Goal: Task Accomplishment & Management: Manage account settings

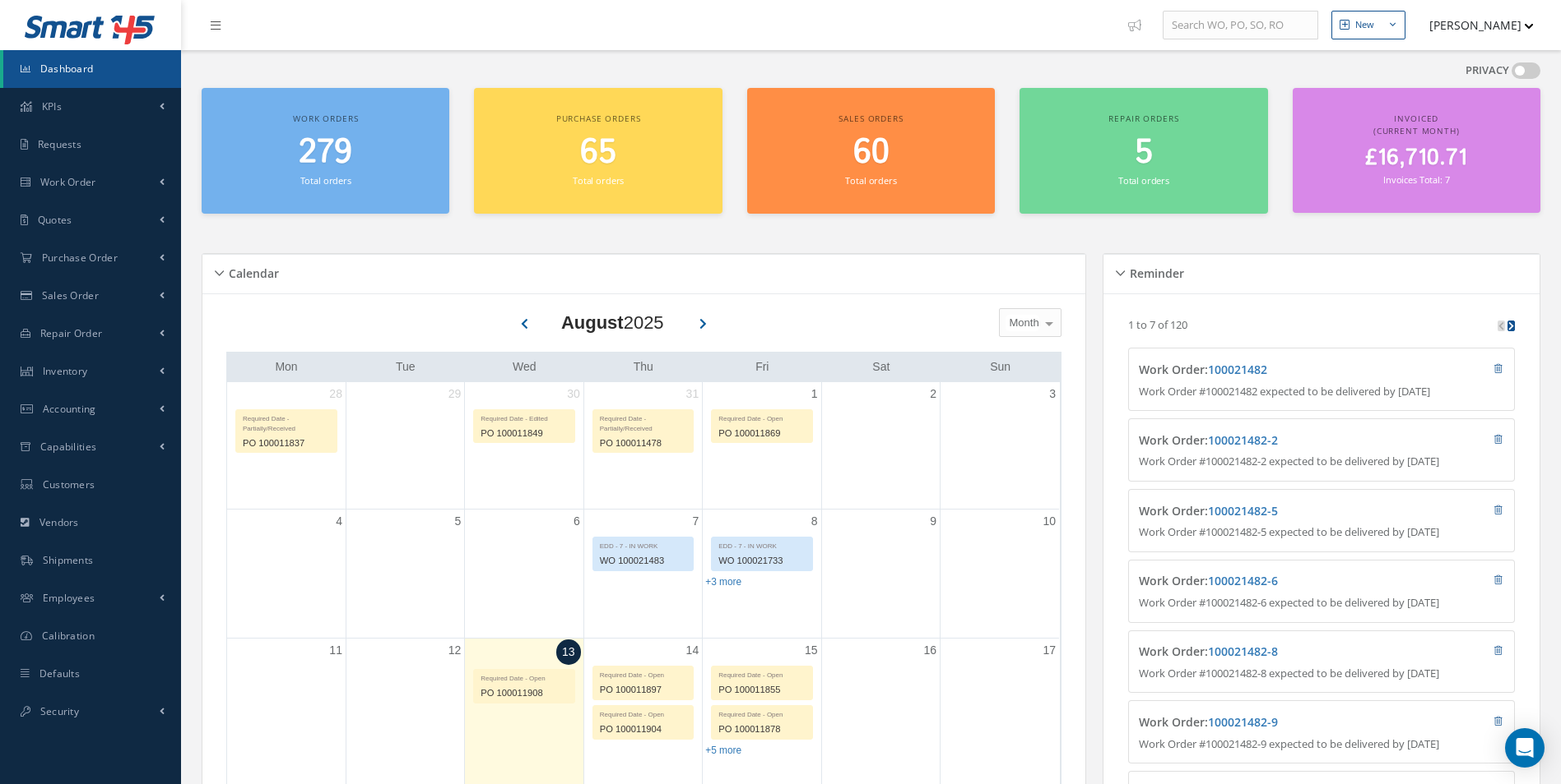
click at [1494, 35] on button "[PERSON_NAME]" at bounding box center [1473, 24] width 120 height 32
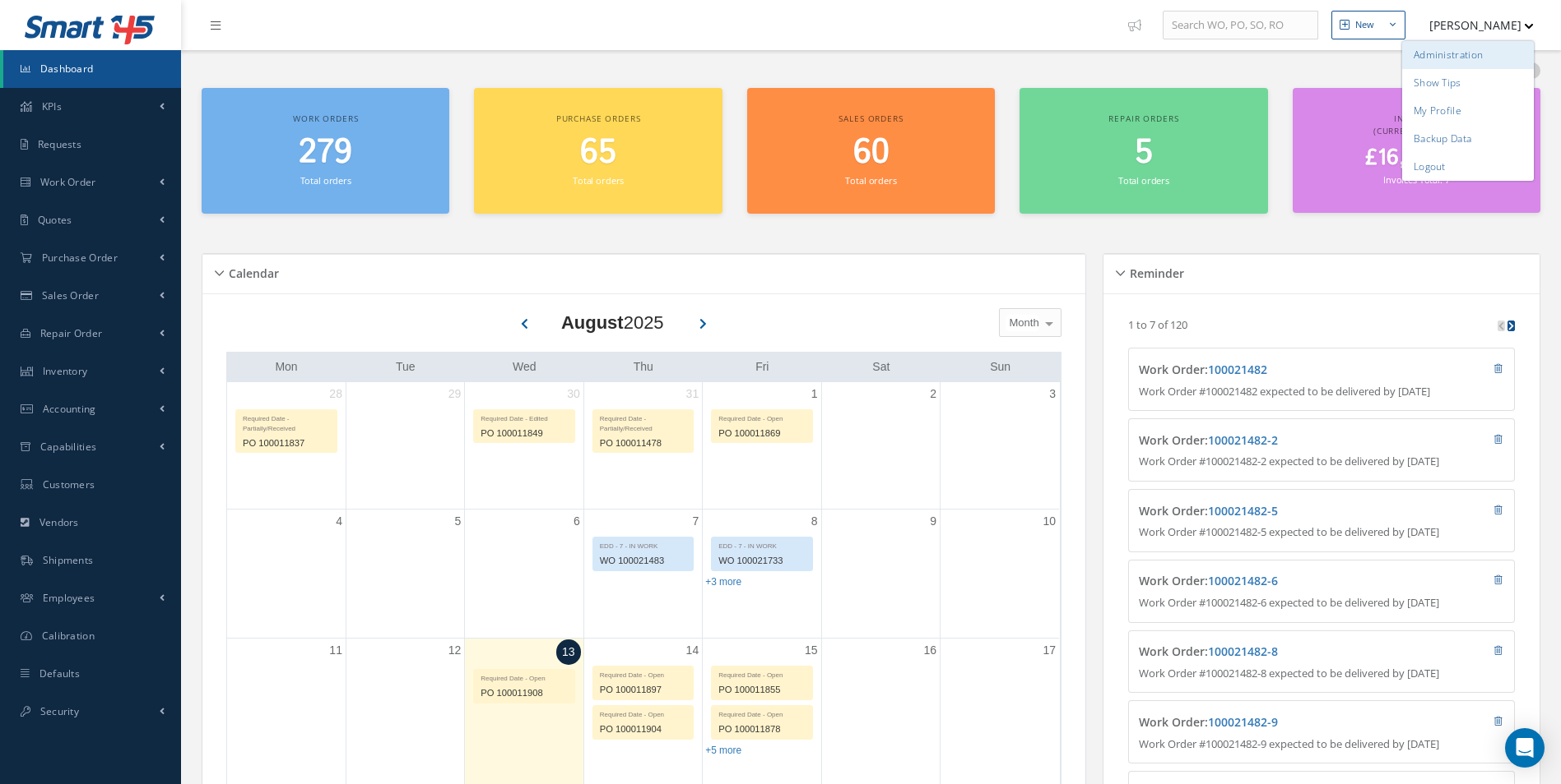
click at [1493, 54] on link "Administration" at bounding box center [1467, 55] width 132 height 28
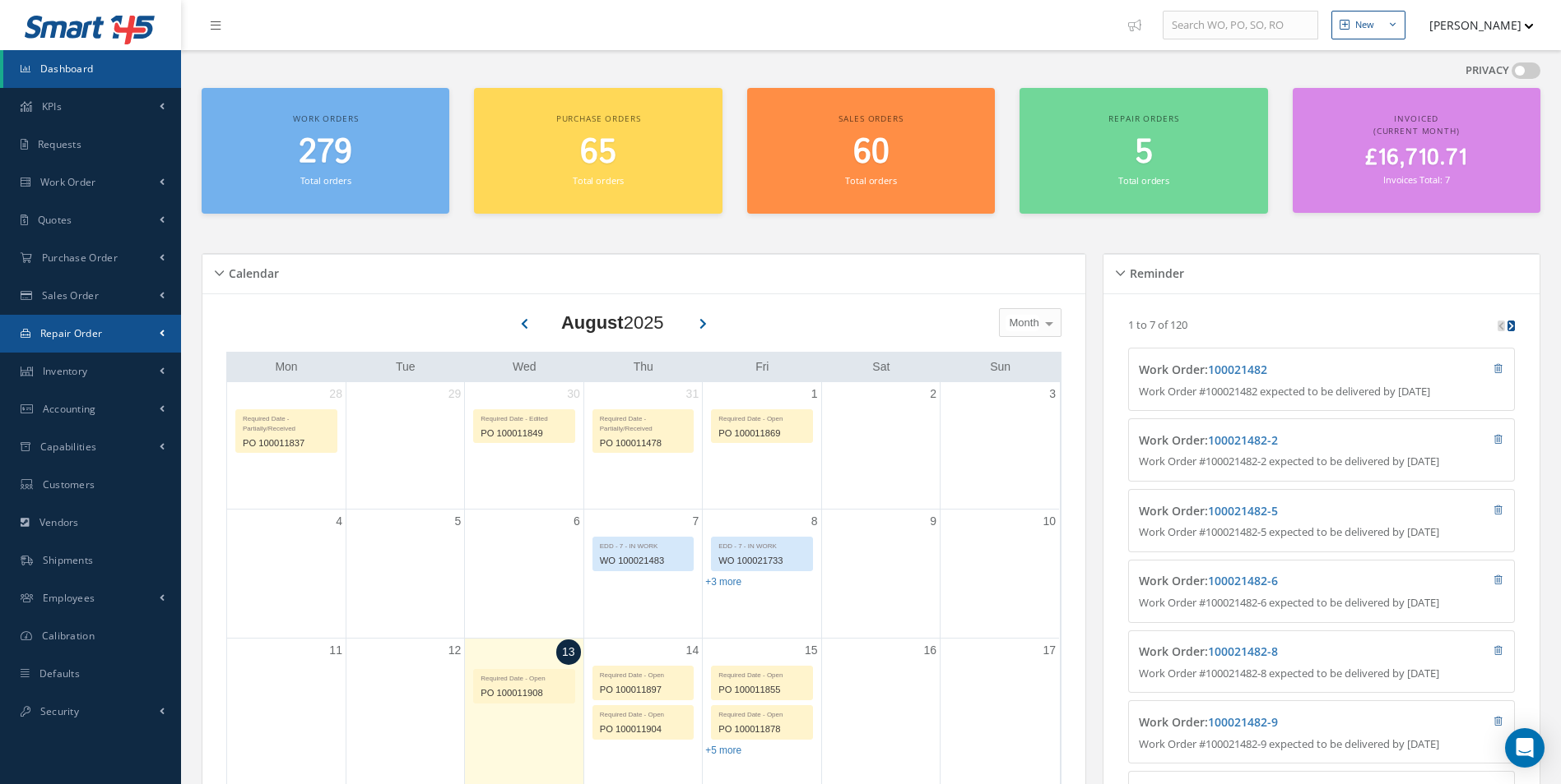
click at [134, 343] on link "Repair Order" at bounding box center [91, 333] width 181 height 38
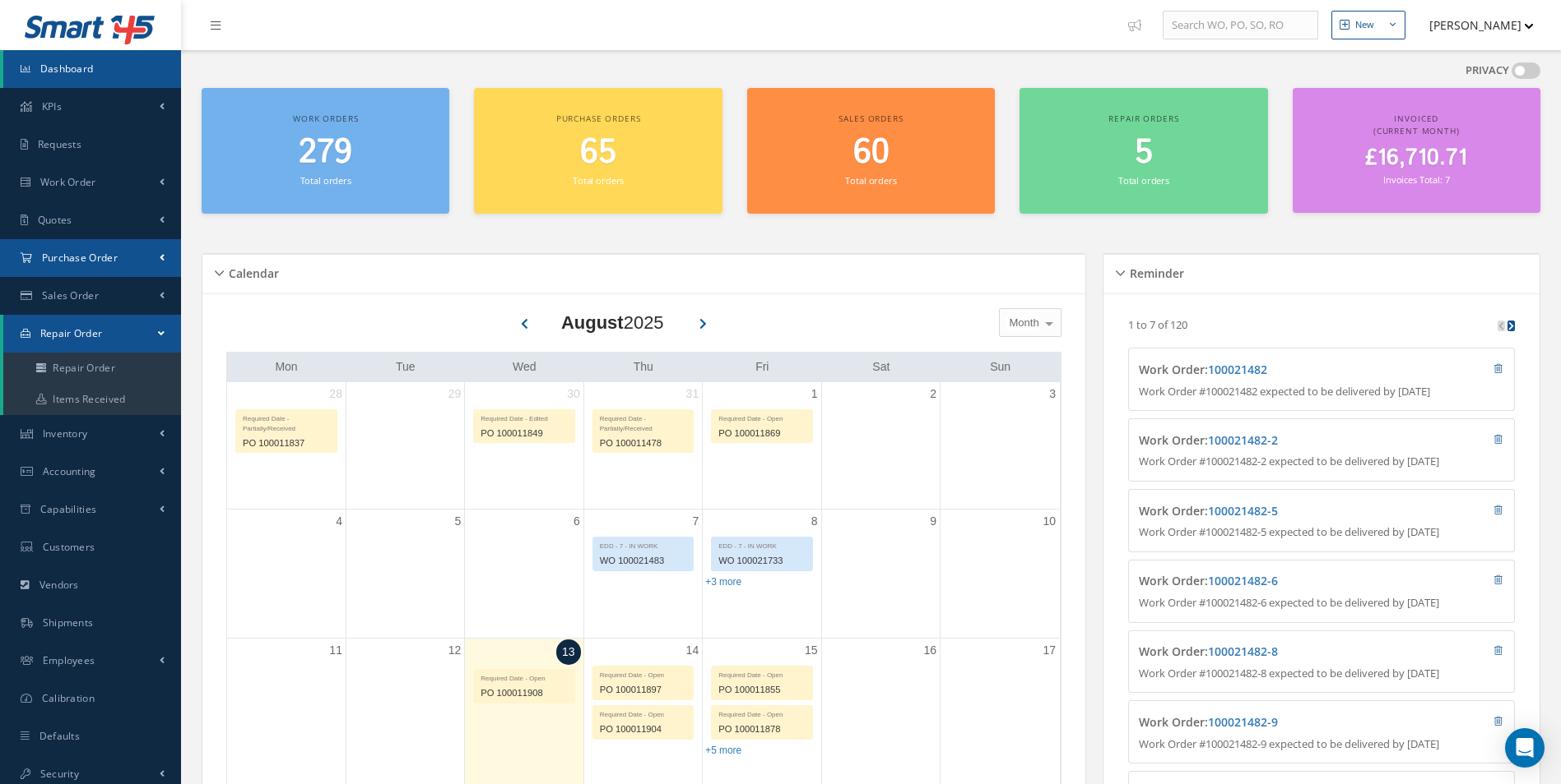
click at [147, 272] on link "Purchase Order" at bounding box center [91, 257] width 181 height 38
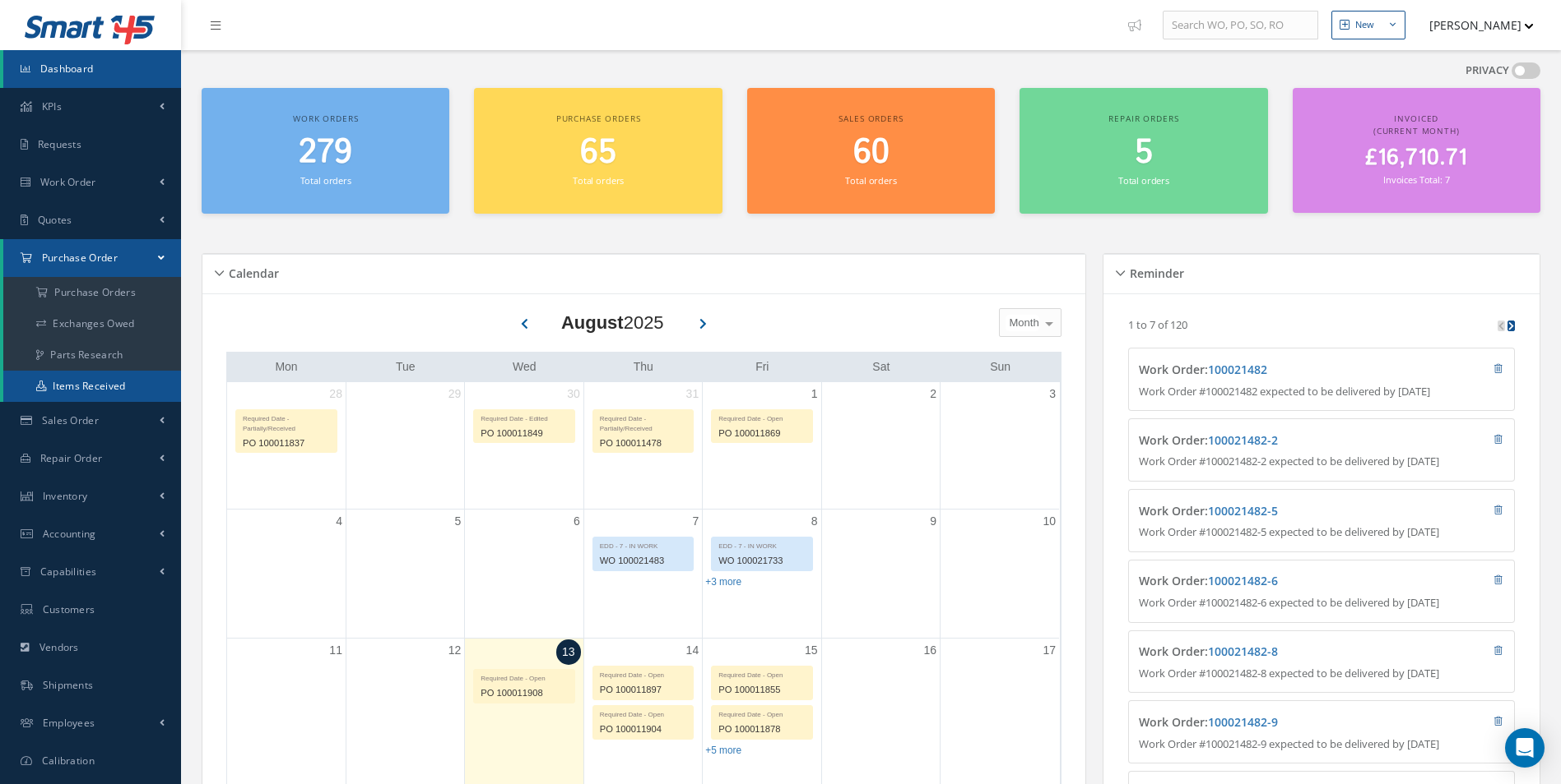
click at [116, 375] on link "Items Received" at bounding box center [92, 386] width 178 height 31
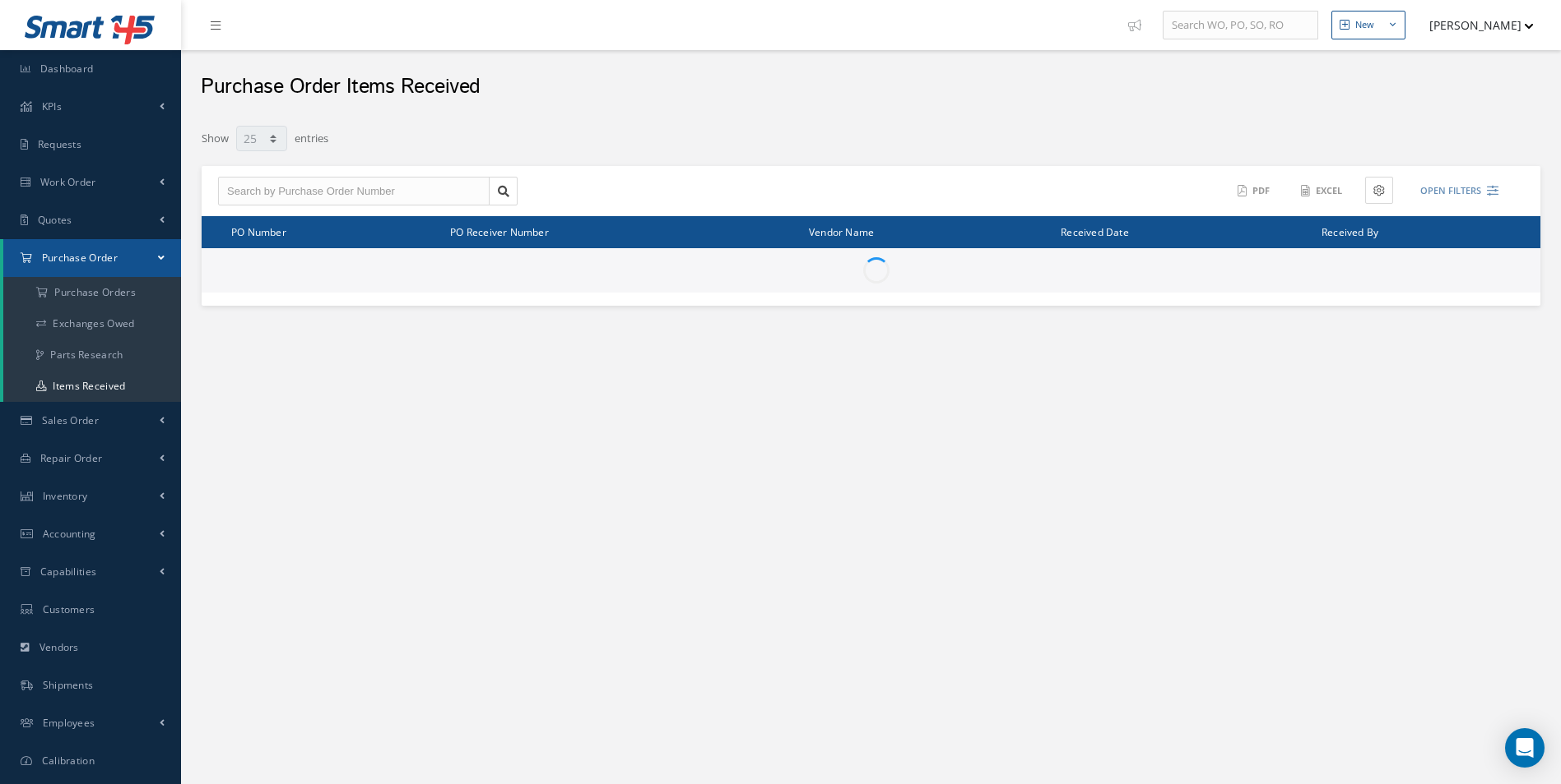
select select "25"
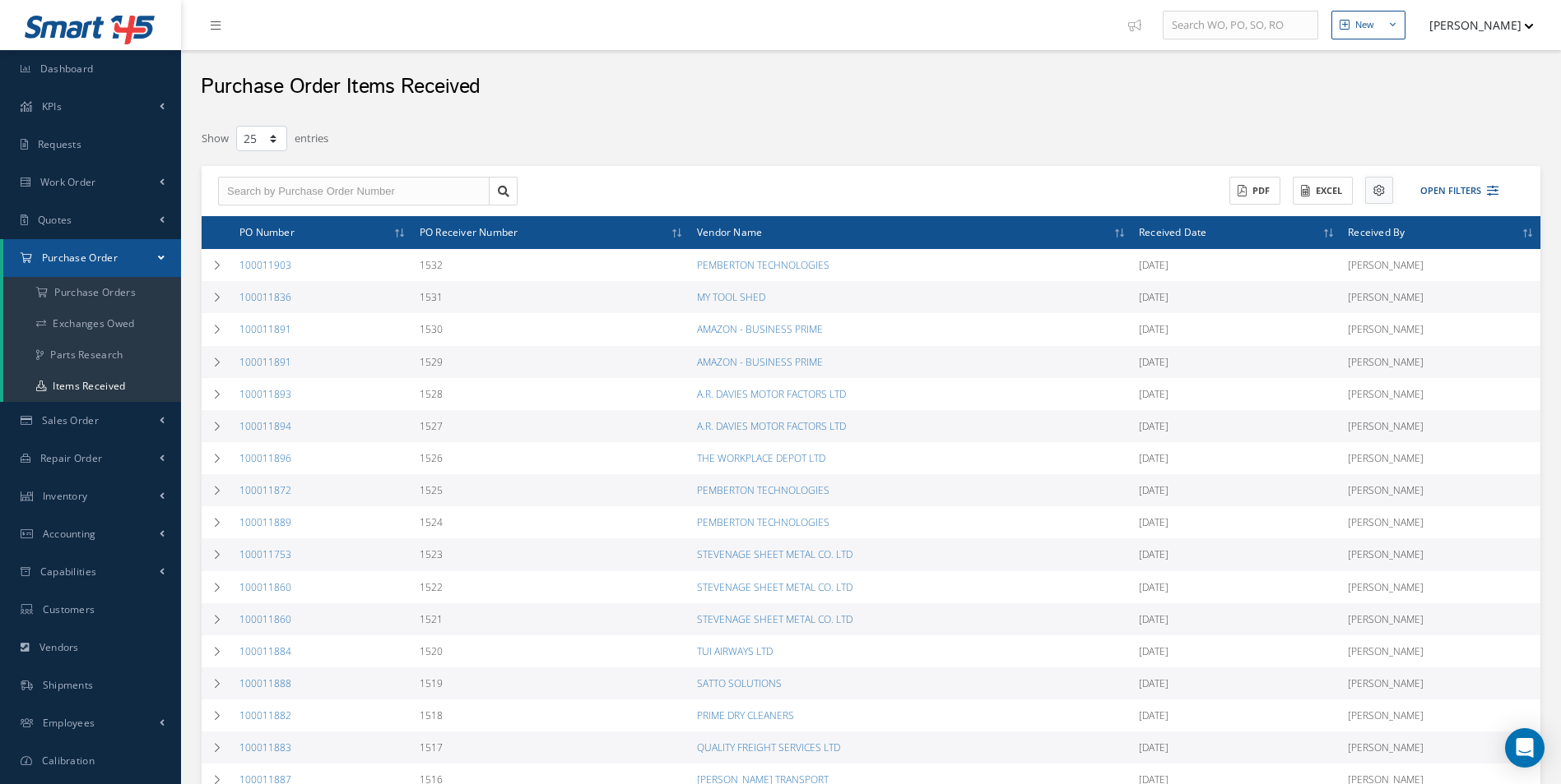
click at [1366, 198] on button at bounding box center [1379, 190] width 28 height 27
click at [1306, 197] on button "Excel" at bounding box center [1323, 191] width 60 height 29
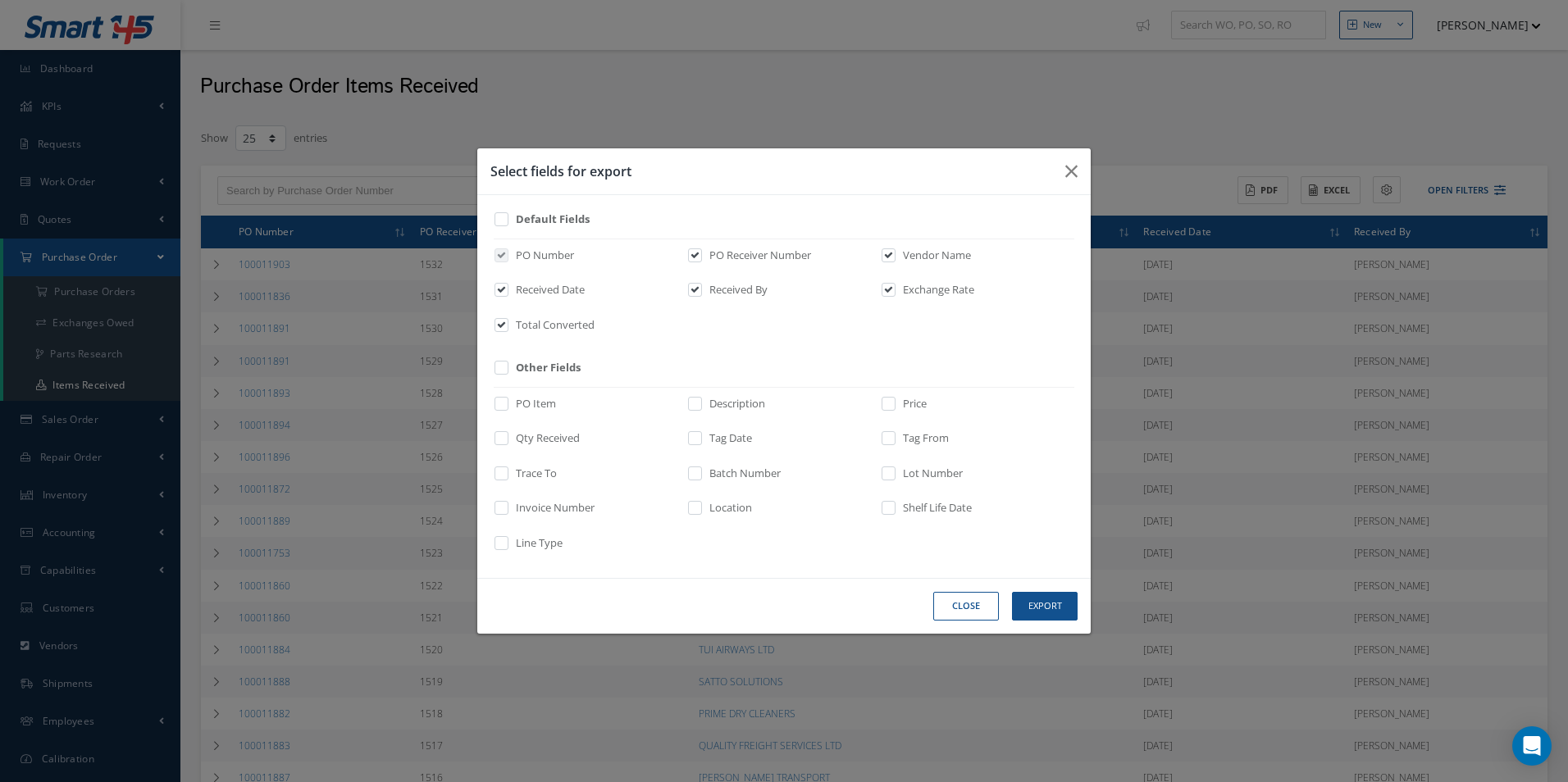
click at [511, 380] on label at bounding box center [510, 372] width 4 height 23
click at [508, 380] on input "checkbox" at bounding box center [502, 373] width 11 height 18
checkbox input "true"
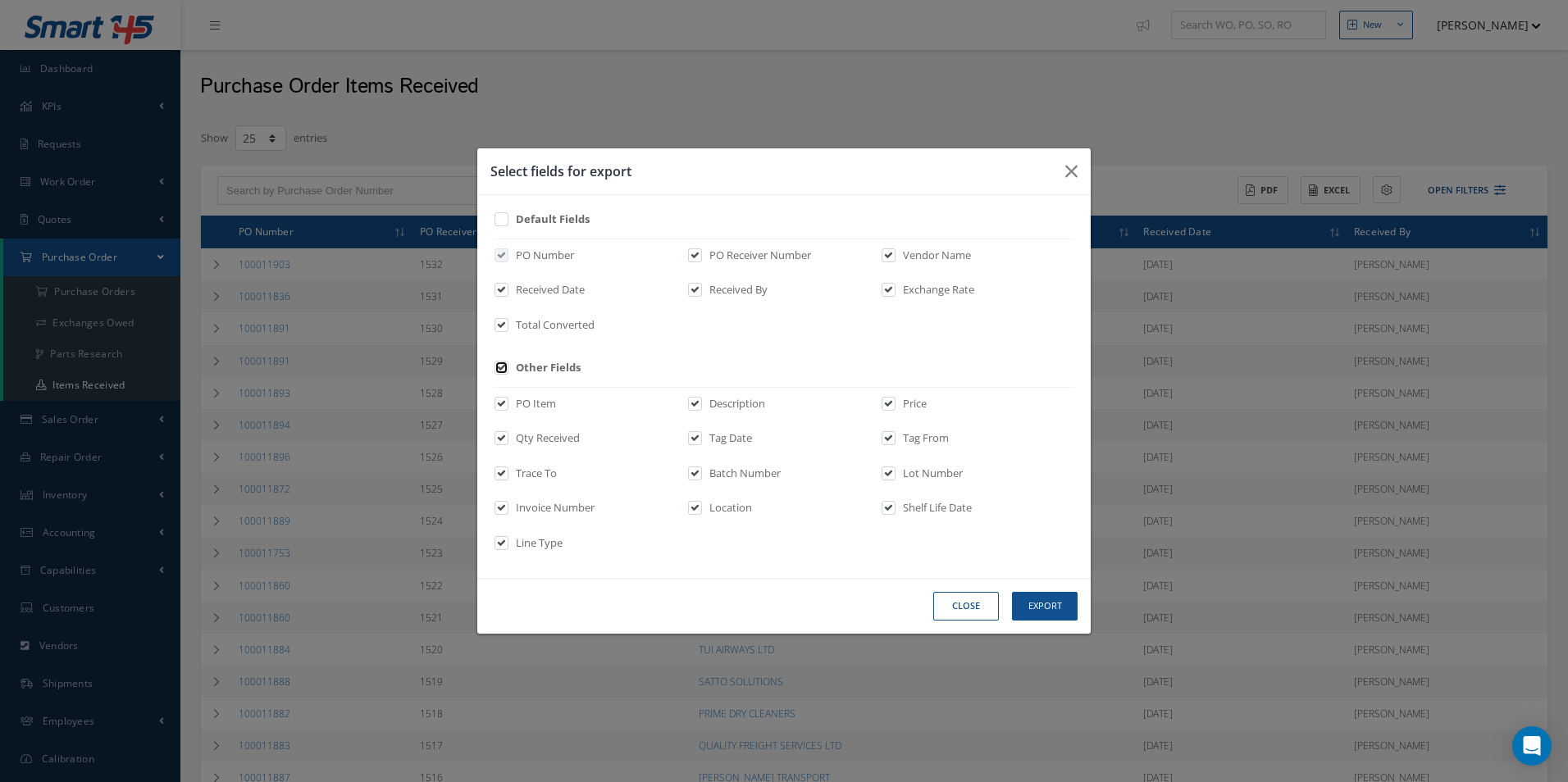
checkbox input "true"
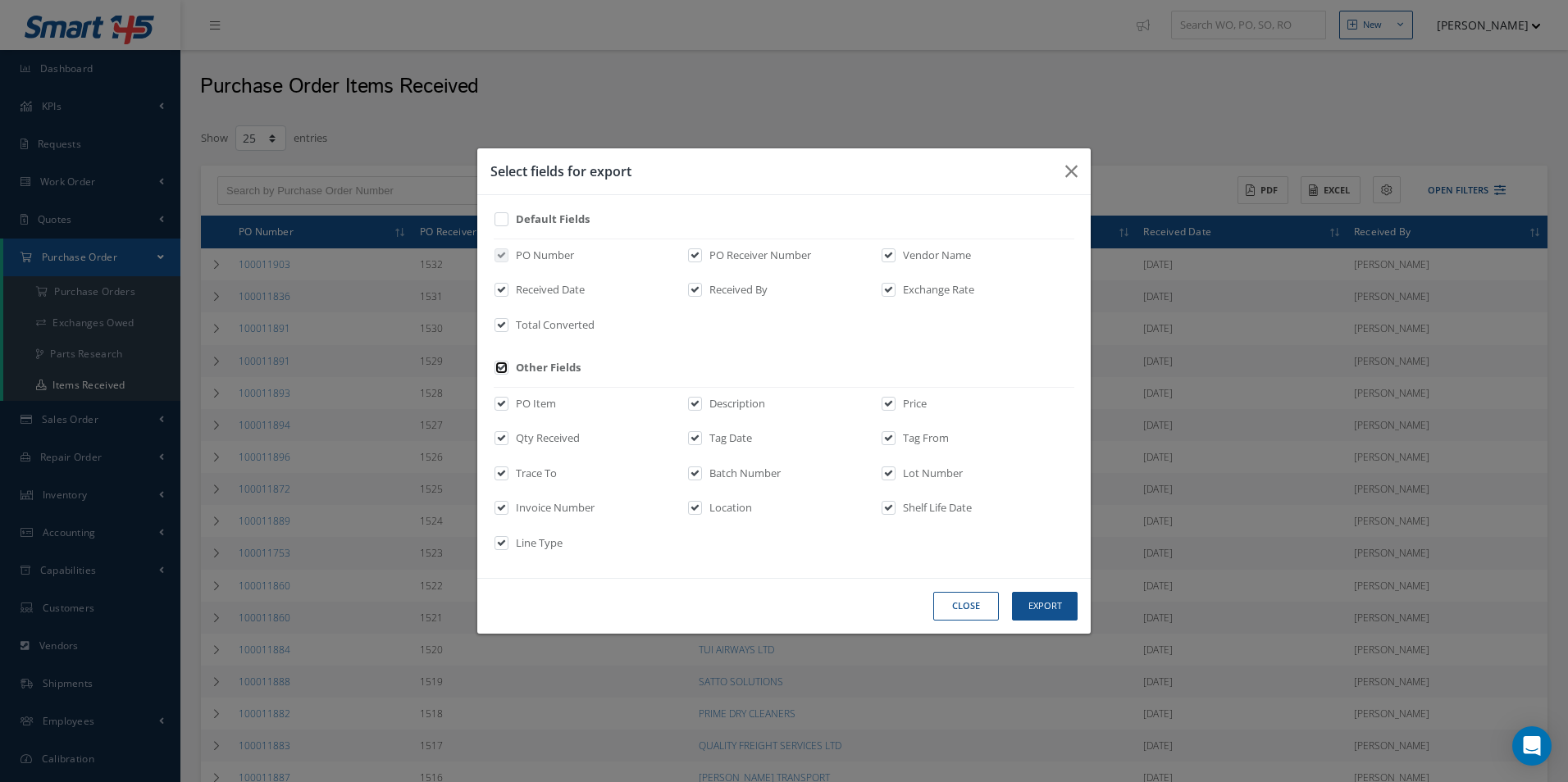
checkbox input "true"
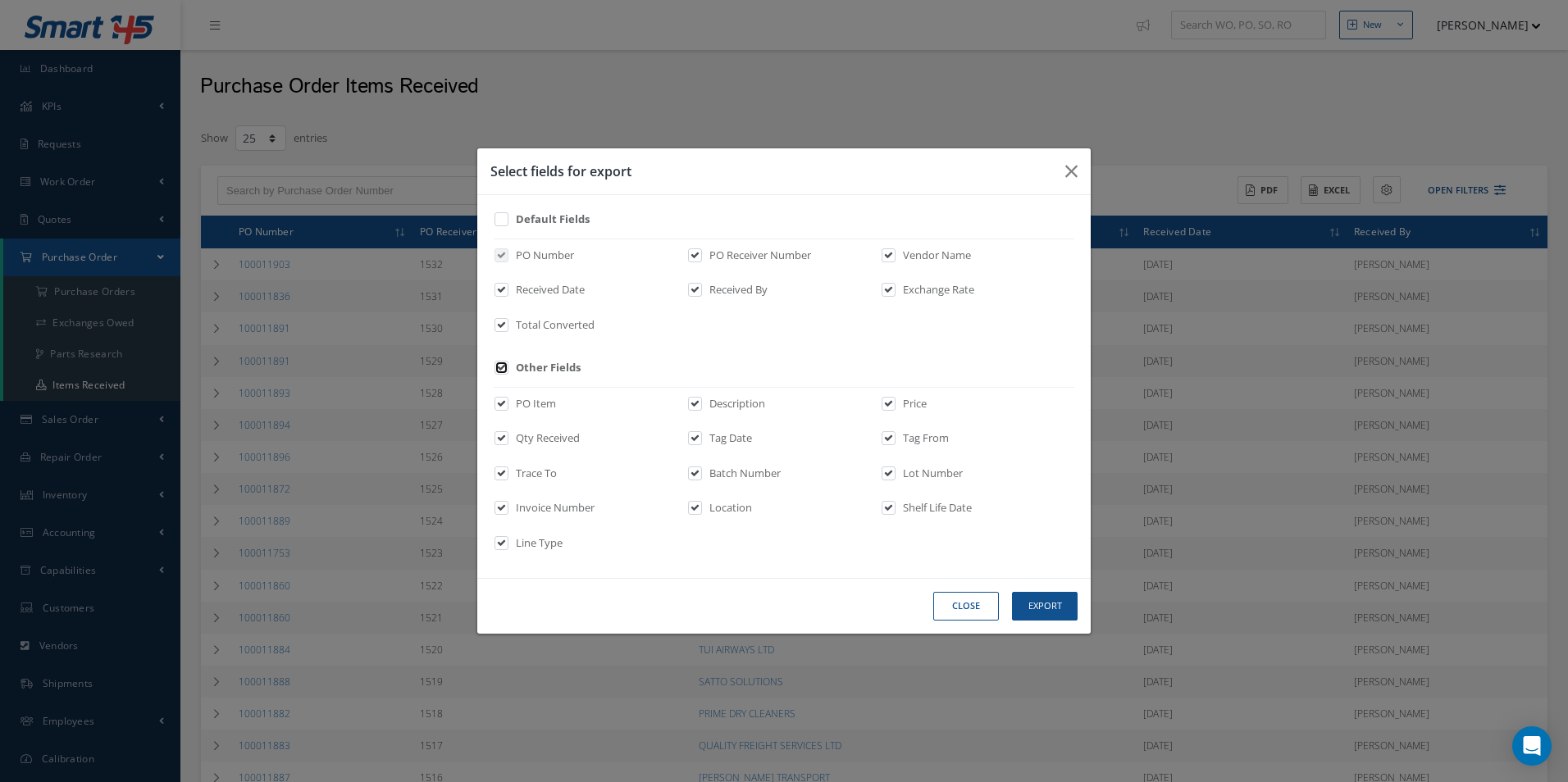
checkbox input "true"
click at [510, 379] on label at bounding box center [510, 372] width 4 height 23
click at [508, 379] on input "checkbox" at bounding box center [502, 373] width 11 height 18
checkbox input "false"
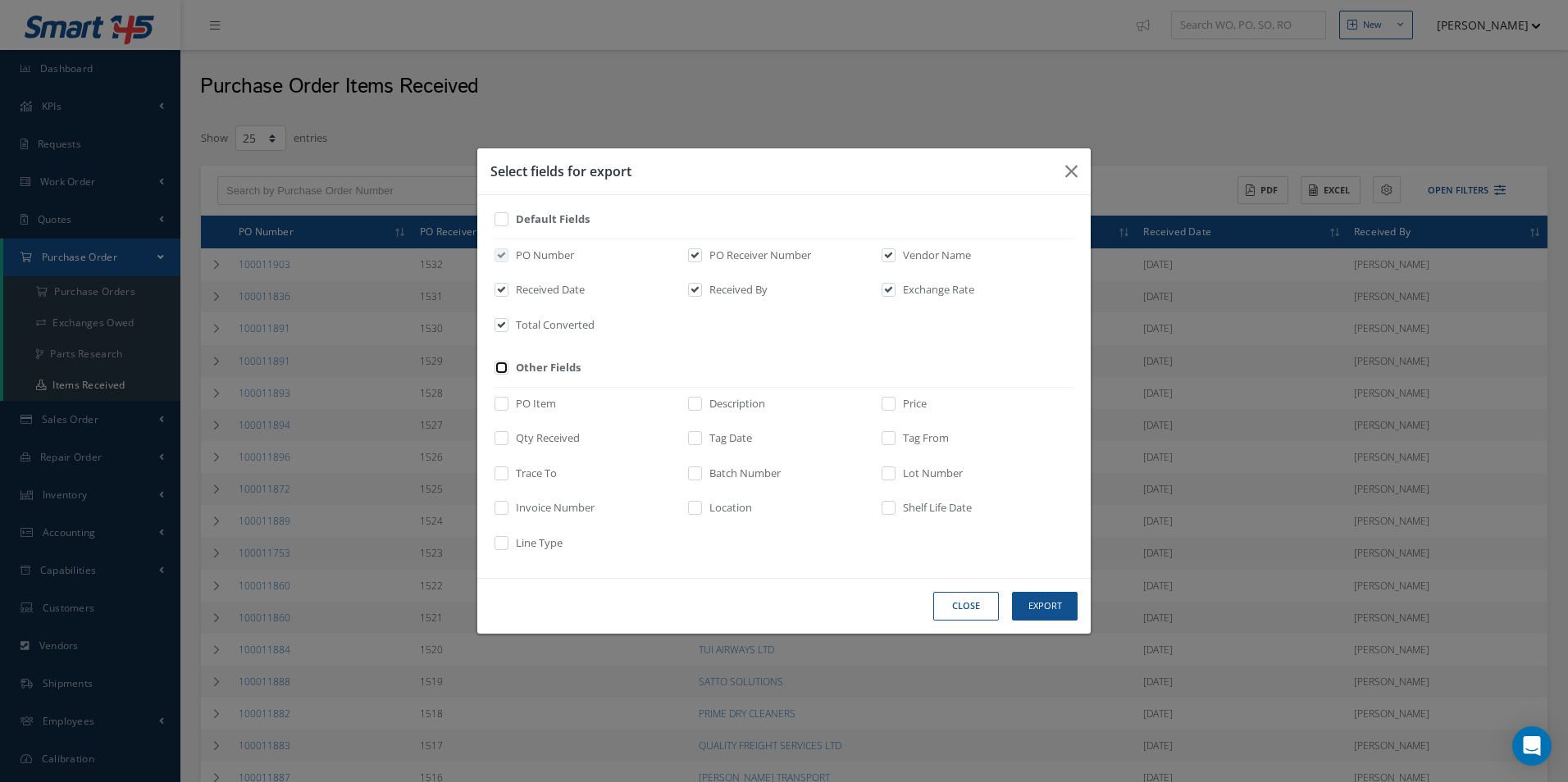
checkbox input "false"
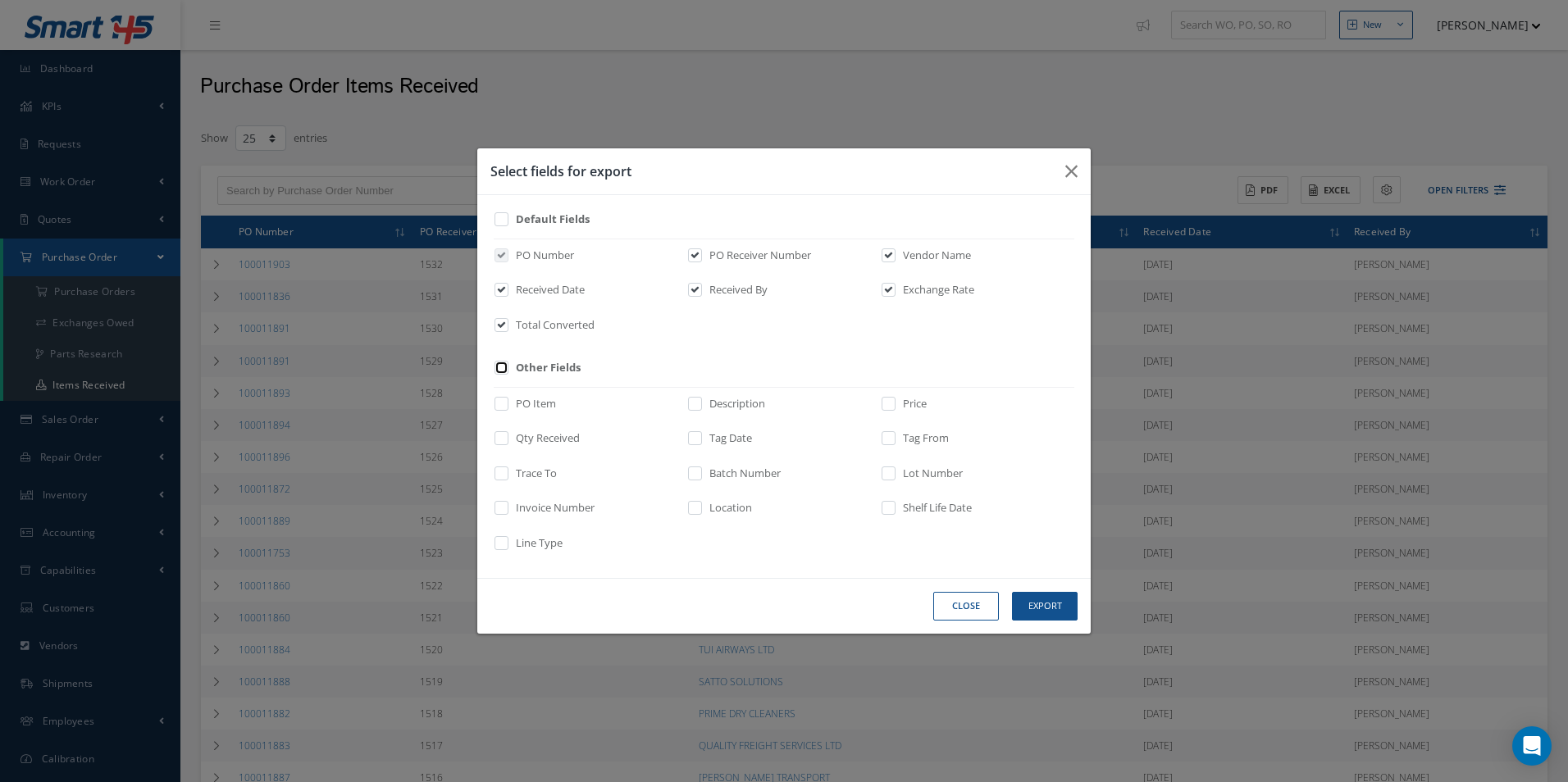
checkbox input "false"
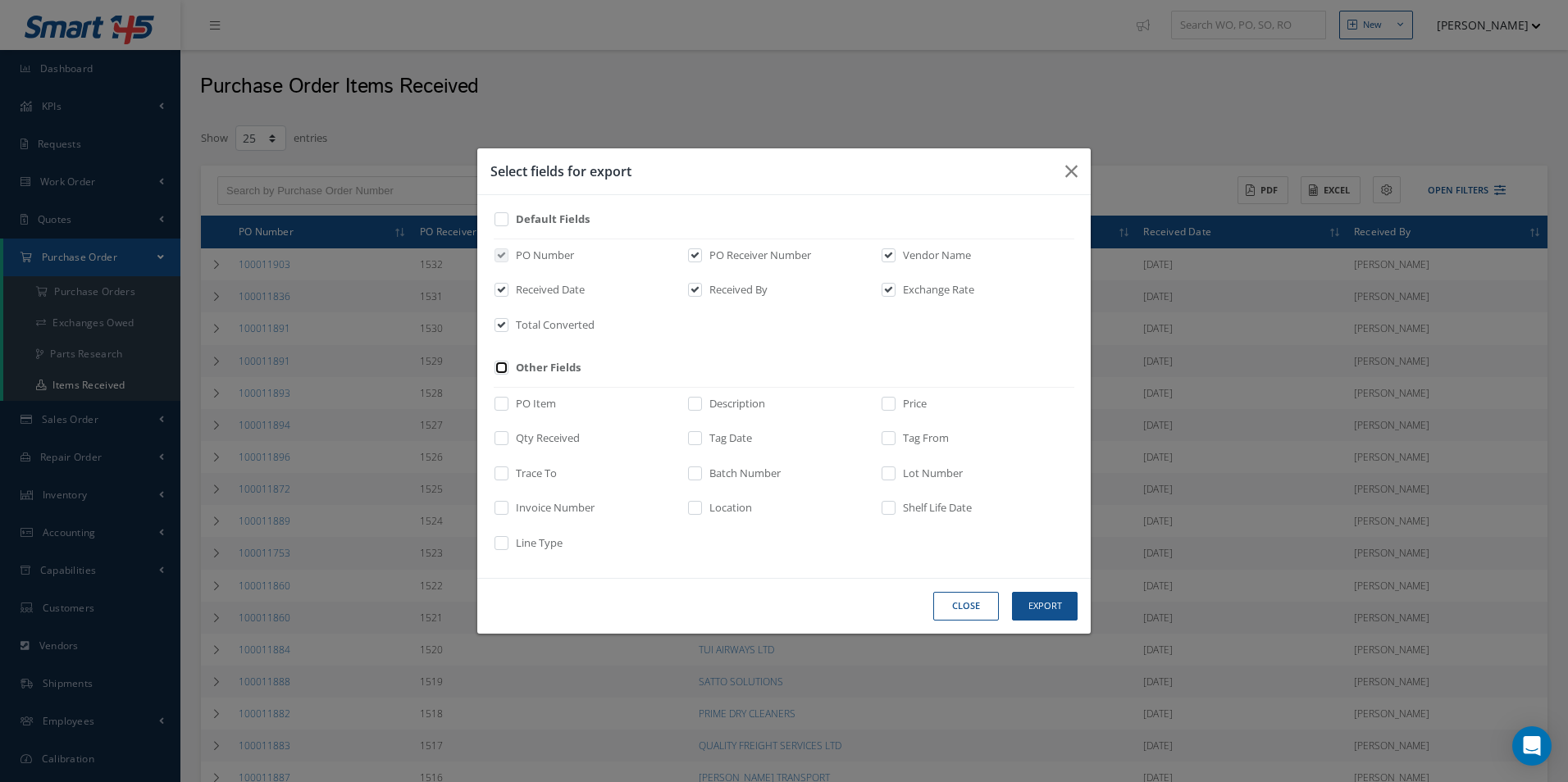
checkbox input "false"
click at [517, 398] on label "PO Item" at bounding box center [534, 404] width 45 height 17
click at [508, 400] on input "checkbox" at bounding box center [502, 409] width 11 height 18
checkbox input "true"
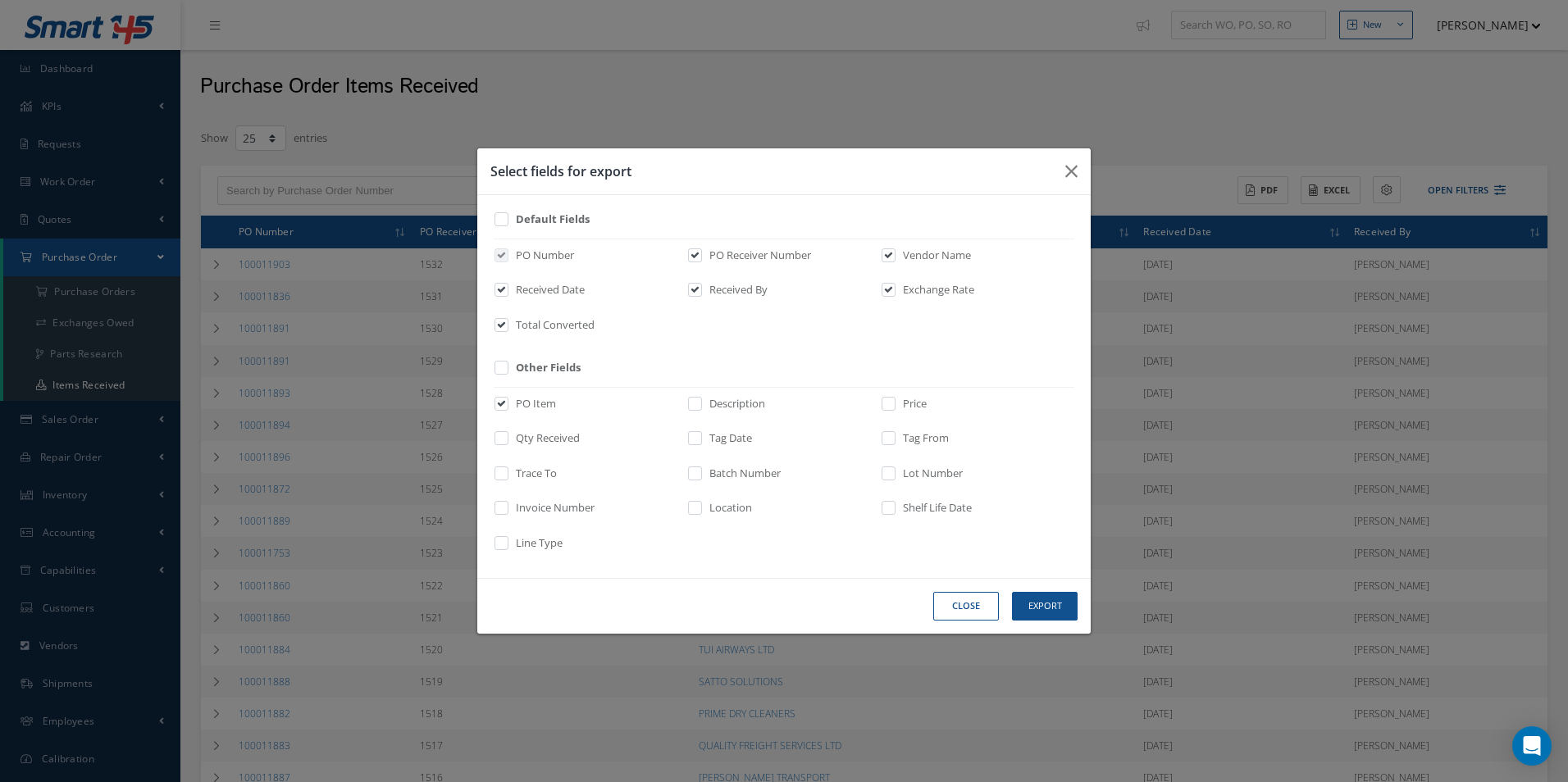
click at [706, 407] on label "Description" at bounding box center [735, 404] width 60 height 17
click at [701, 407] on input "checkbox" at bounding box center [695, 409] width 11 height 18
checkbox input "true"
click at [0, 0] on div "PO Item Description Price Qty Received Tag Date Tag From Trace To Batch Number …" at bounding box center [0, 0] width 0 height 0
click at [895, 399] on label at bounding box center [897, 408] width 4 height 23
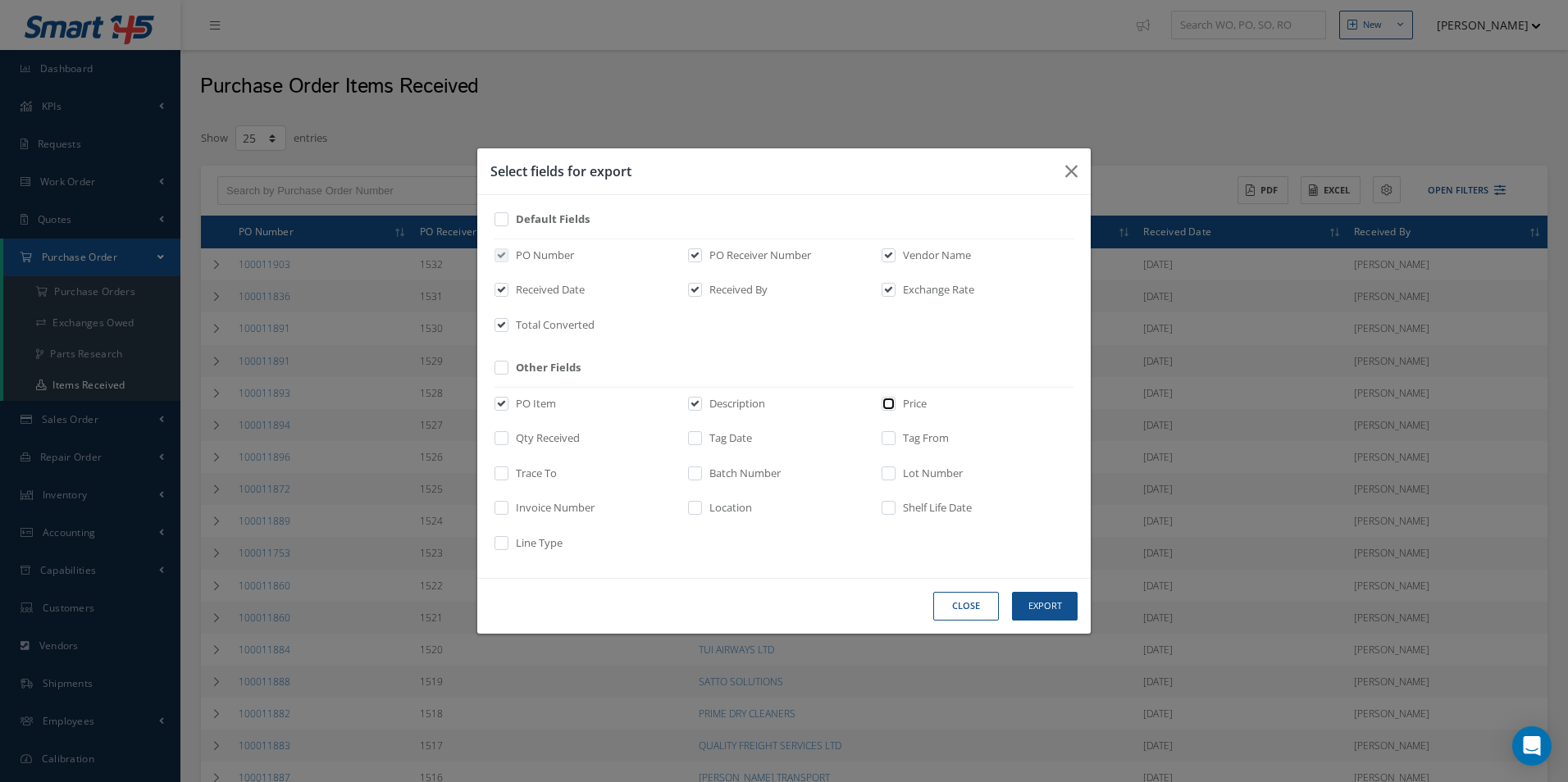
click at [890, 400] on input "checkbox" at bounding box center [889, 409] width 11 height 18
checkbox input "true"
click at [530, 439] on label "Qty Received" at bounding box center [546, 439] width 68 height 17
click at [508, 439] on input "checkbox" at bounding box center [502, 444] width 11 height 18
checkbox input "true"
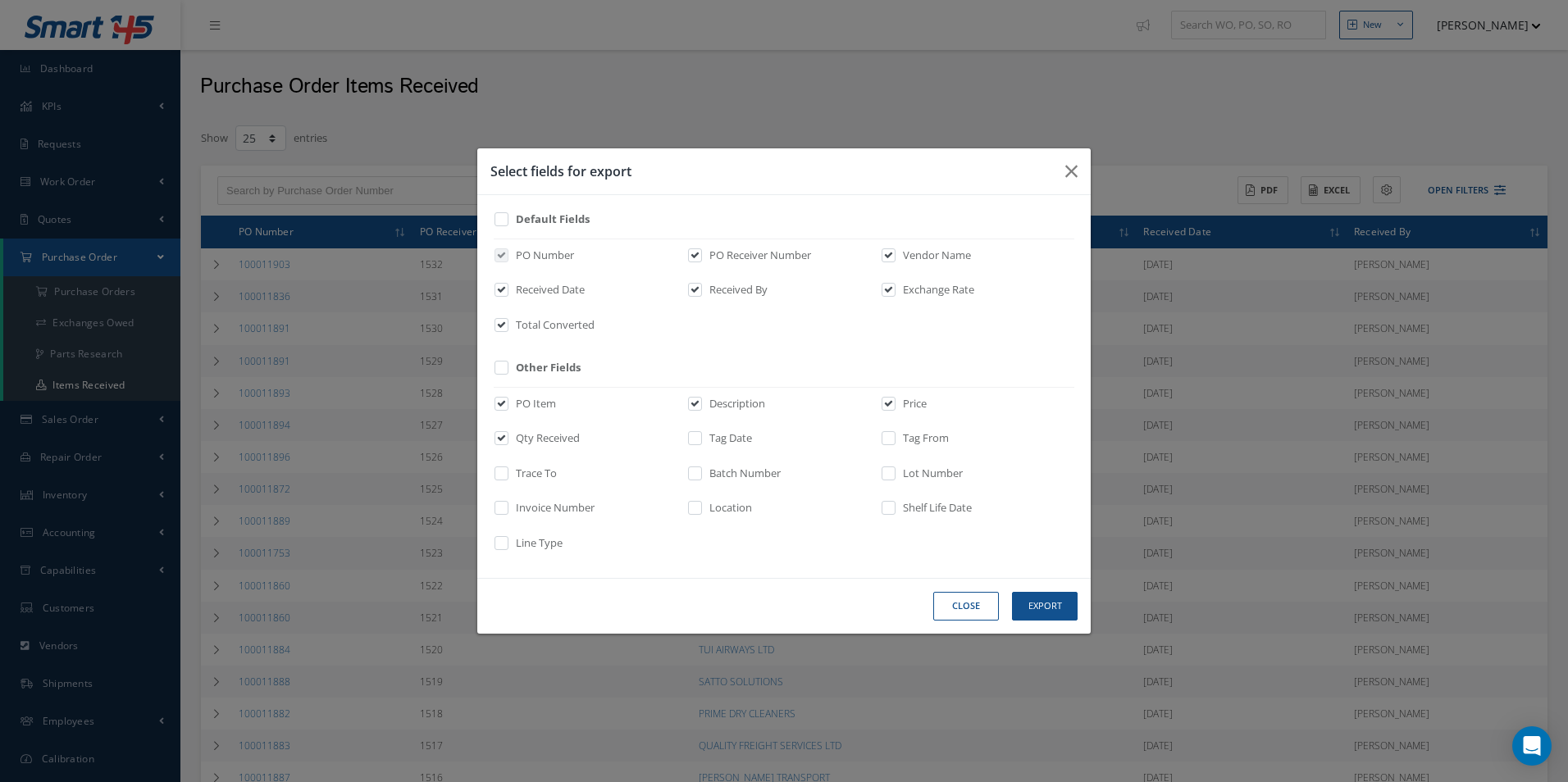
click at [750, 441] on label "Tag Date" at bounding box center [729, 439] width 47 height 17
click at [701, 441] on input "checkbox" at bounding box center [695, 444] width 11 height 18
checkbox input "true"
click at [908, 444] on label "Tag From" at bounding box center [923, 439] width 50 height 17
click at [895, 444] on input "checkbox" at bounding box center [889, 444] width 11 height 18
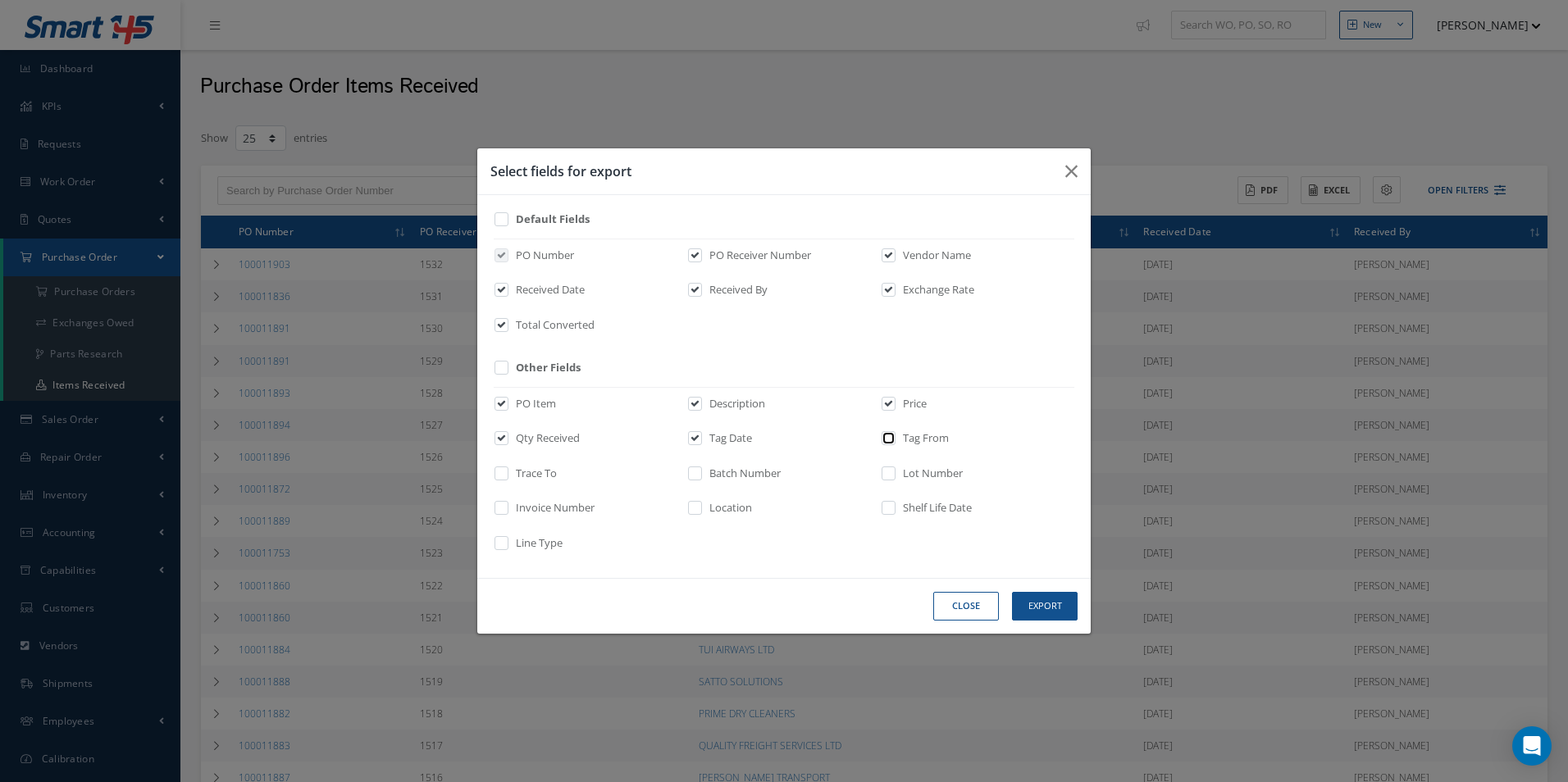
checkbox input "true"
click at [0, 0] on div "Trace To" at bounding box center [0, 0] width 0 height 0
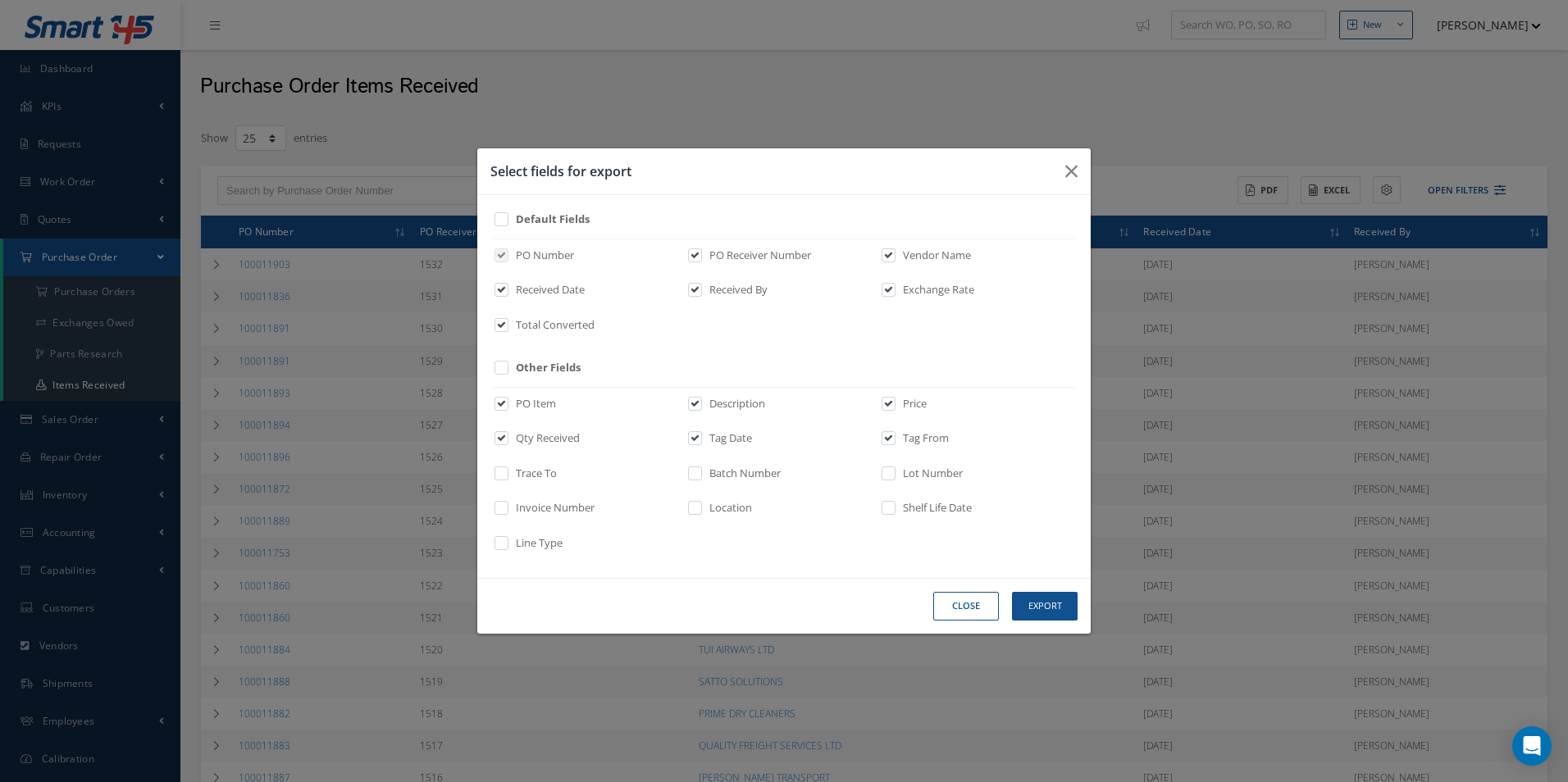
click at [551, 468] on label "Trace To" at bounding box center [534, 474] width 45 height 17
click at [508, 470] on input "checkbox" at bounding box center [502, 479] width 11 height 18
checkbox input "true"
click at [0, 0] on div "Batch Number" at bounding box center [0, 0] width 0 height 0
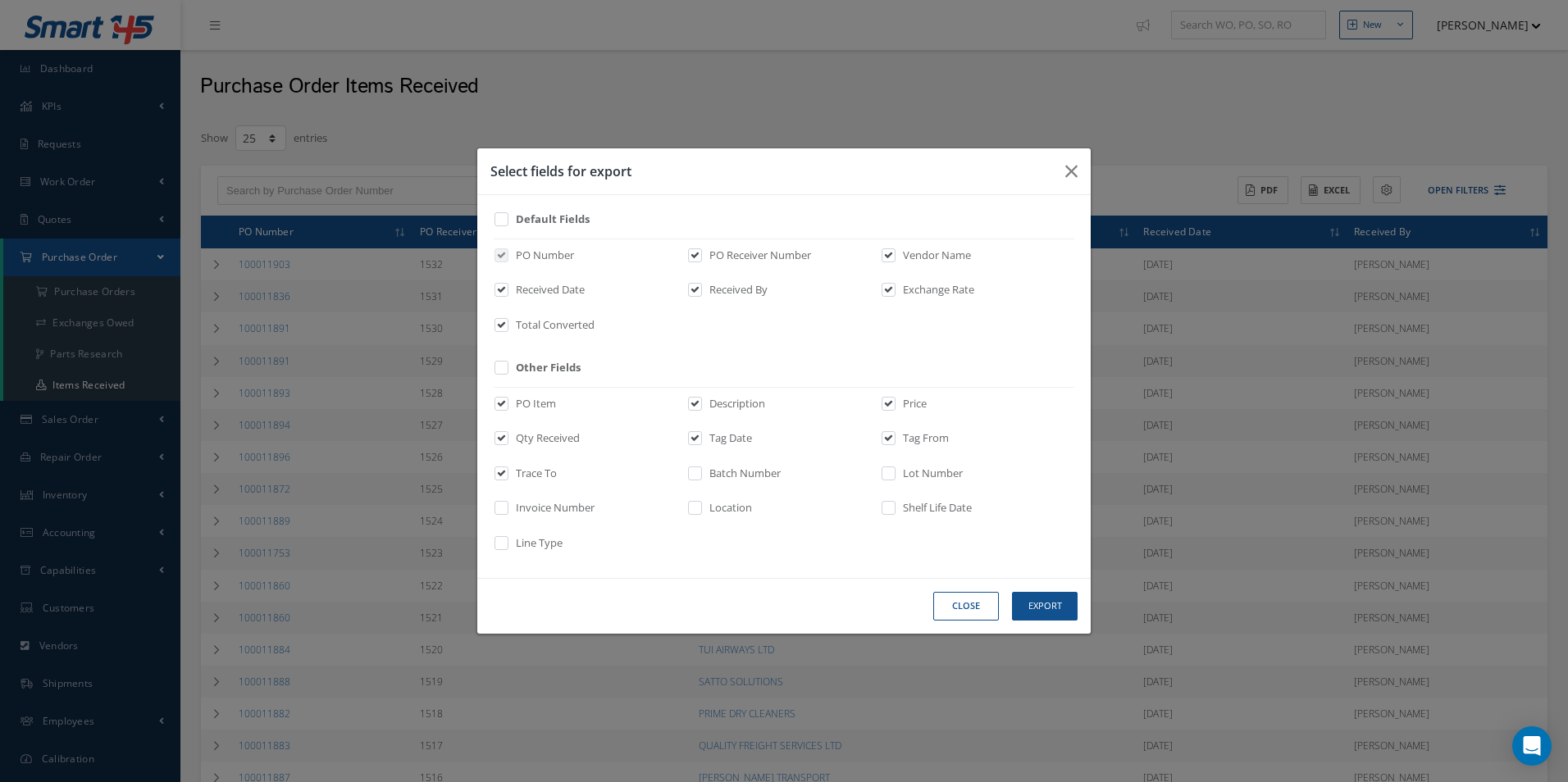
click at [0, 0] on div "Lot Number" at bounding box center [0, 0] width 0 height 0
click at [906, 480] on label "Lot Number" at bounding box center [931, 474] width 64 height 17
click at [895, 480] on input "checkbox" at bounding box center [889, 479] width 11 height 18
checkbox input "true"
click at [0, 0] on div "Batch Number" at bounding box center [0, 0] width 0 height 0
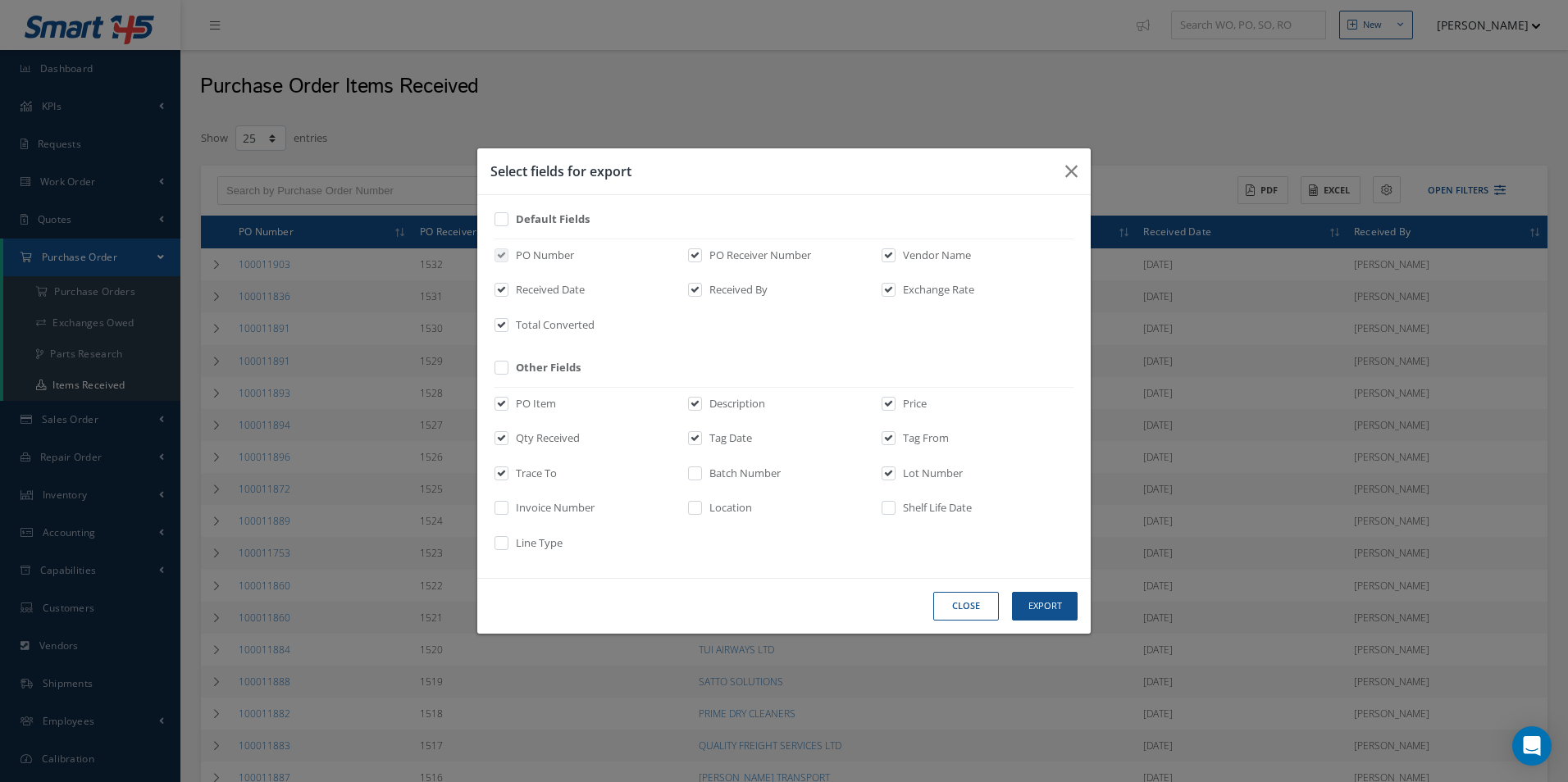
drag, startPoint x: 678, startPoint y: 484, endPoint x: 695, endPoint y: 479, distance: 17.7
click at [0, 0] on div "Trace To" at bounding box center [0, 0] width 0 height 0
click at [695, 479] on input "checkbox" at bounding box center [695, 479] width 11 height 18
checkbox input "true"
click at [0, 0] on div "PO Item Description Price Qty Received Tag Date Tag From Trace To Batch Number …" at bounding box center [0, 0] width 0 height 0
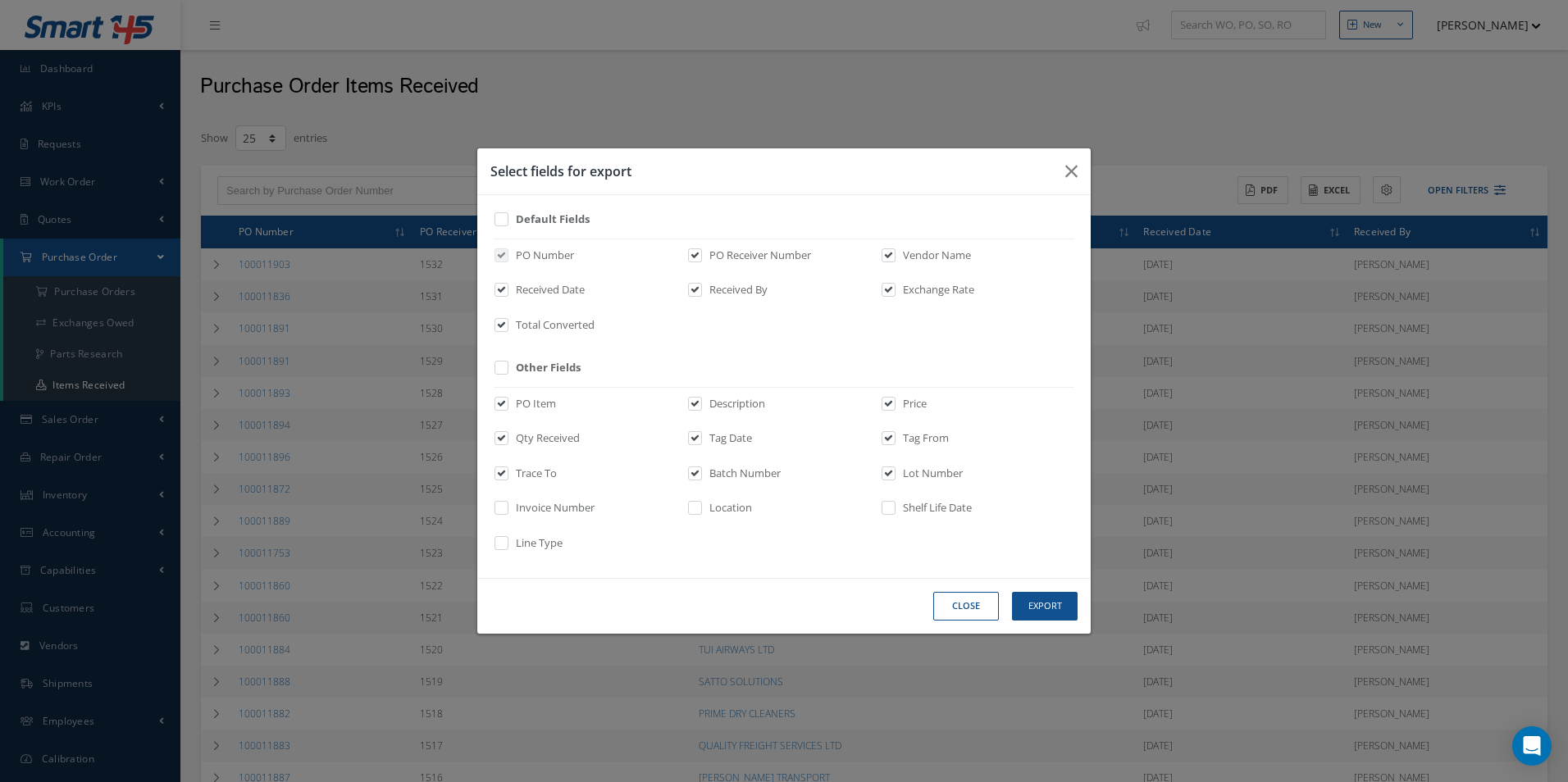
click at [587, 515] on label "Invoice Number" at bounding box center [552, 508] width 83 height 17
click at [508, 515] on input "checkbox" at bounding box center [502, 514] width 11 height 18
click at [554, 506] on label "Invoice Number" at bounding box center [552, 508] width 83 height 17
click at [508, 506] on input "checkbox" at bounding box center [502, 514] width 11 height 18
checkbox input "false"
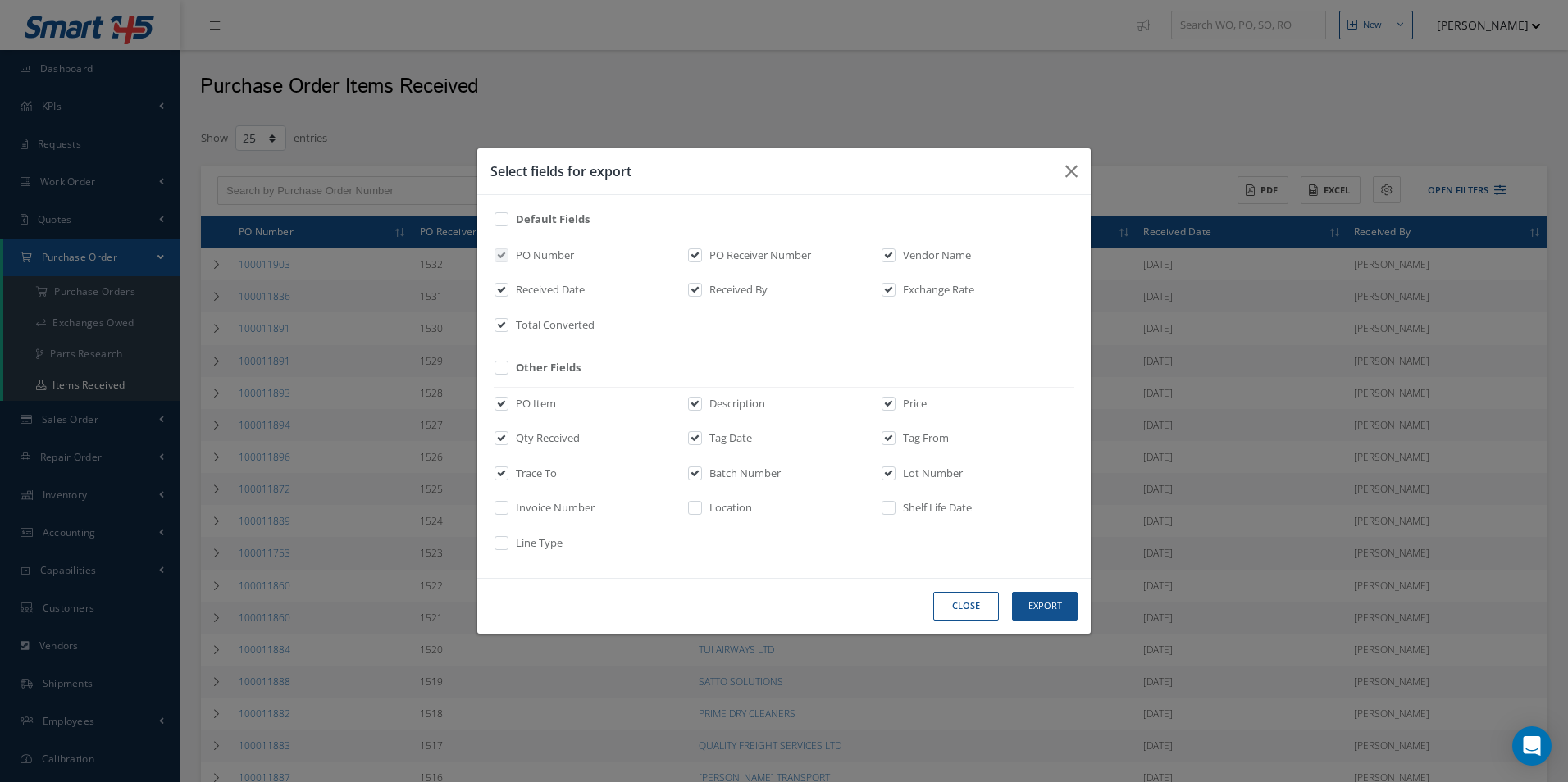
click at [895, 475] on label at bounding box center [897, 478] width 4 height 23
click at [884, 475] on input "checkbox" at bounding box center [889, 479] width 11 height 18
checkbox input "false"
click at [538, 538] on label "Line Type" at bounding box center [537, 544] width 51 height 17
click at [508, 540] on input "checkbox" at bounding box center [502, 549] width 11 height 18
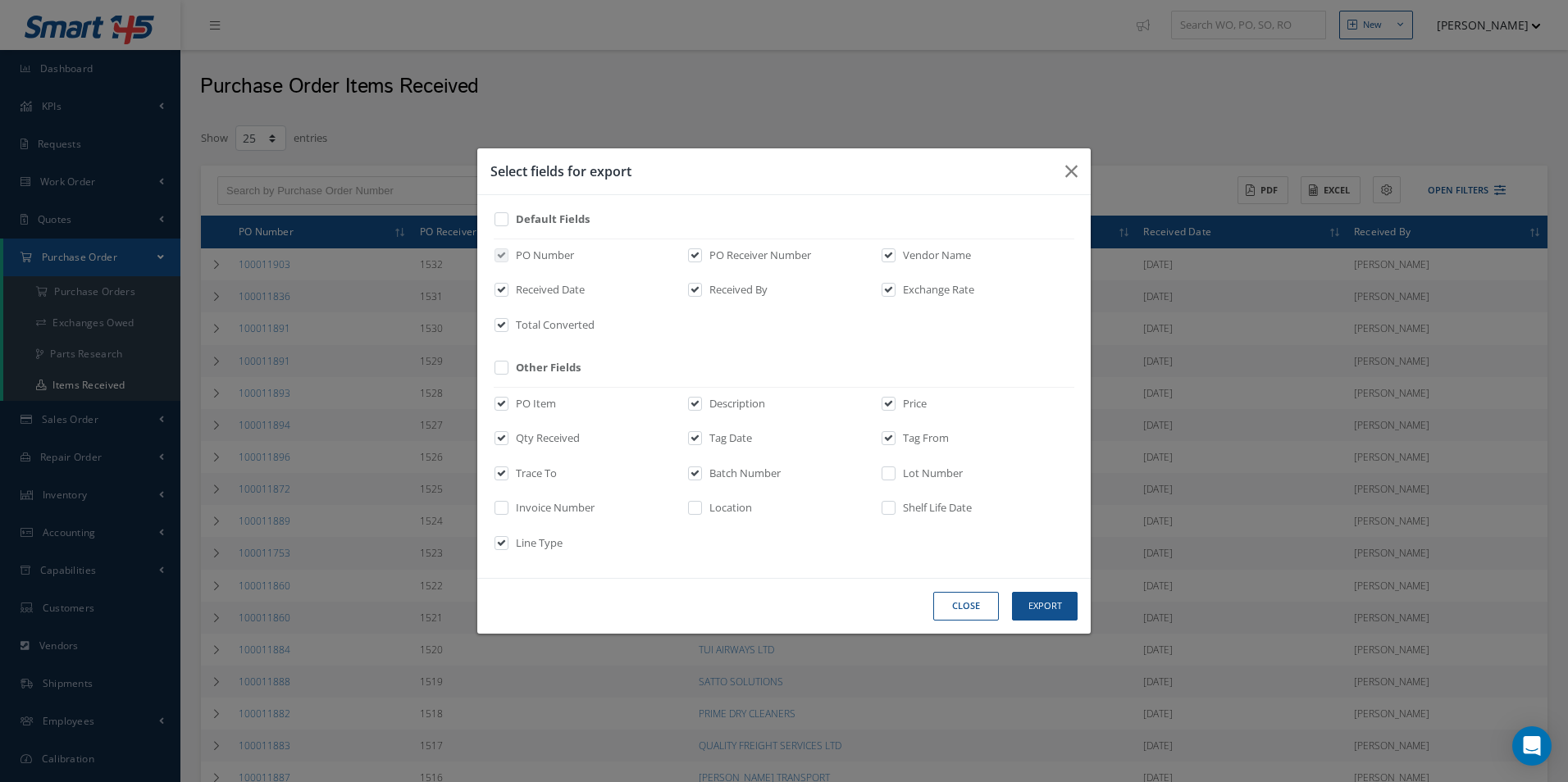
click at [538, 538] on label "Line Type" at bounding box center [537, 544] width 51 height 17
click at [508, 540] on input "checkbox" at bounding box center [502, 549] width 11 height 18
checkbox input "false"
click at [734, 479] on label "Batch Number" at bounding box center [743, 474] width 76 height 17
click at [701, 479] on input "checkbox" at bounding box center [695, 479] width 11 height 18
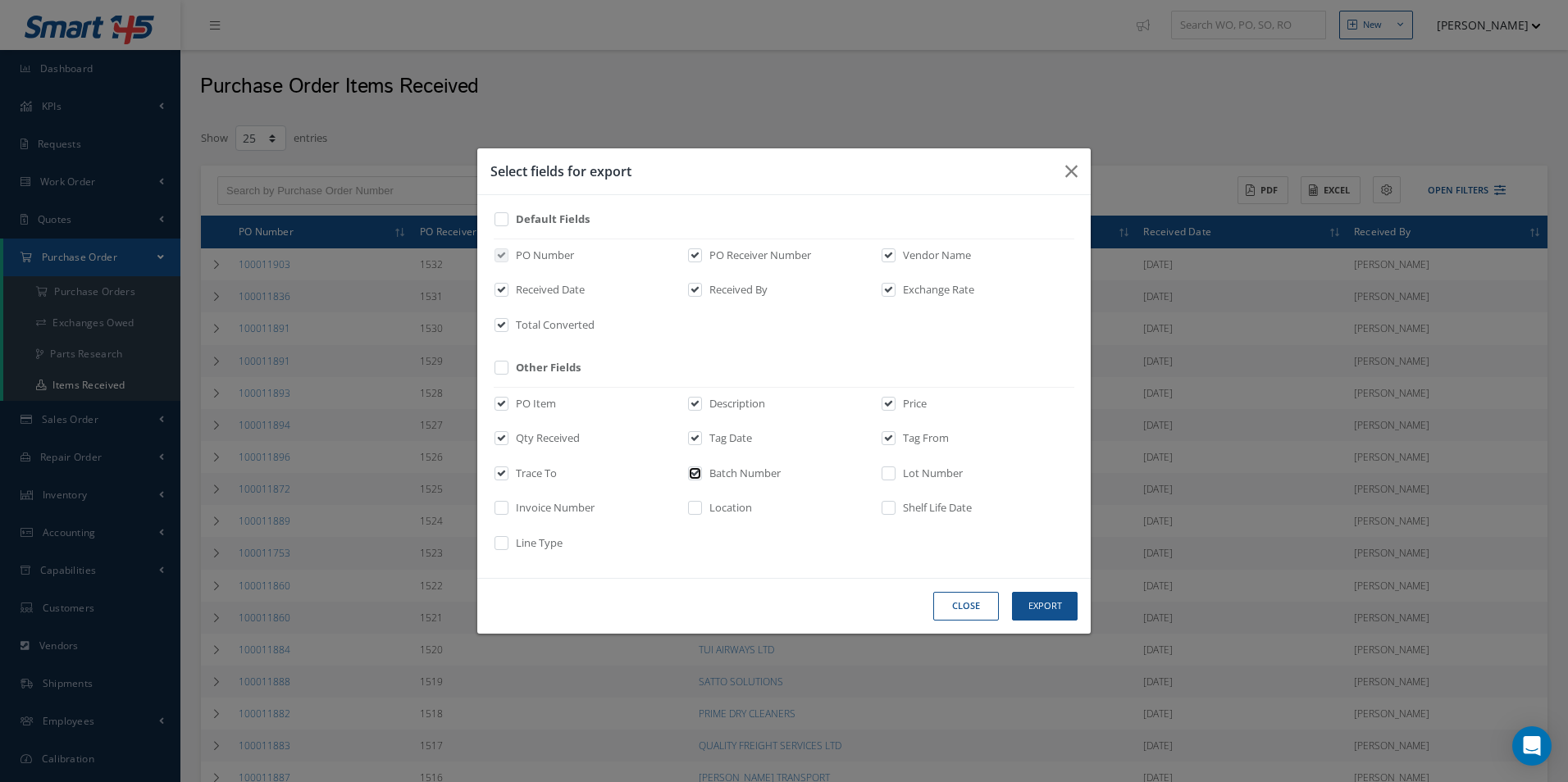
checkbox input "false"
click at [0, 0] on div "Close Export" at bounding box center [0, 0] width 0 height 0
click at [0, 0] on div "Tag From" at bounding box center [0, 0] width 0 height 0
click at [906, 442] on label "Tag From" at bounding box center [923, 439] width 50 height 17
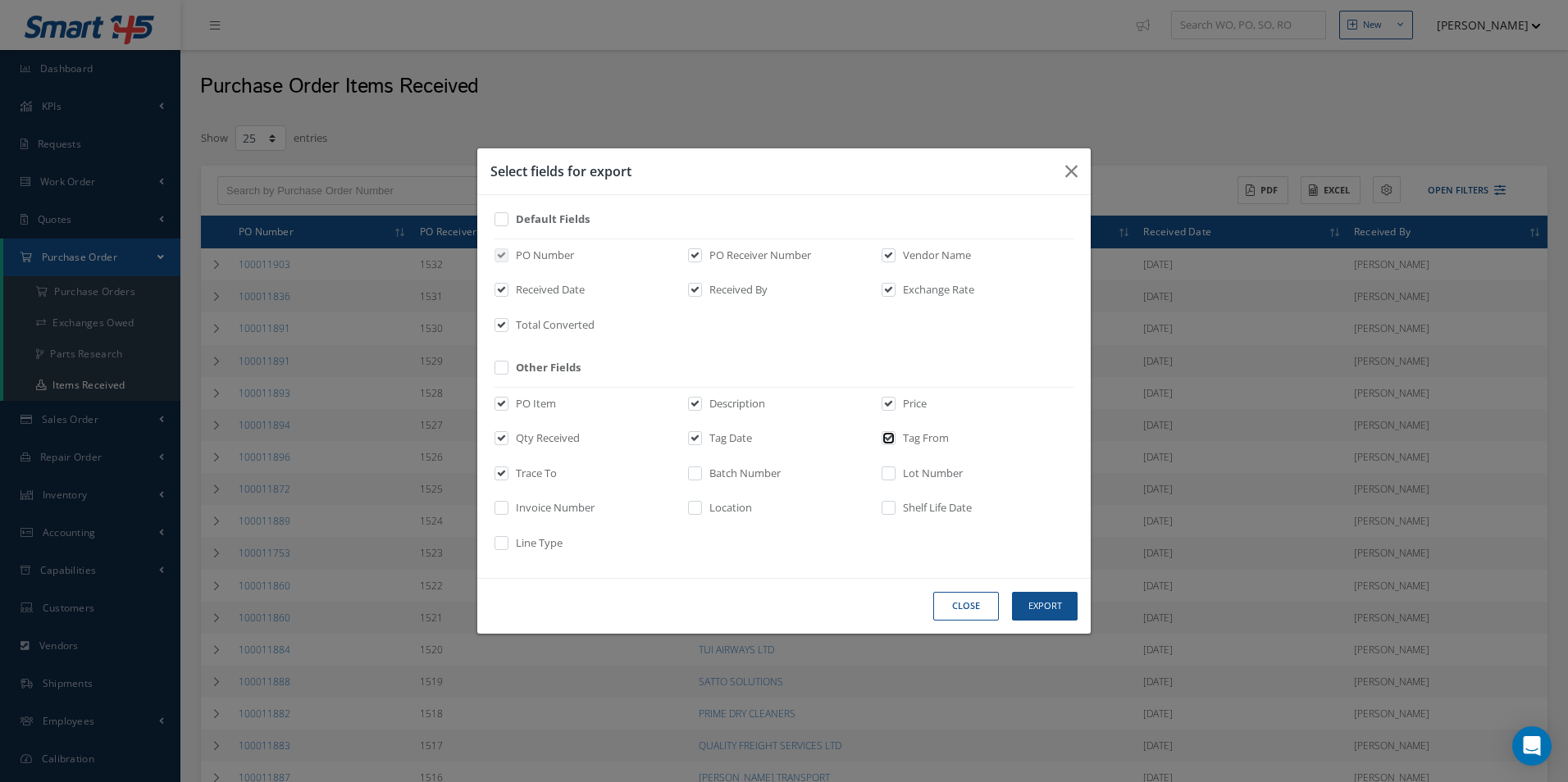
click at [895, 442] on input "checkbox" at bounding box center [889, 444] width 11 height 18
checkbox input "false"
click at [0, 0] on div "Qty Received" at bounding box center [0, 0] width 0 height 0
click at [707, 441] on label "Tag Date" at bounding box center [729, 439] width 47 height 17
click at [701, 441] on input "checkbox" at bounding box center [695, 444] width 11 height 18
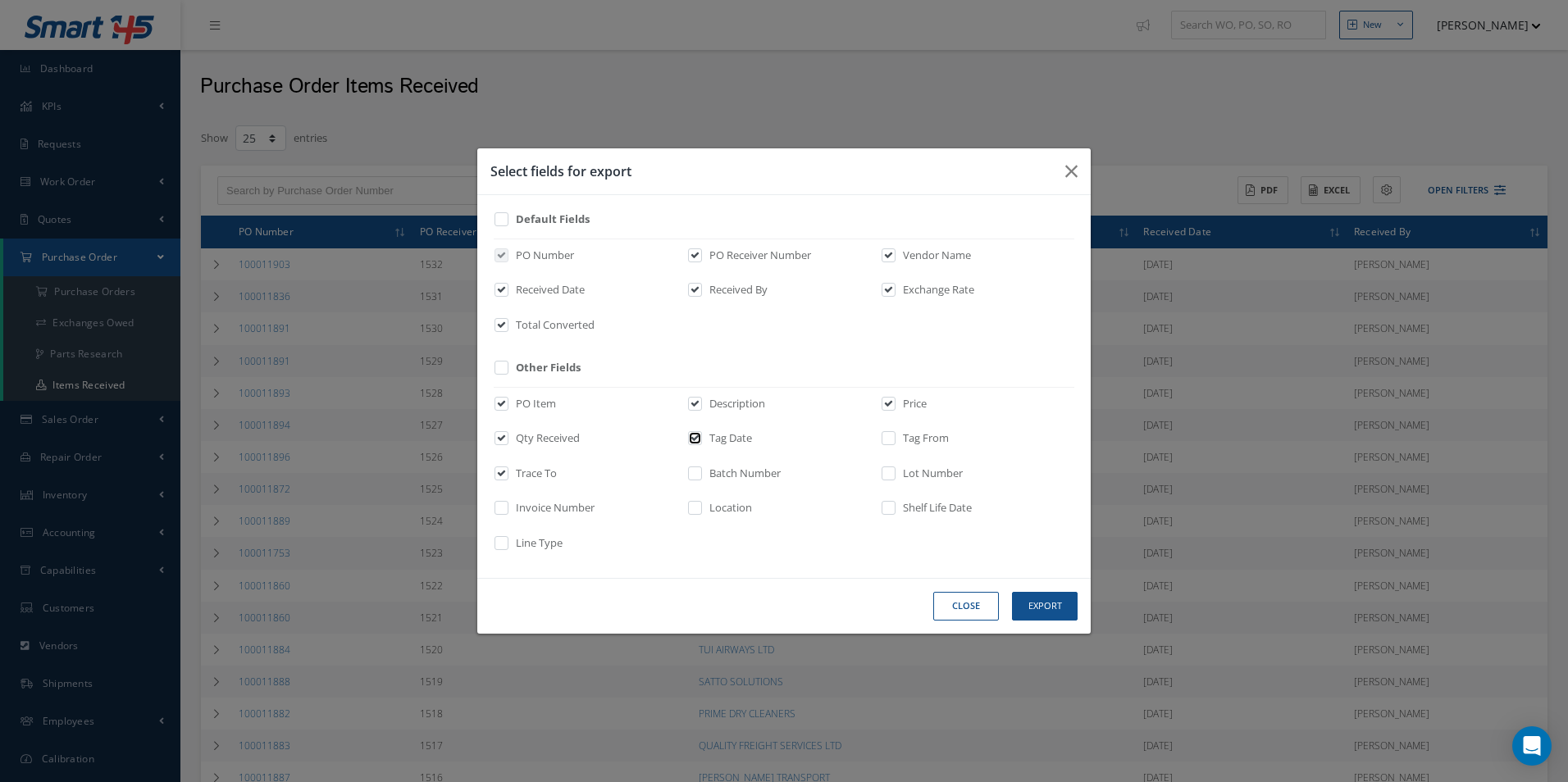
checkbox input "false"
click at [546, 471] on label "Trace To" at bounding box center [534, 474] width 45 height 17
click at [508, 471] on input "checkbox" at bounding box center [502, 479] width 11 height 18
checkbox input "false"
click at [0, 0] on button "Export" at bounding box center [0, 0] width 0 height 0
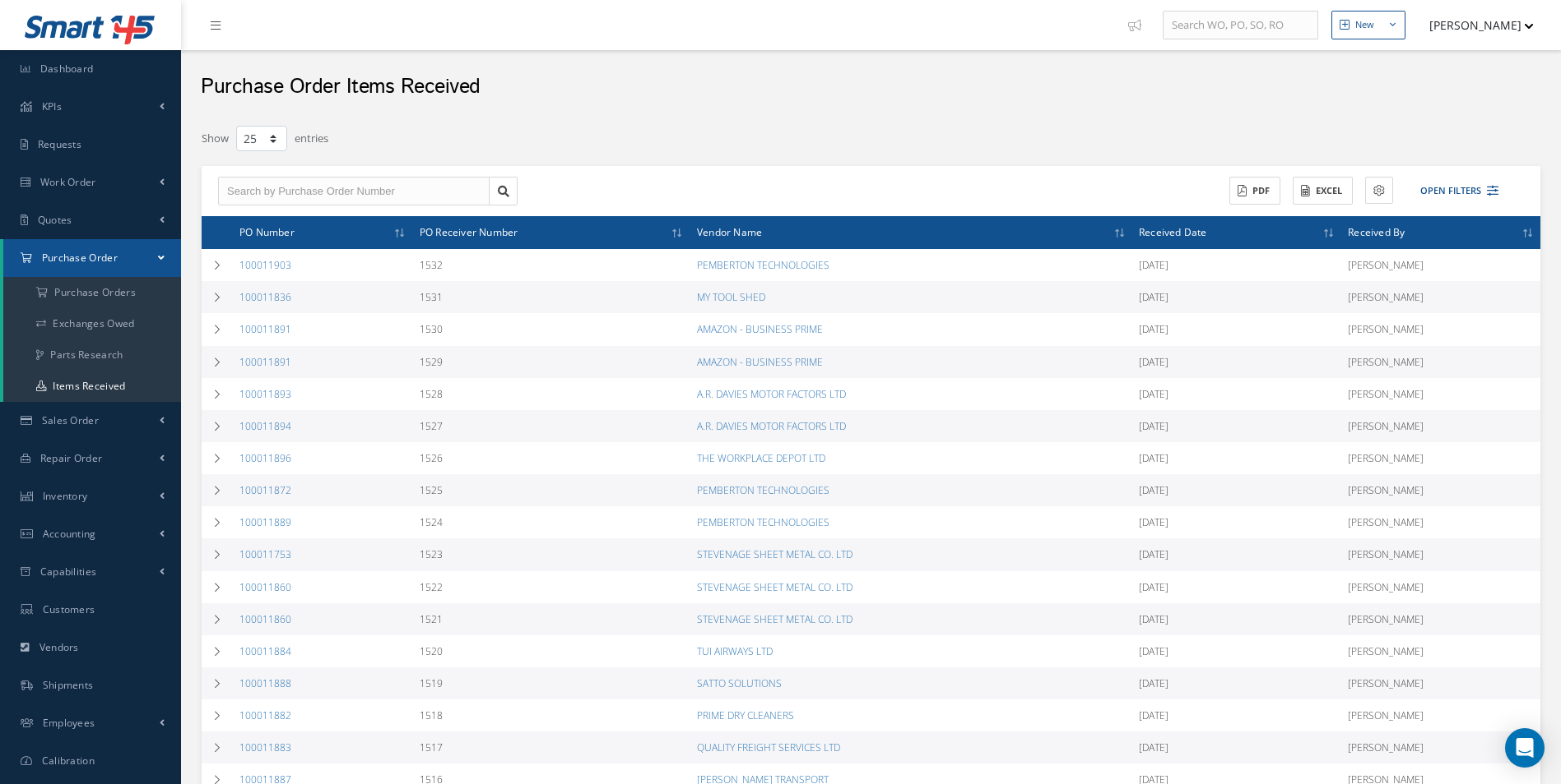
click at [1016, 97] on div "Purchase Order Items Received" at bounding box center [871, 82] width 1380 height 65
click at [1261, 185] on button "PDF" at bounding box center [1255, 191] width 51 height 29
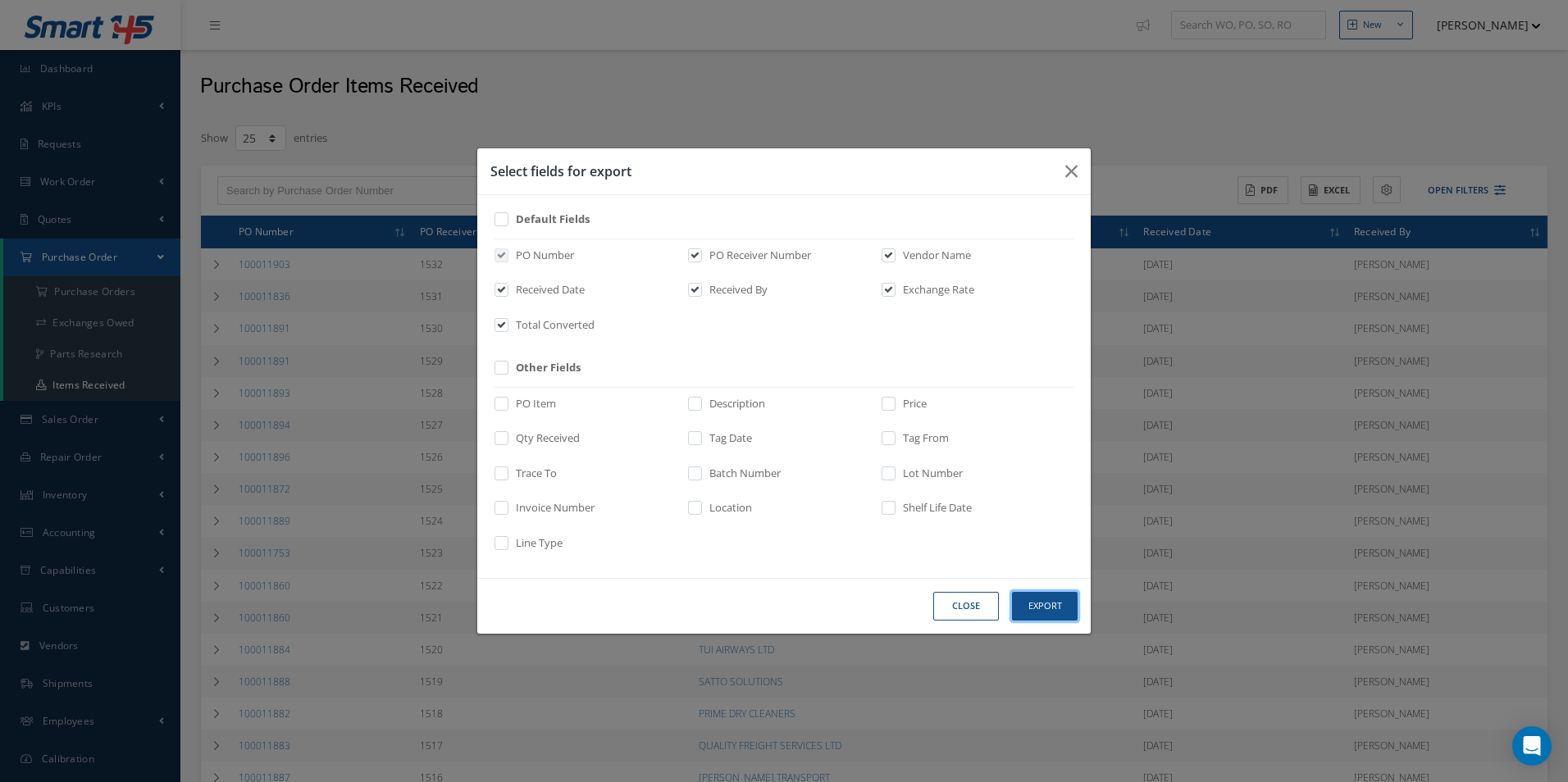
click at [1047, 594] on button "Export" at bounding box center [1045, 607] width 65 height 29
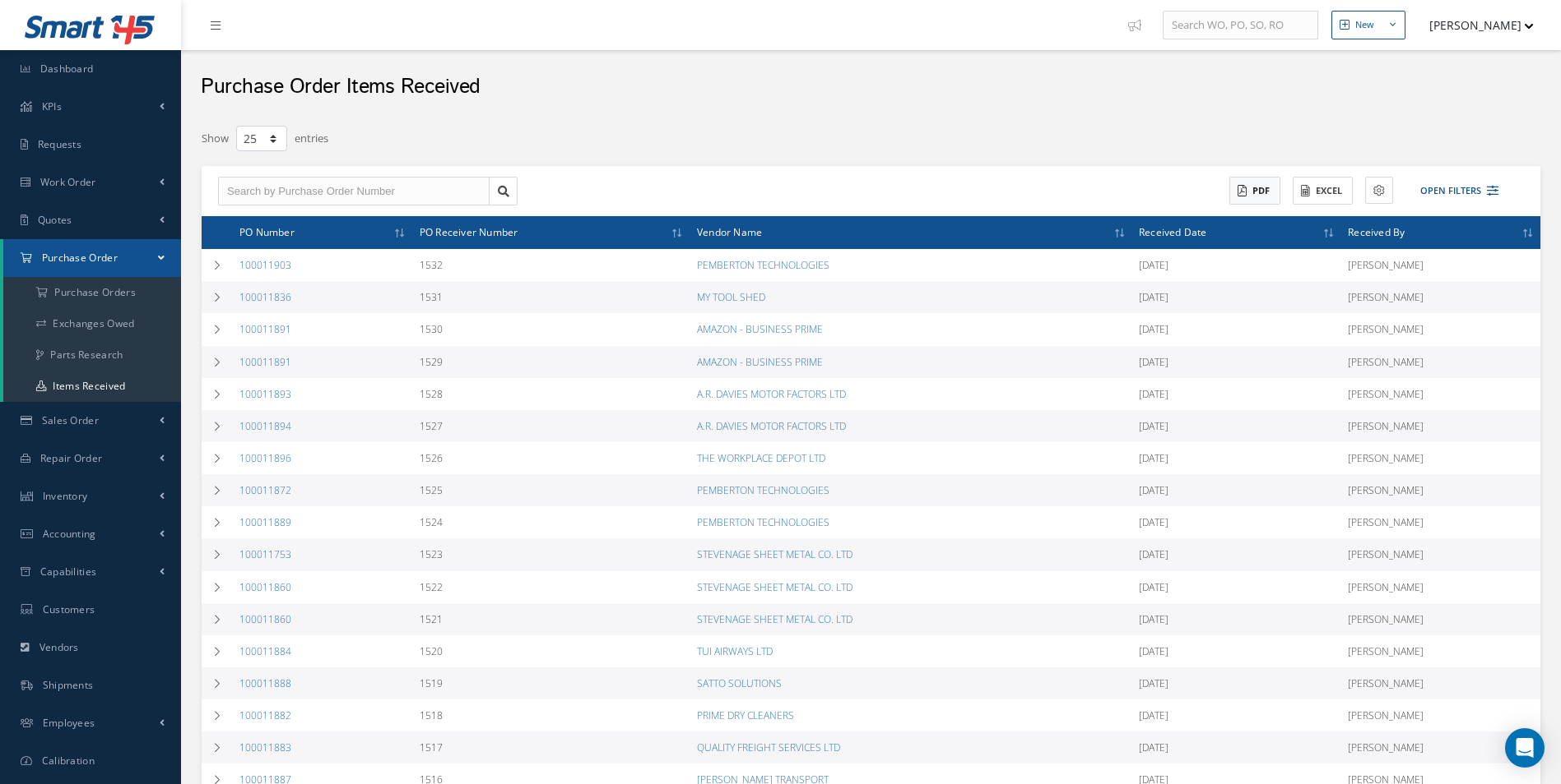
click at [1245, 203] on button "PDF" at bounding box center [1255, 191] width 51 height 29
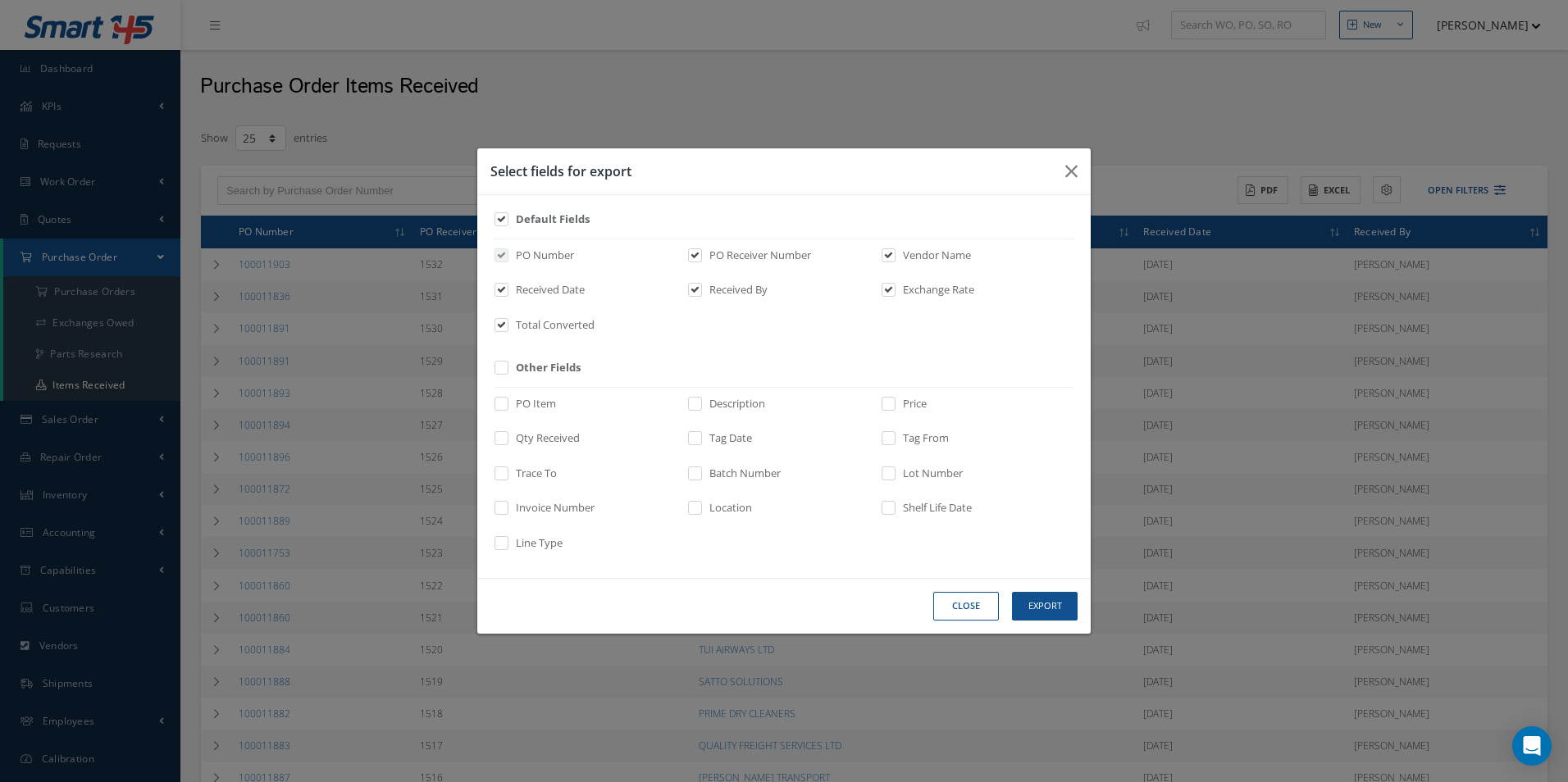
click at [943, 620] on button "Close" at bounding box center [966, 607] width 65 height 29
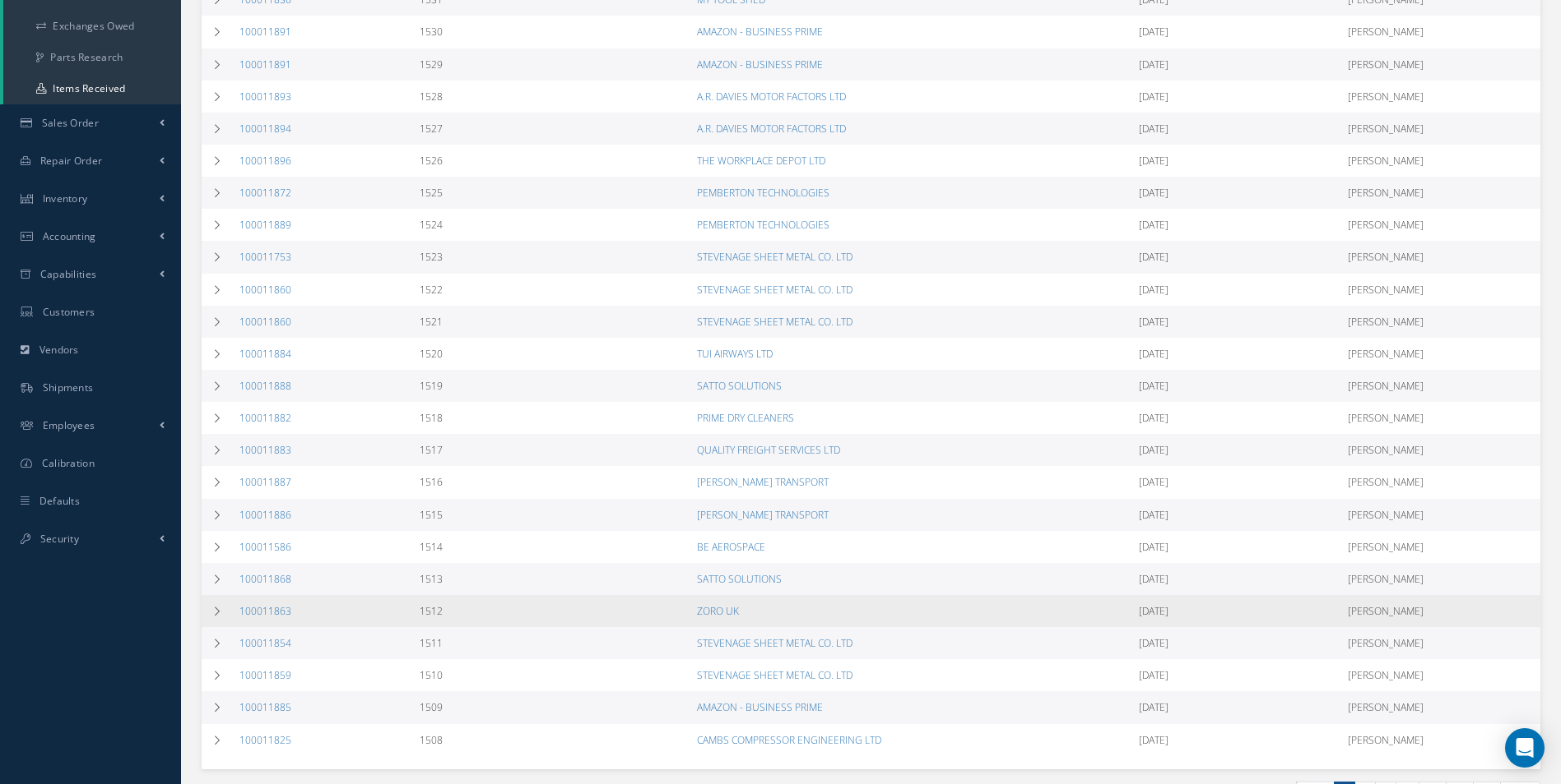
scroll to position [329, 0]
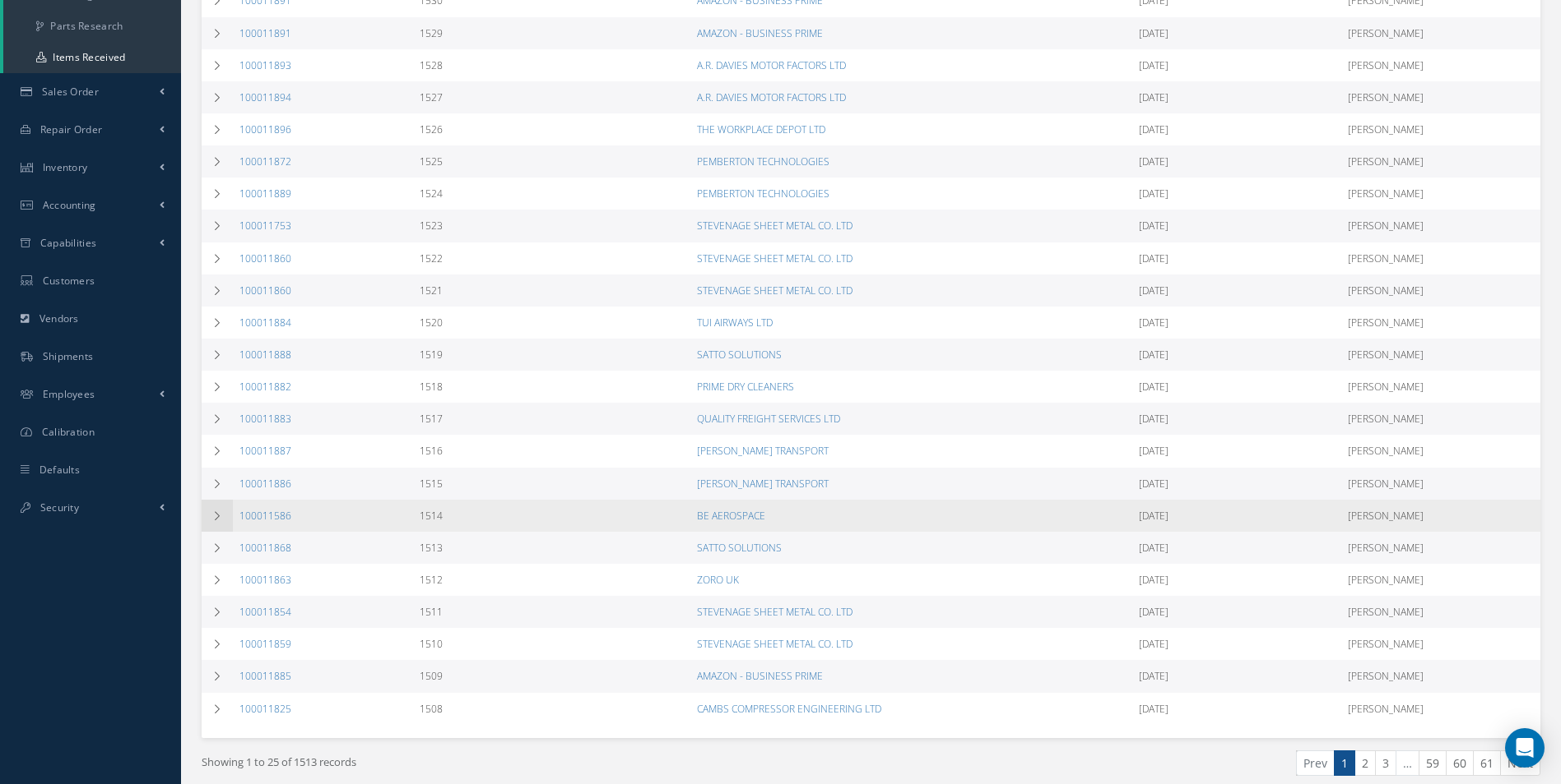
click at [223, 512] on td at bounding box center [218, 516] width 31 height 32
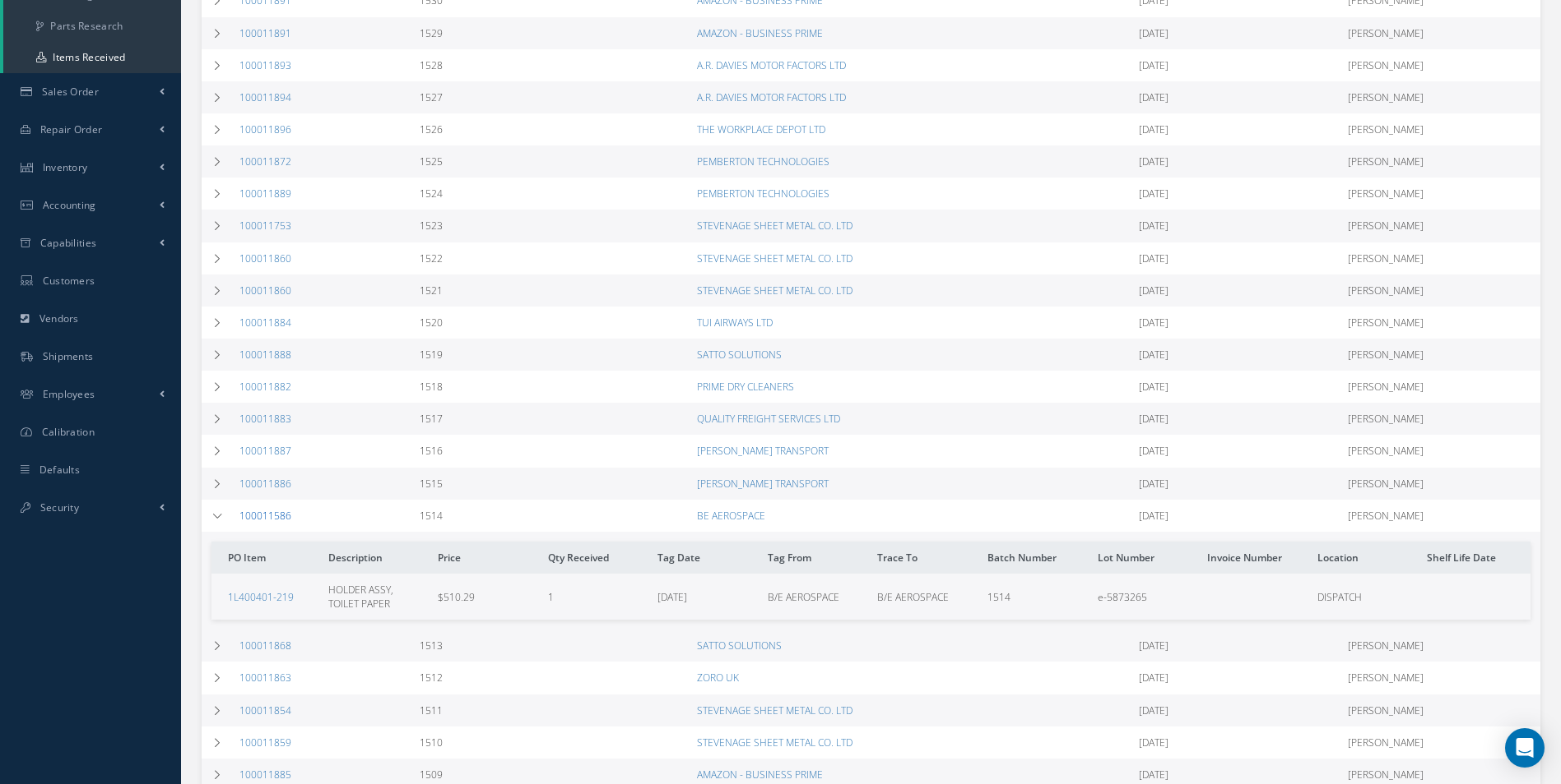
click at [282, 522] on link "100011586" at bounding box center [264, 516] width 52 height 14
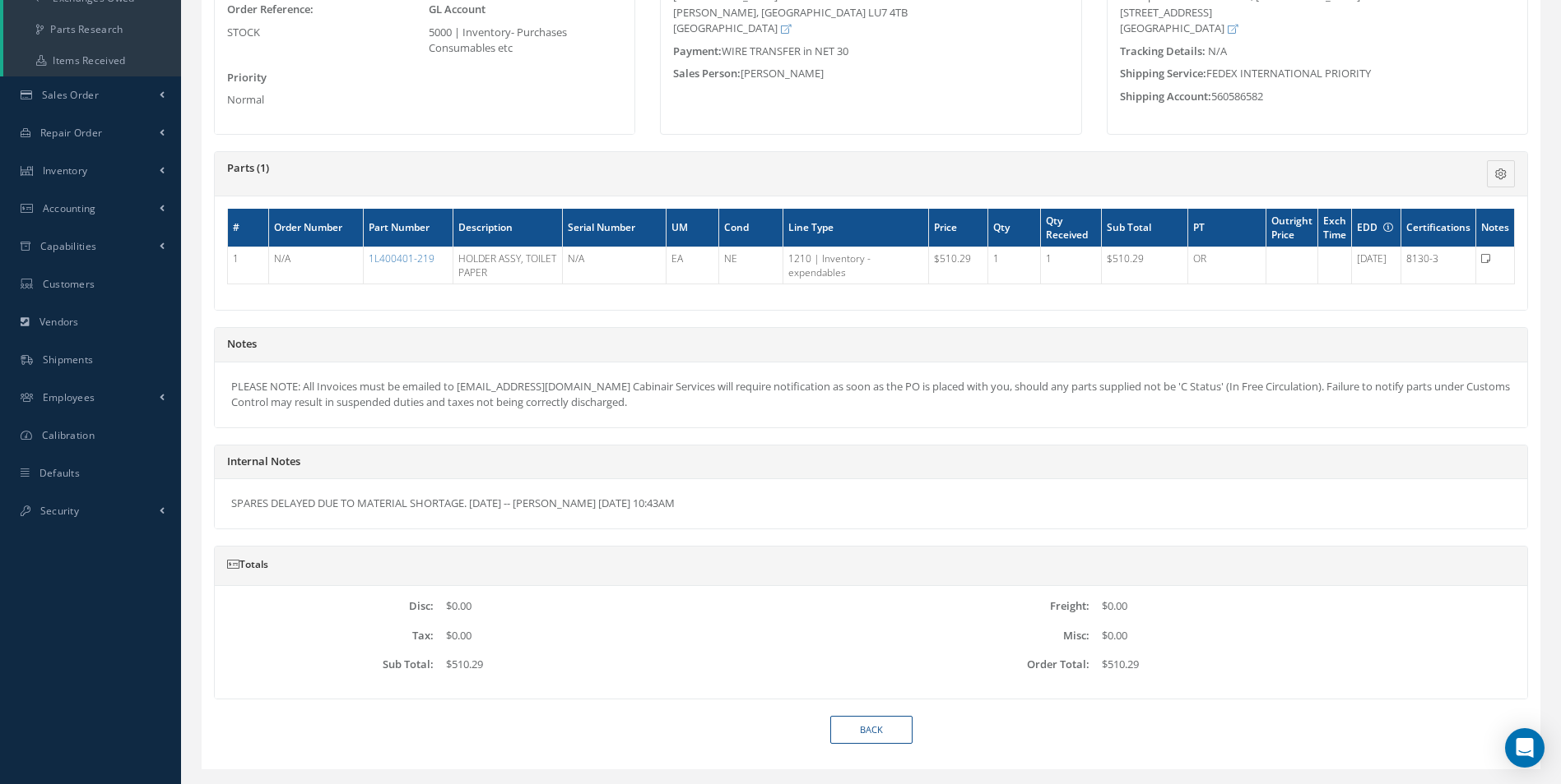
scroll to position [365, 0]
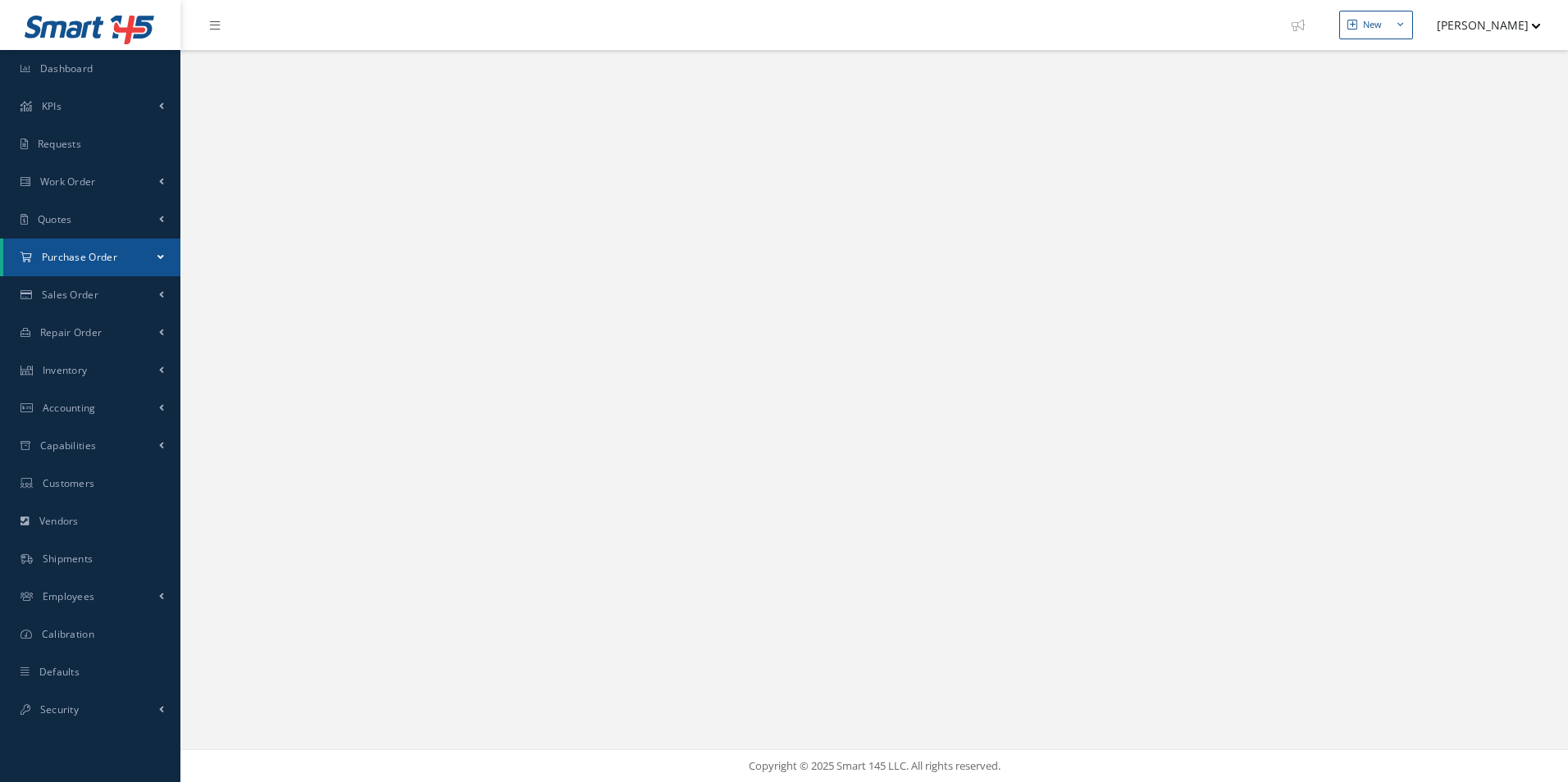
select select "25"
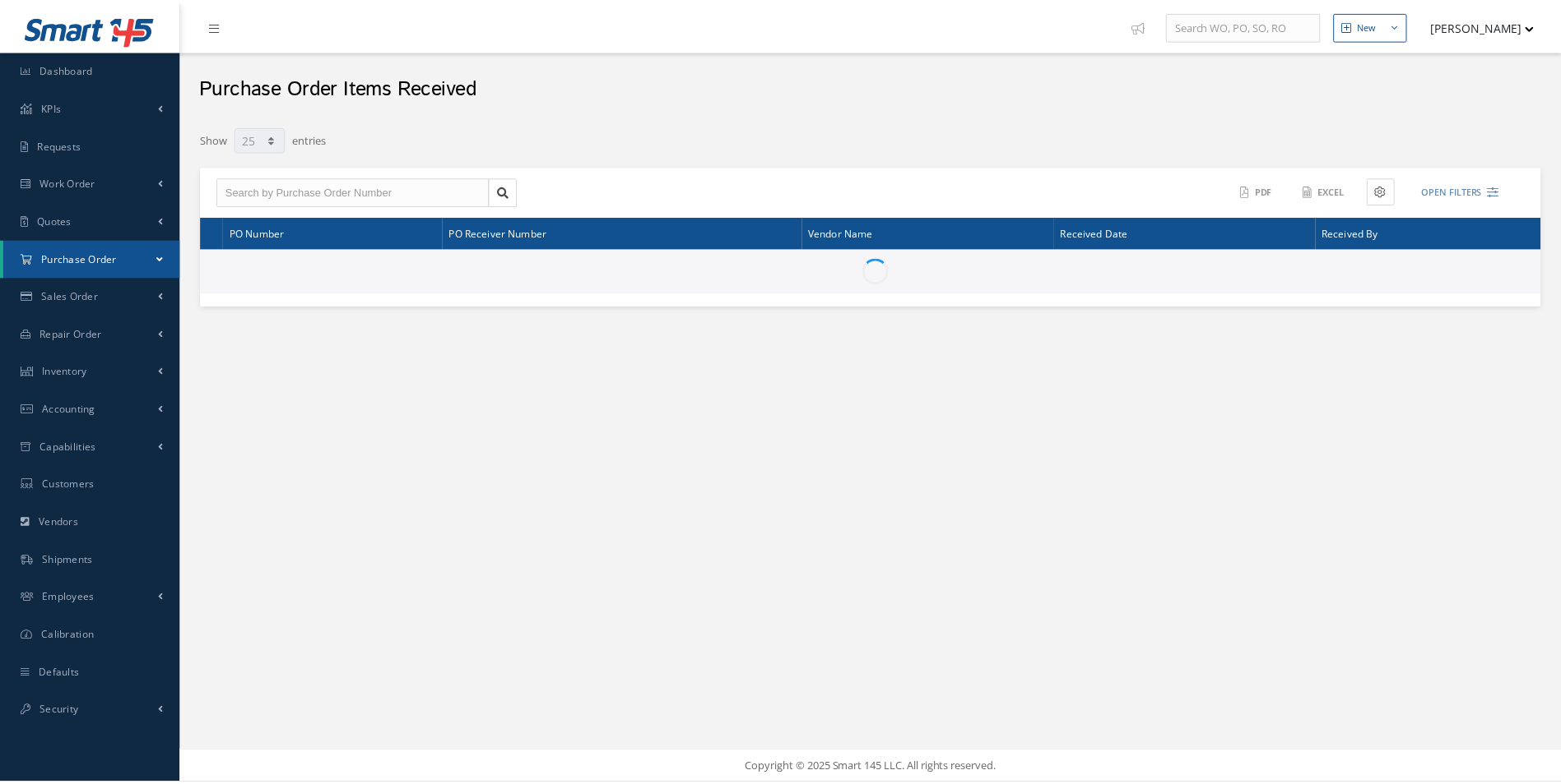
scroll to position [396, 0]
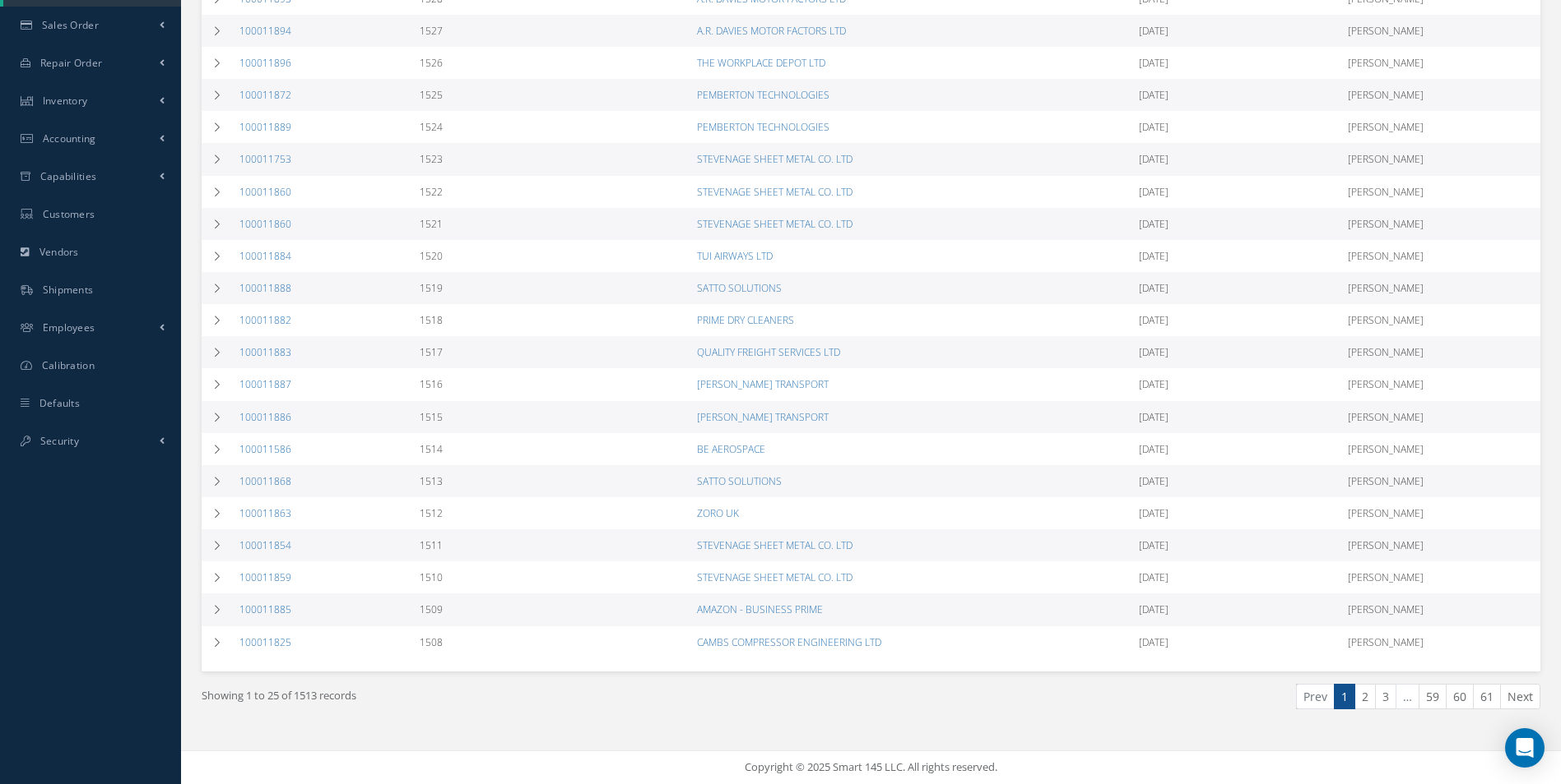
click at [1365, 711] on div "Prev 1 2 3 … 59 60 61 Next" at bounding box center [1212, 704] width 682 height 39
click at [1373, 705] on link "2" at bounding box center [1365, 697] width 21 height 25
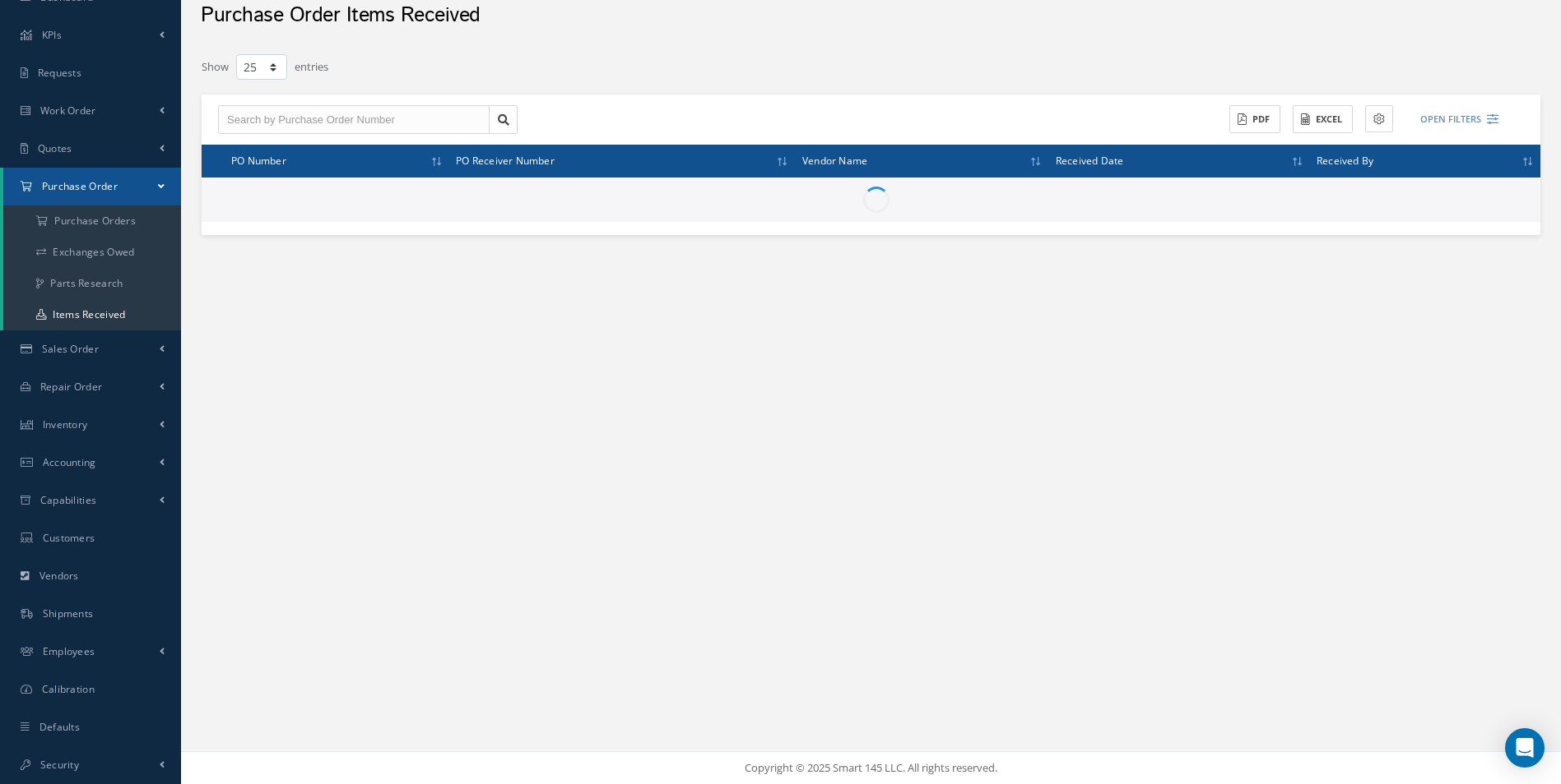
scroll to position [71, 0]
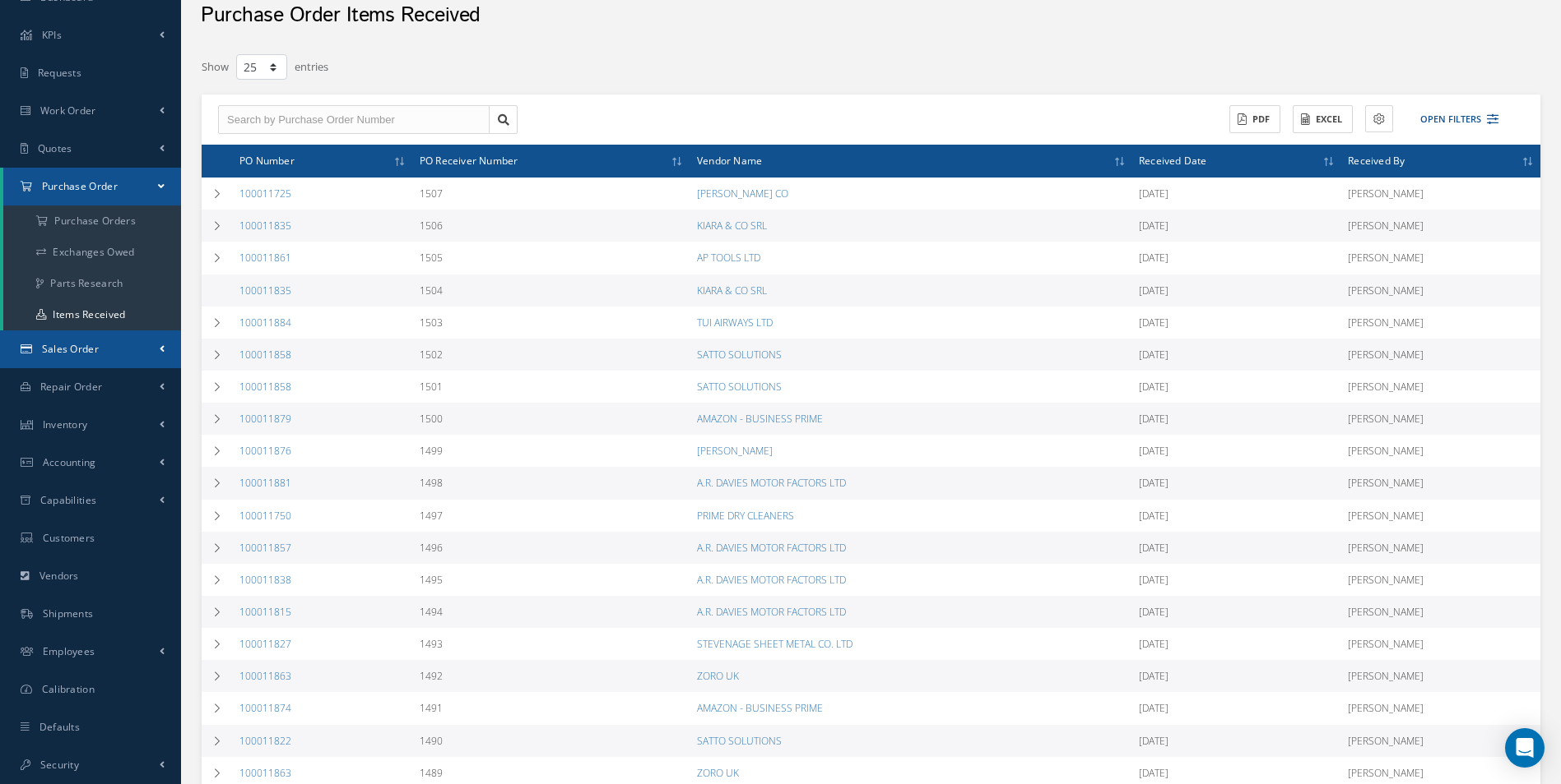
drag, startPoint x: 0, startPoint y: 344, endPoint x: -3, endPoint y: 308, distance: 36.1
click at [0, 308] on html "Smart 145 Dashboard KPIs Work Order Accounting Requests Work Order Work Order P…" at bounding box center [780, 321] width 1561 height 784
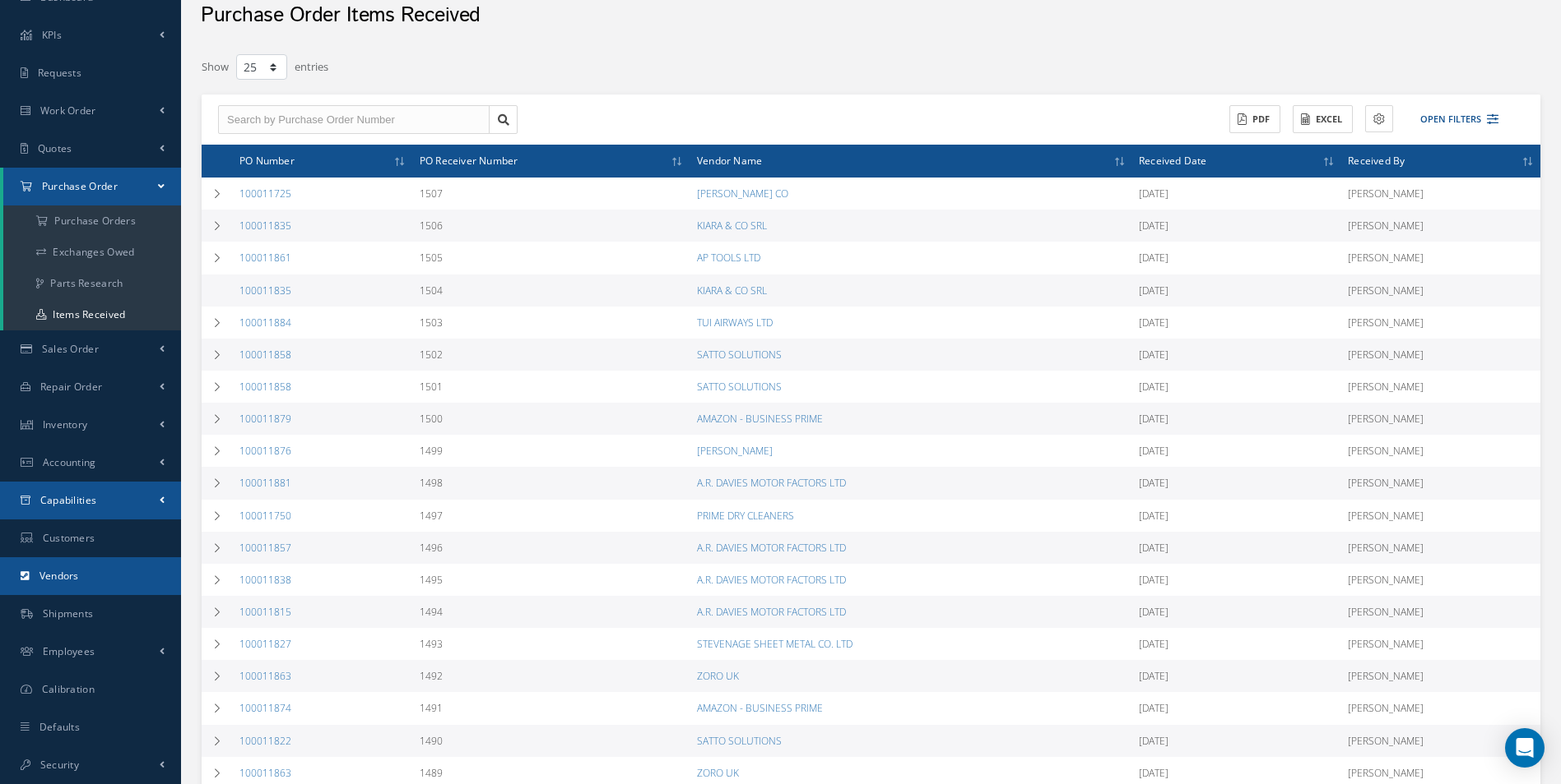
drag, startPoint x: 29, startPoint y: 548, endPoint x: 12, endPoint y: 505, distance: 46.2
click at [12, 505] on ul "Smart 145 Dashboard KPIs Work Order Accounting Requests Work Order Work Order P…" at bounding box center [91, 357] width 181 height 856
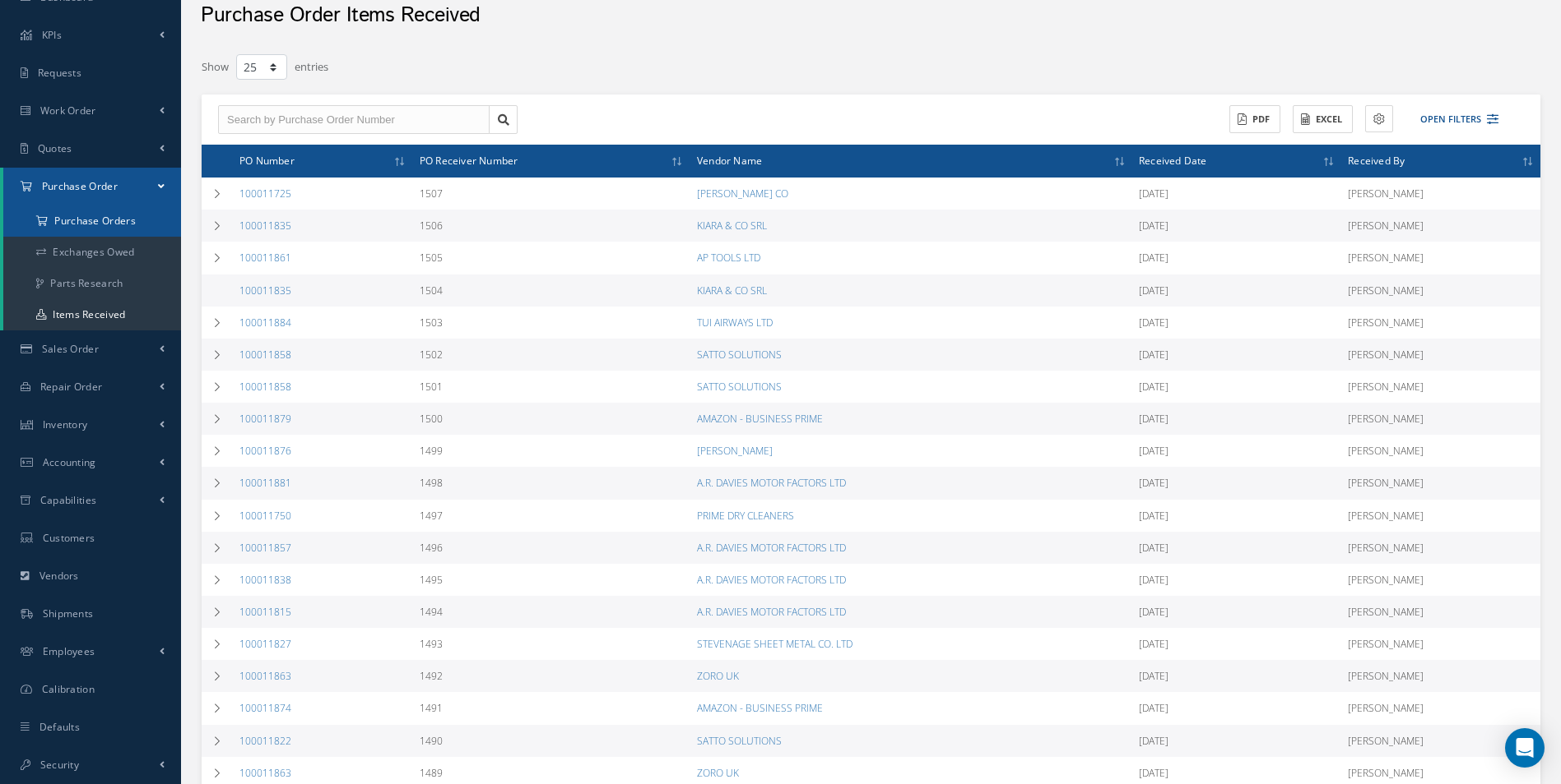
click at [84, 228] on a=1&status_id=2&status_id=3&status_id=5&collapsedFilters"] "Purchase Orders" at bounding box center [92, 221] width 178 height 31
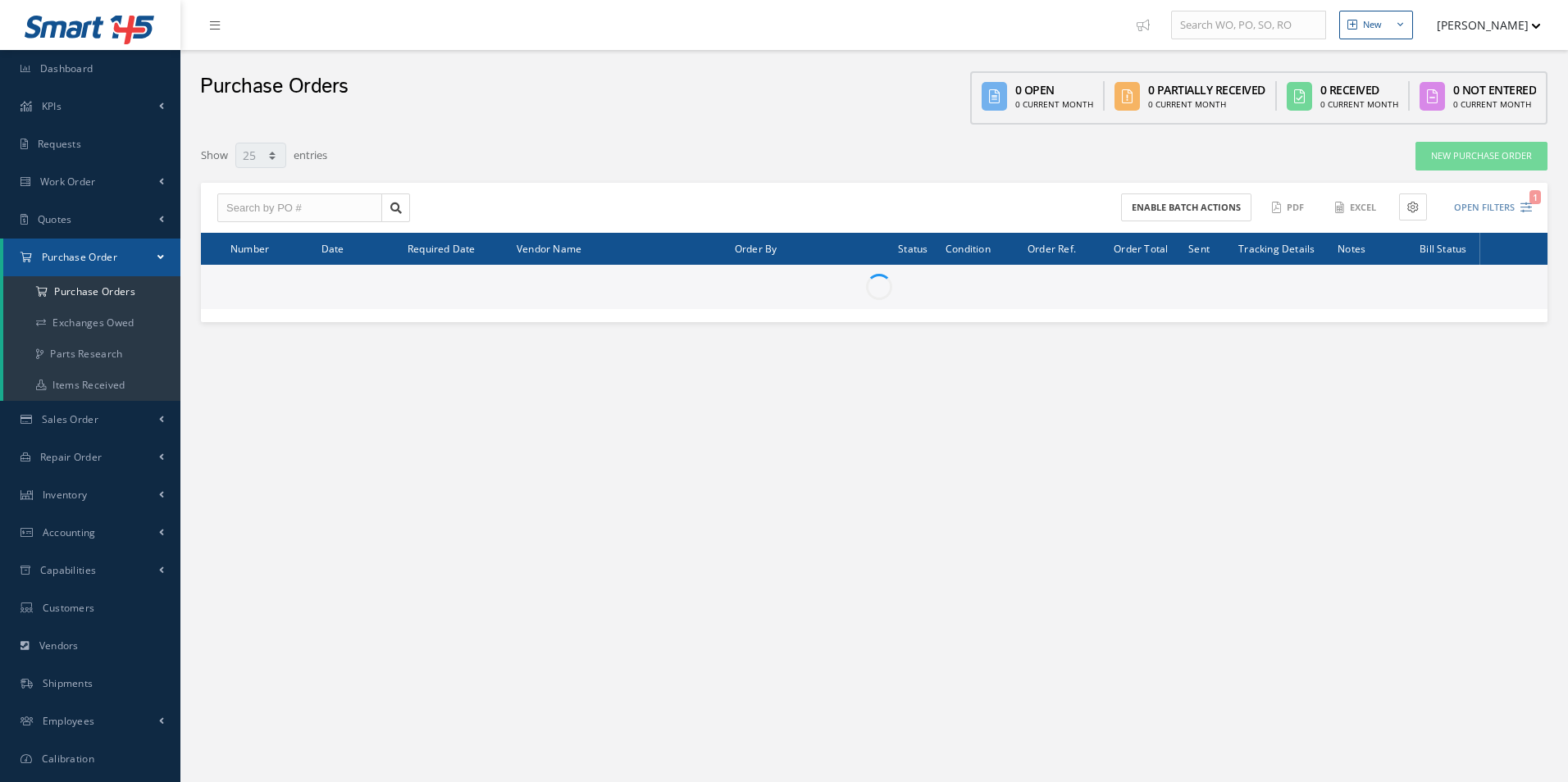
select select "25"
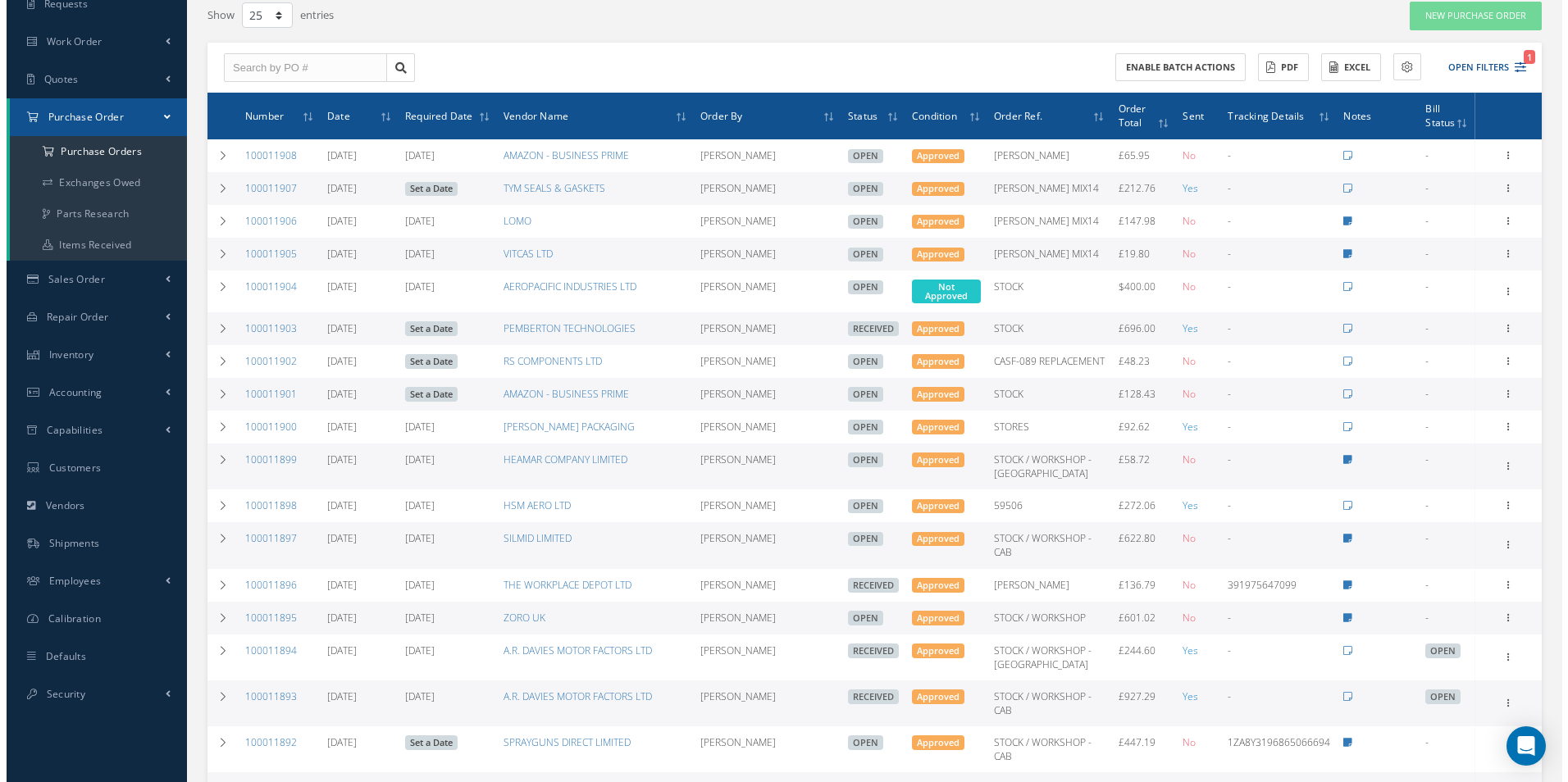
scroll to position [137, 0]
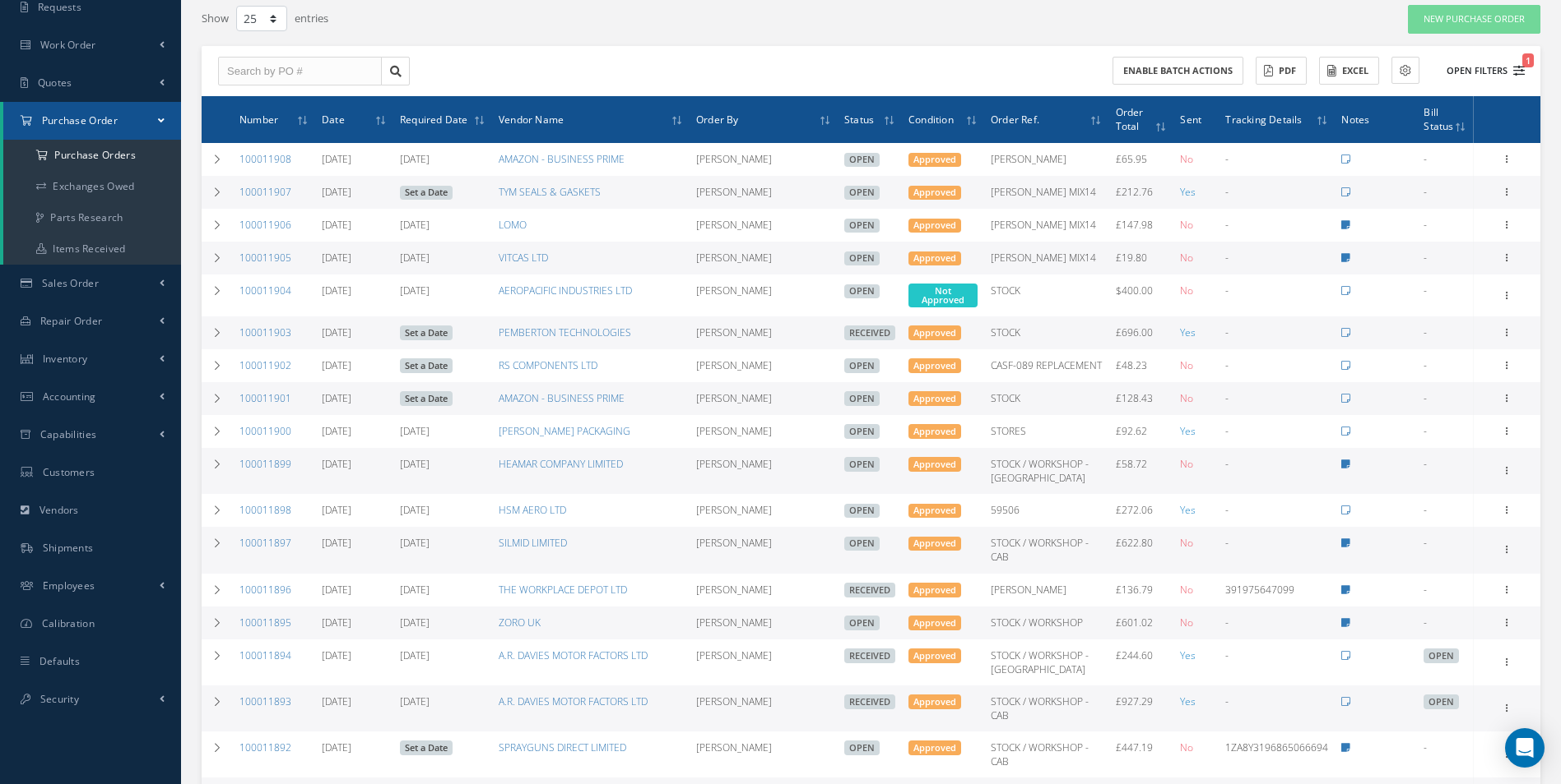
click at [1488, 76] on button "Open Filters 1" at bounding box center [1477, 71] width 93 height 27
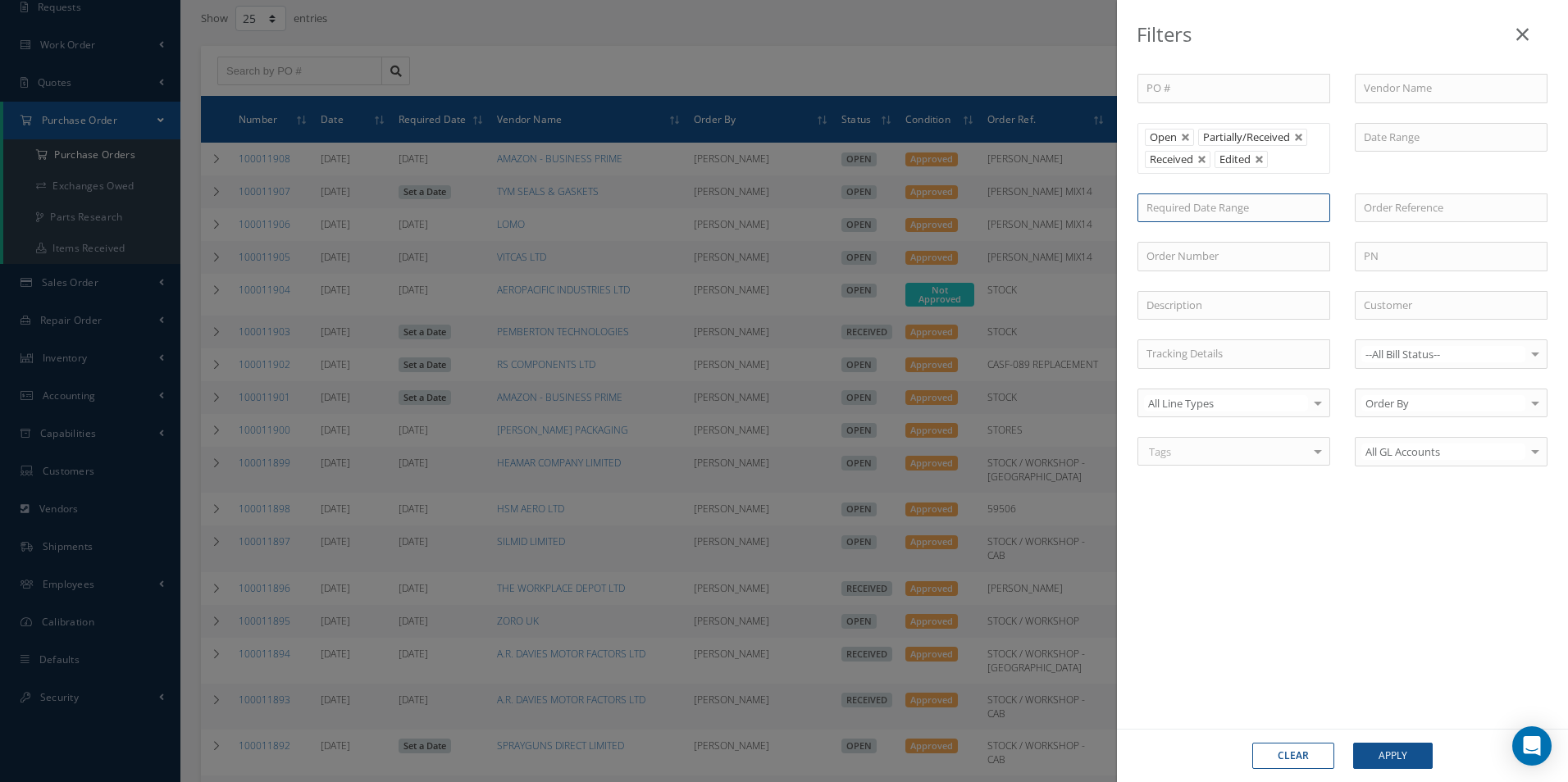
click at [1258, 206] on input at bounding box center [1234, 208] width 193 height 29
click at [1375, 186] on div "PO # Vendor Name Open Partially/Received Received Canceled Edited Open Partiall…" at bounding box center [1342, 280] width 435 height 412
click at [1218, 308] on input "text" at bounding box center [1234, 305] width 193 height 29
click at [1294, 231] on div "PO # Vendor Name Open Partially/Received Received Canceled Edited Open Partiall…" at bounding box center [1342, 280] width 435 height 412
click at [1275, 208] on input at bounding box center [1234, 208] width 193 height 29
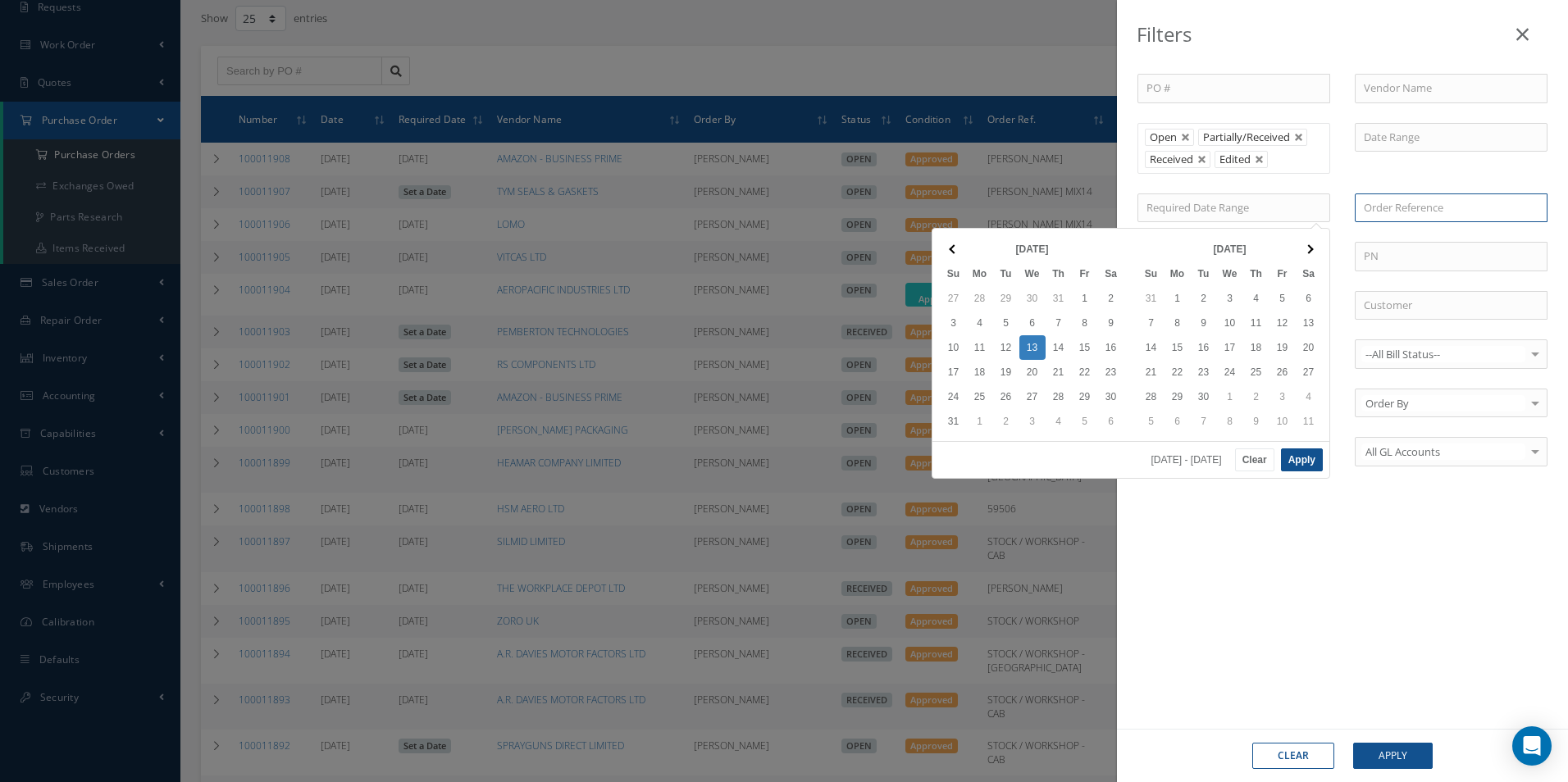
click at [1457, 198] on input "text" at bounding box center [1451, 208] width 193 height 29
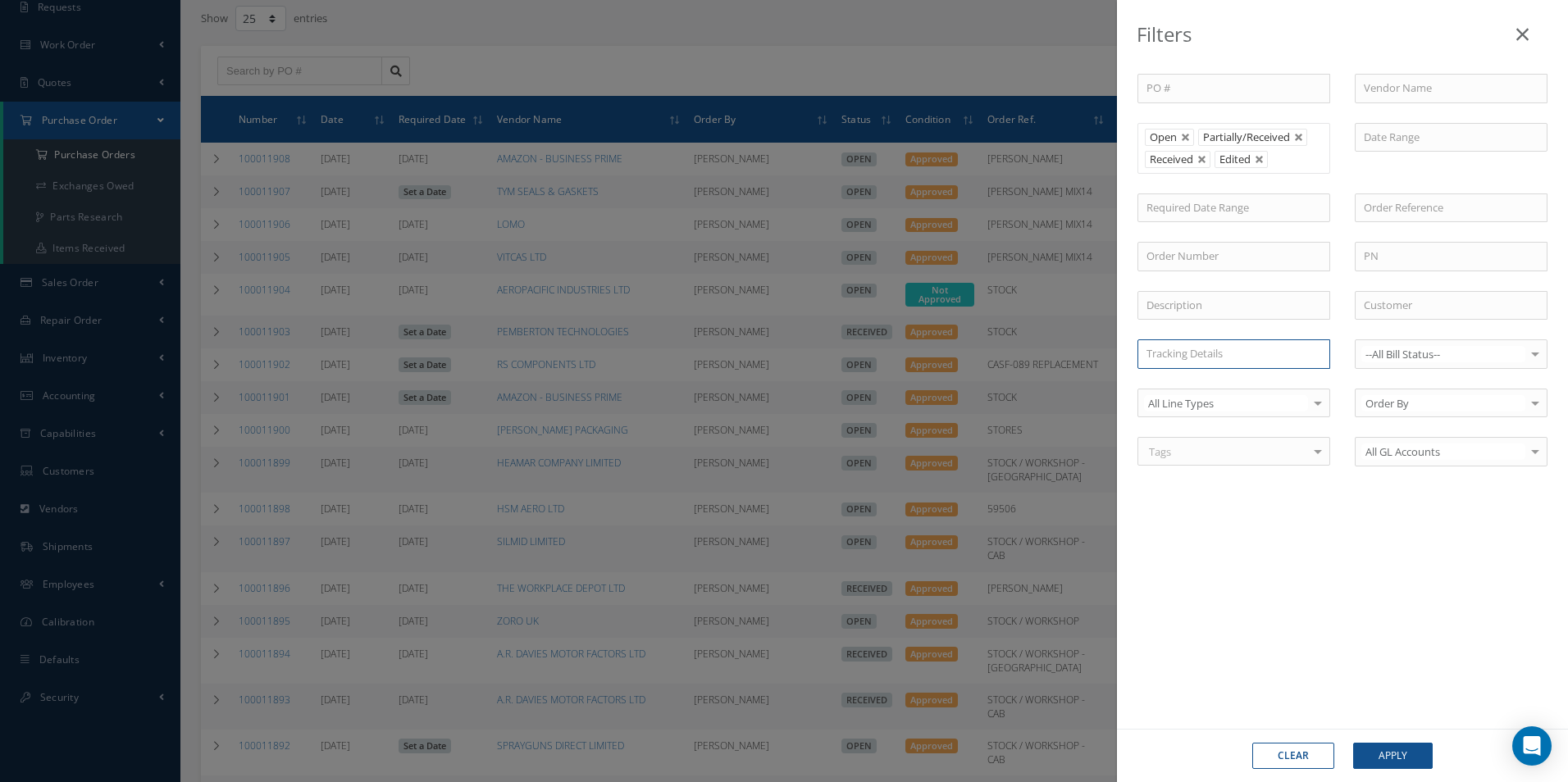
click at [1229, 345] on input "text" at bounding box center [1234, 354] width 193 height 29
click at [1216, 301] on input "text" at bounding box center [1234, 305] width 193 height 29
click at [1200, 250] on input "text" at bounding box center [1234, 257] width 193 height 29
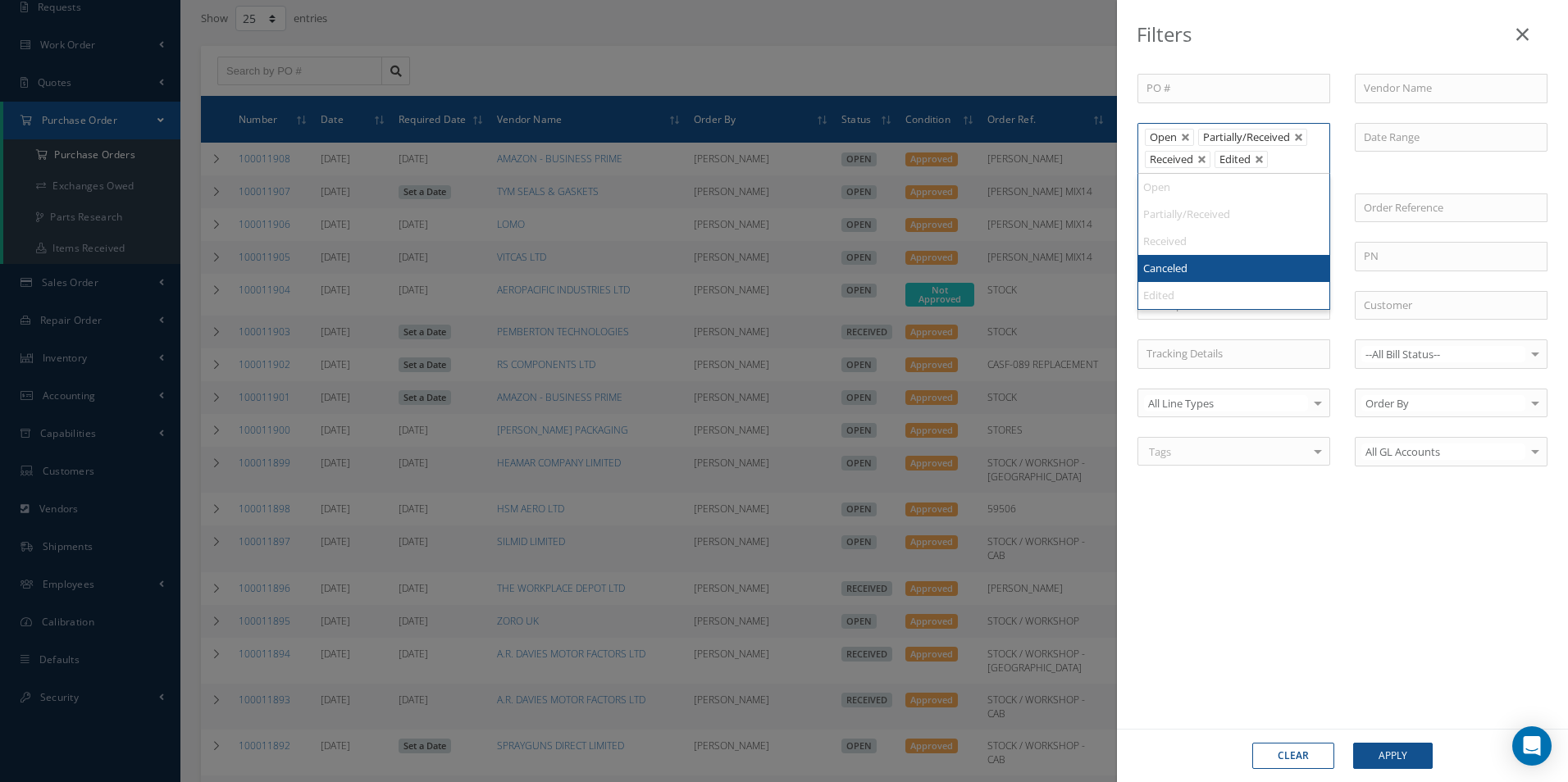
click at [1262, 152] on li "Edited" at bounding box center [1241, 160] width 53 height 18
click at [1256, 159] on link at bounding box center [1260, 160] width 10 height 10
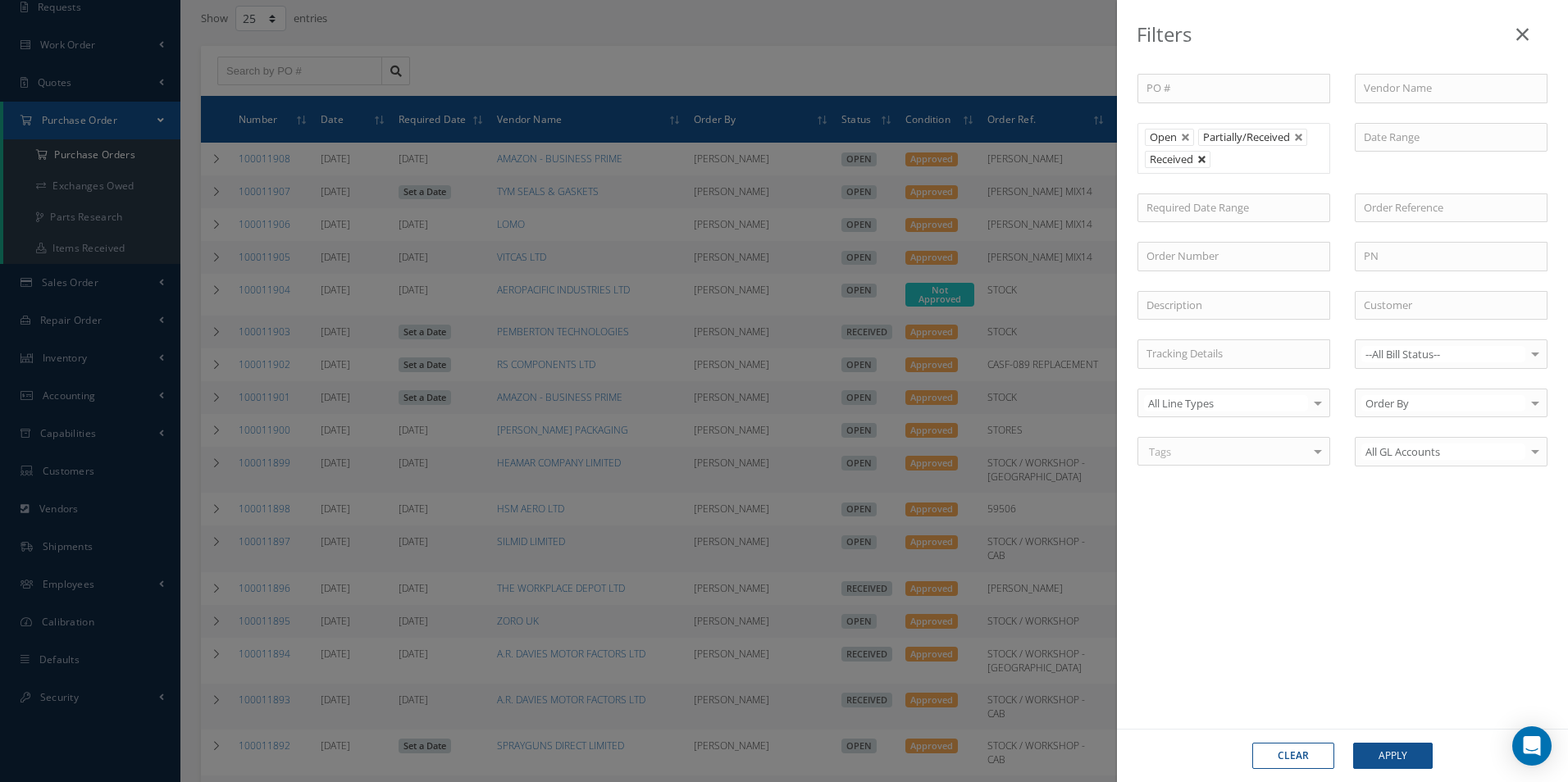
click at [1202, 160] on link at bounding box center [1202, 160] width 10 height 10
click at [1188, 137] on link at bounding box center [1186, 138] width 10 height 10
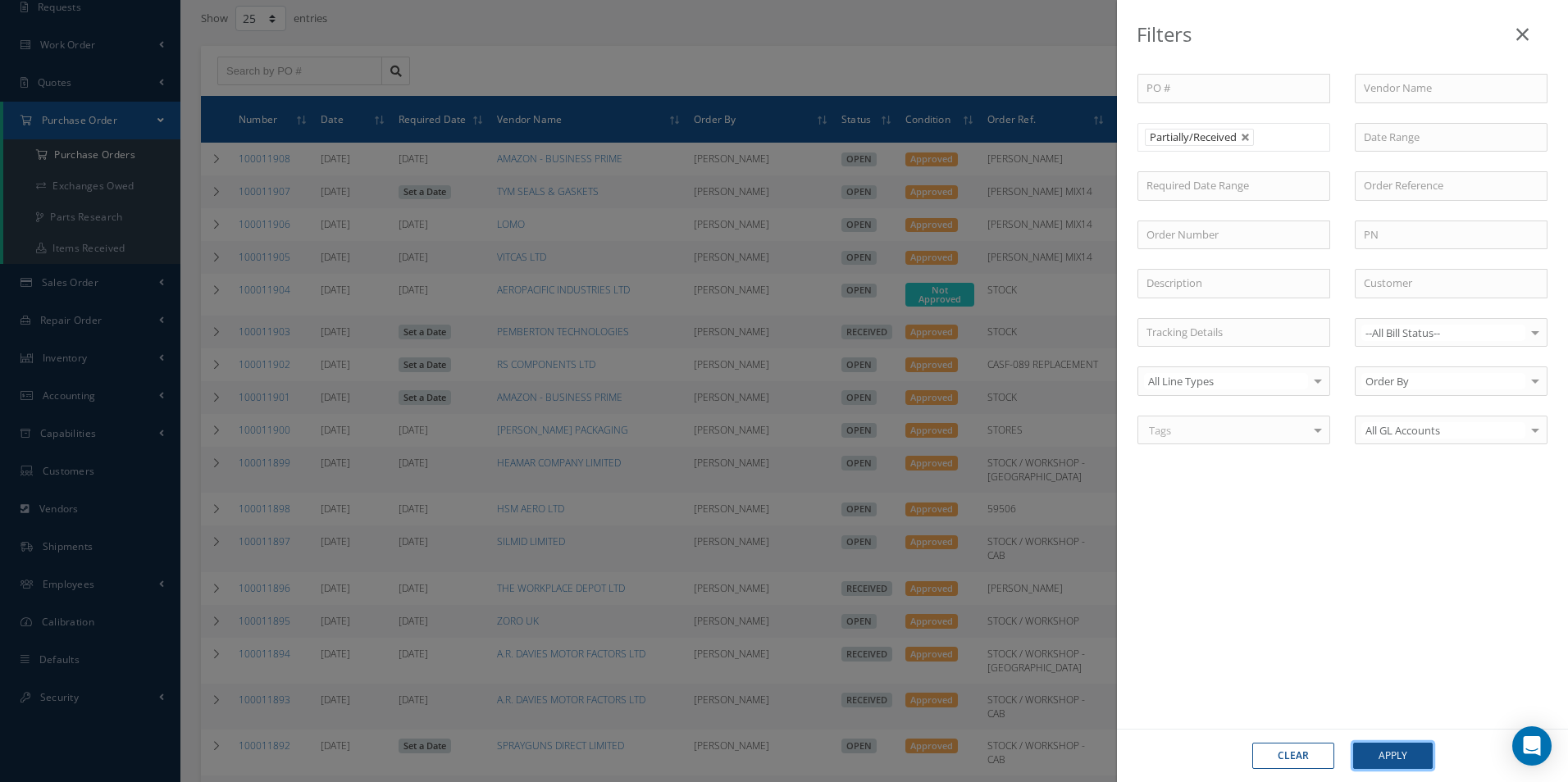
click at [1388, 756] on button "Apply" at bounding box center [1393, 756] width 80 height 26
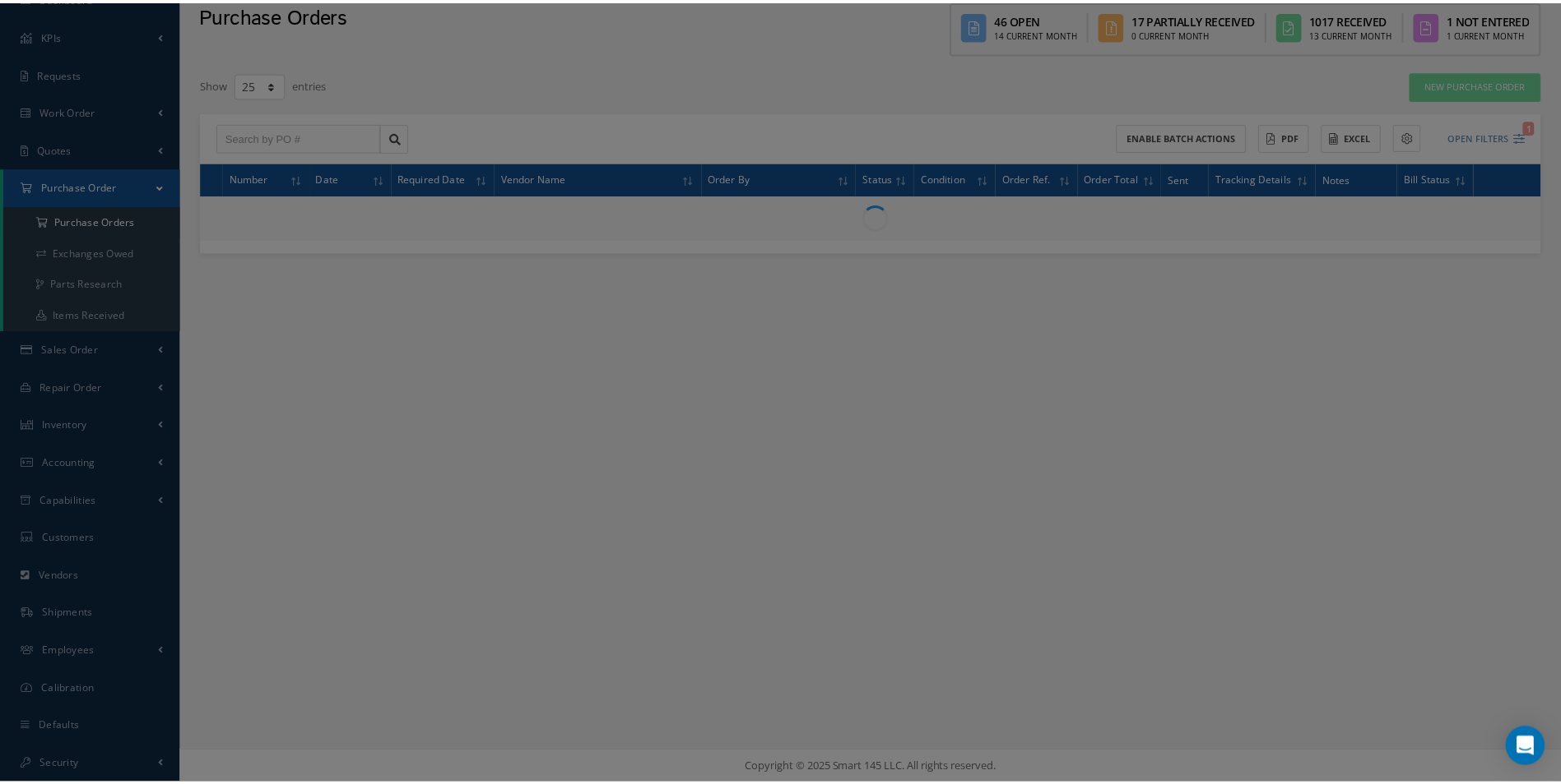
scroll to position [71, 0]
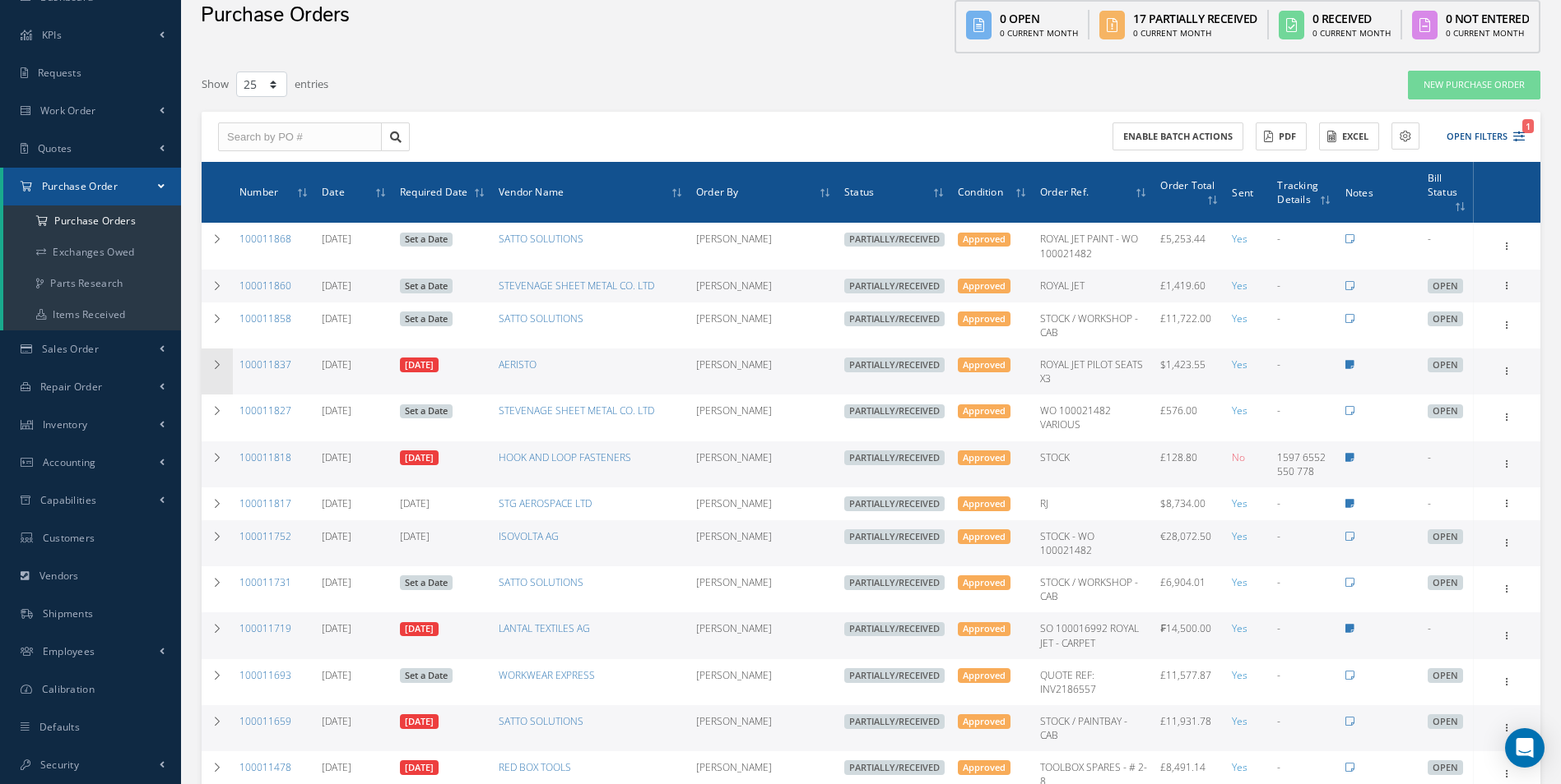
click at [225, 354] on td at bounding box center [218, 372] width 31 height 46
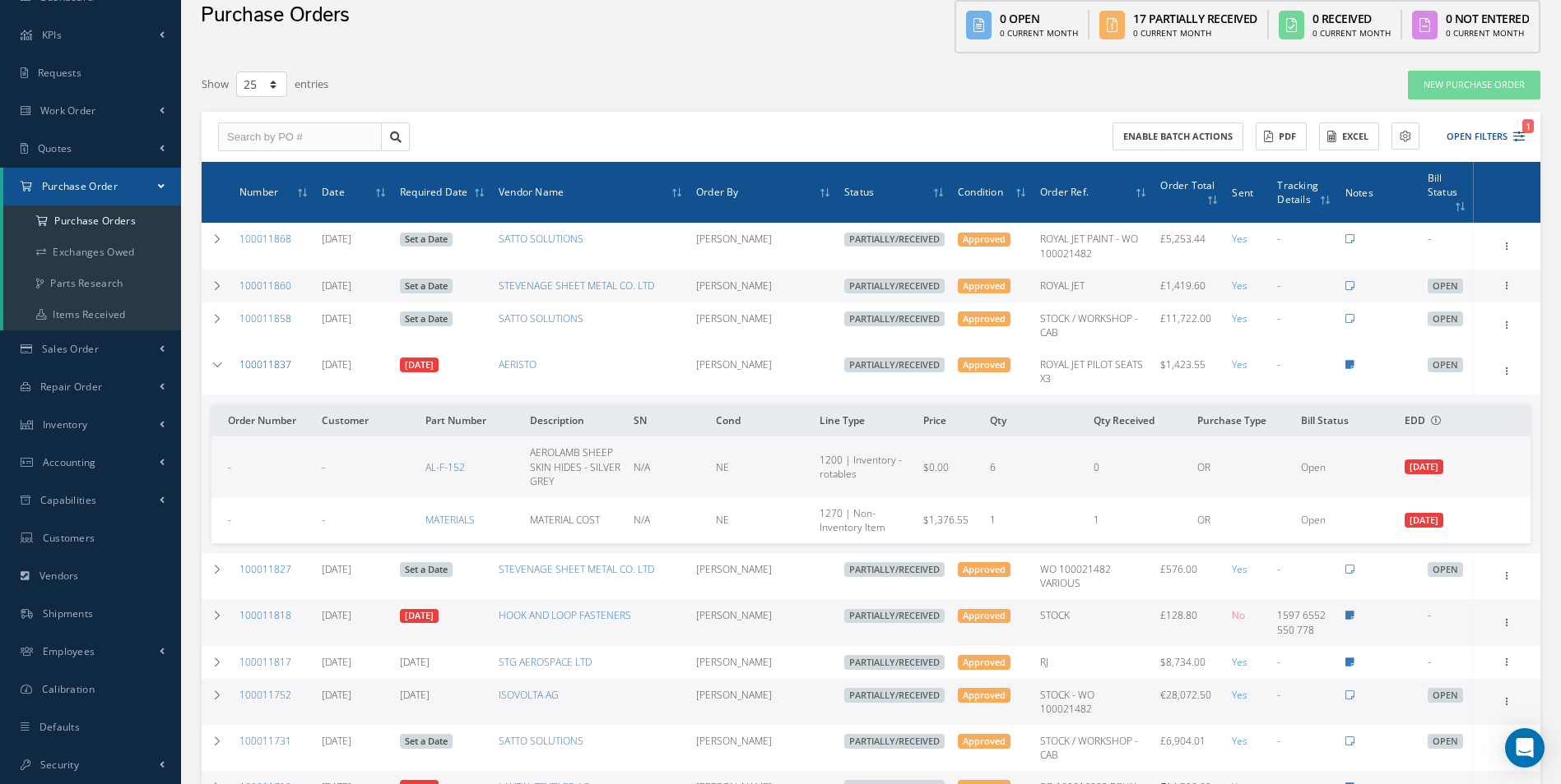
drag, startPoint x: 295, startPoint y: 359, endPoint x: 239, endPoint y: 354, distance: 56.2
click at [239, 354] on td "100011837" at bounding box center [274, 372] width 82 height 46
copy link "100011837"
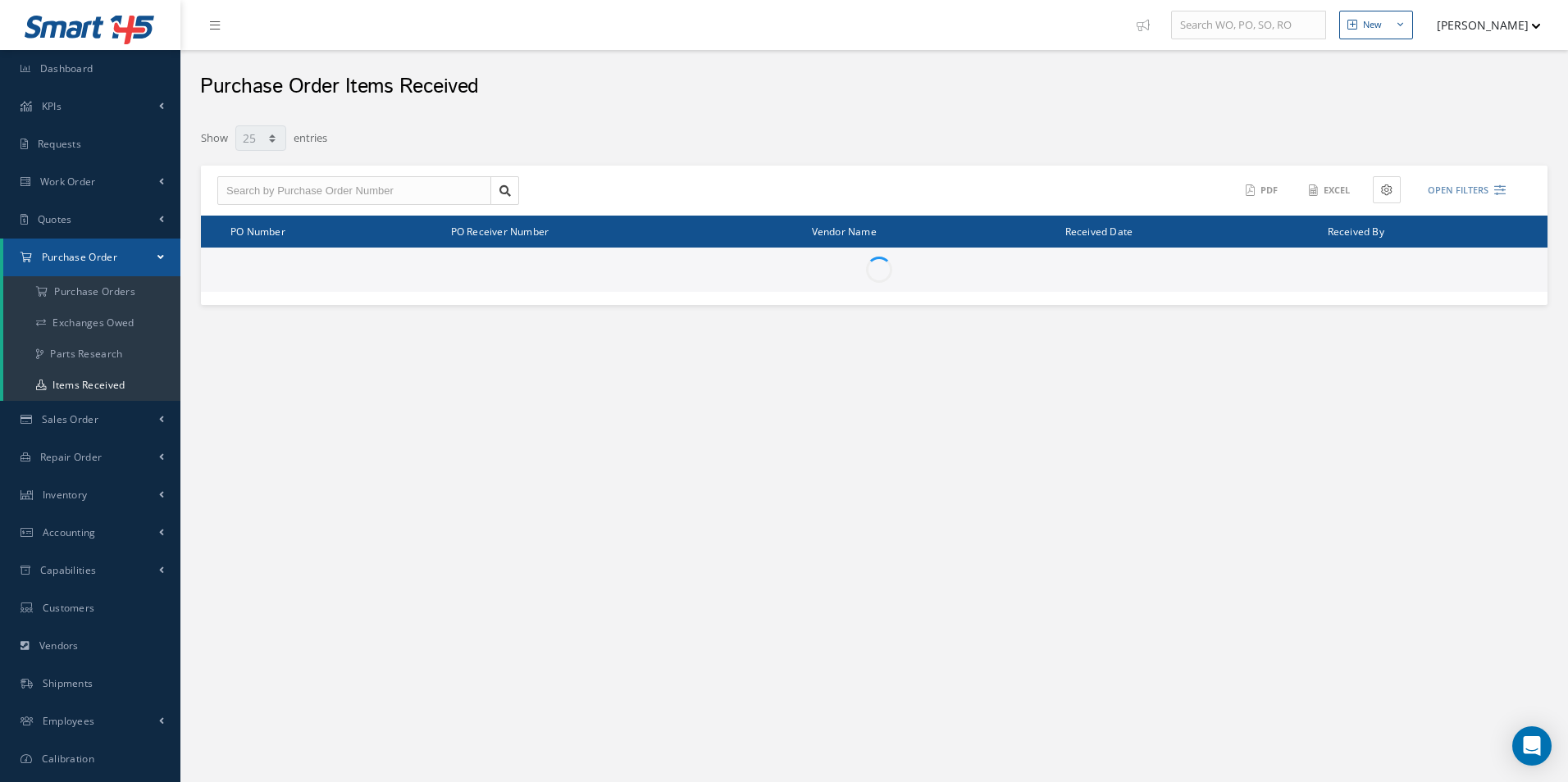
select select "25"
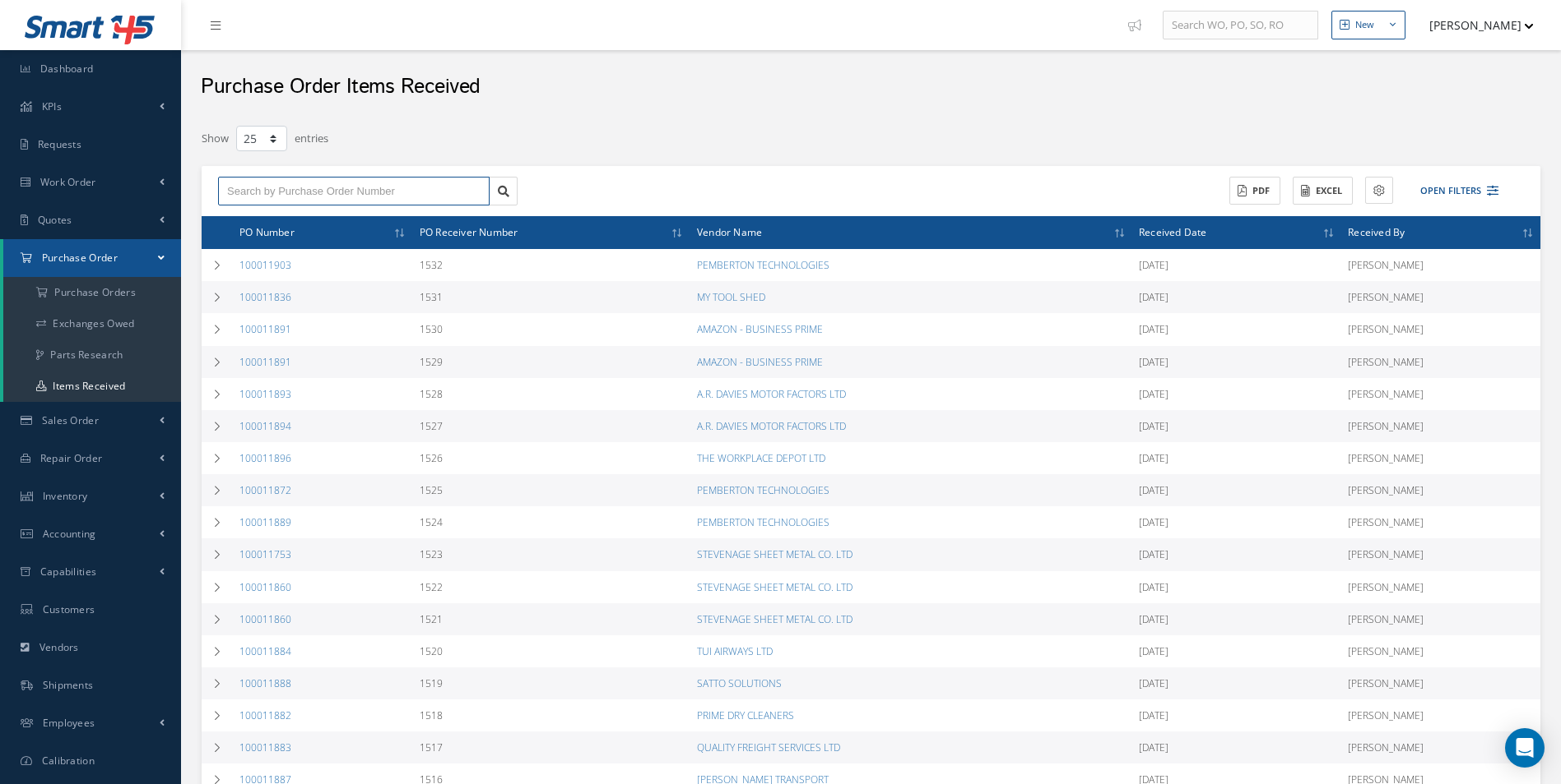
click at [402, 183] on input "text" at bounding box center [353, 191] width 271 height 29
paste input "100011837"
type input "100011837"
click at [295, 223] on div "100011837" at bounding box center [354, 220] width 254 height 17
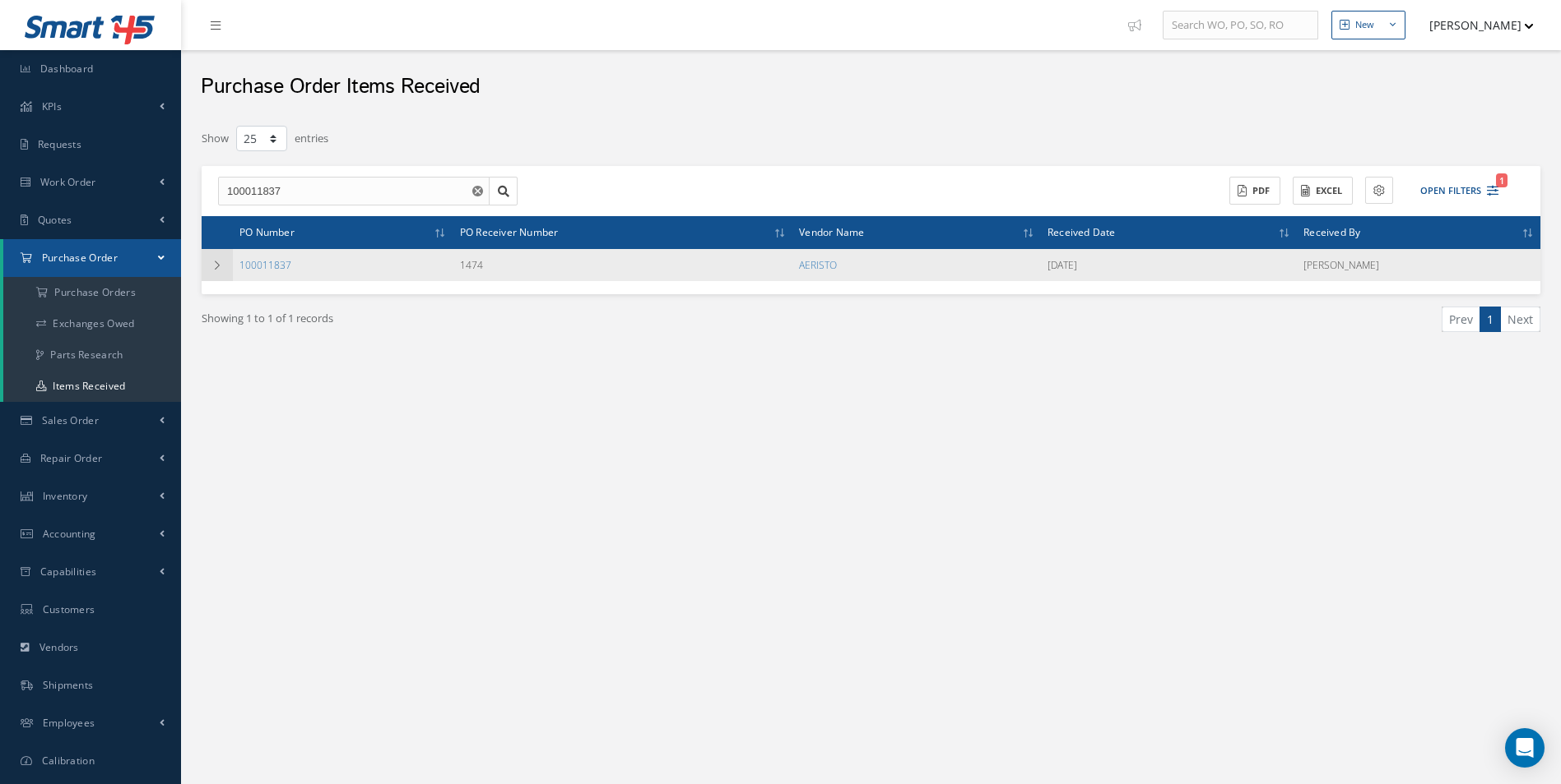
click at [211, 273] on td at bounding box center [218, 264] width 31 height 32
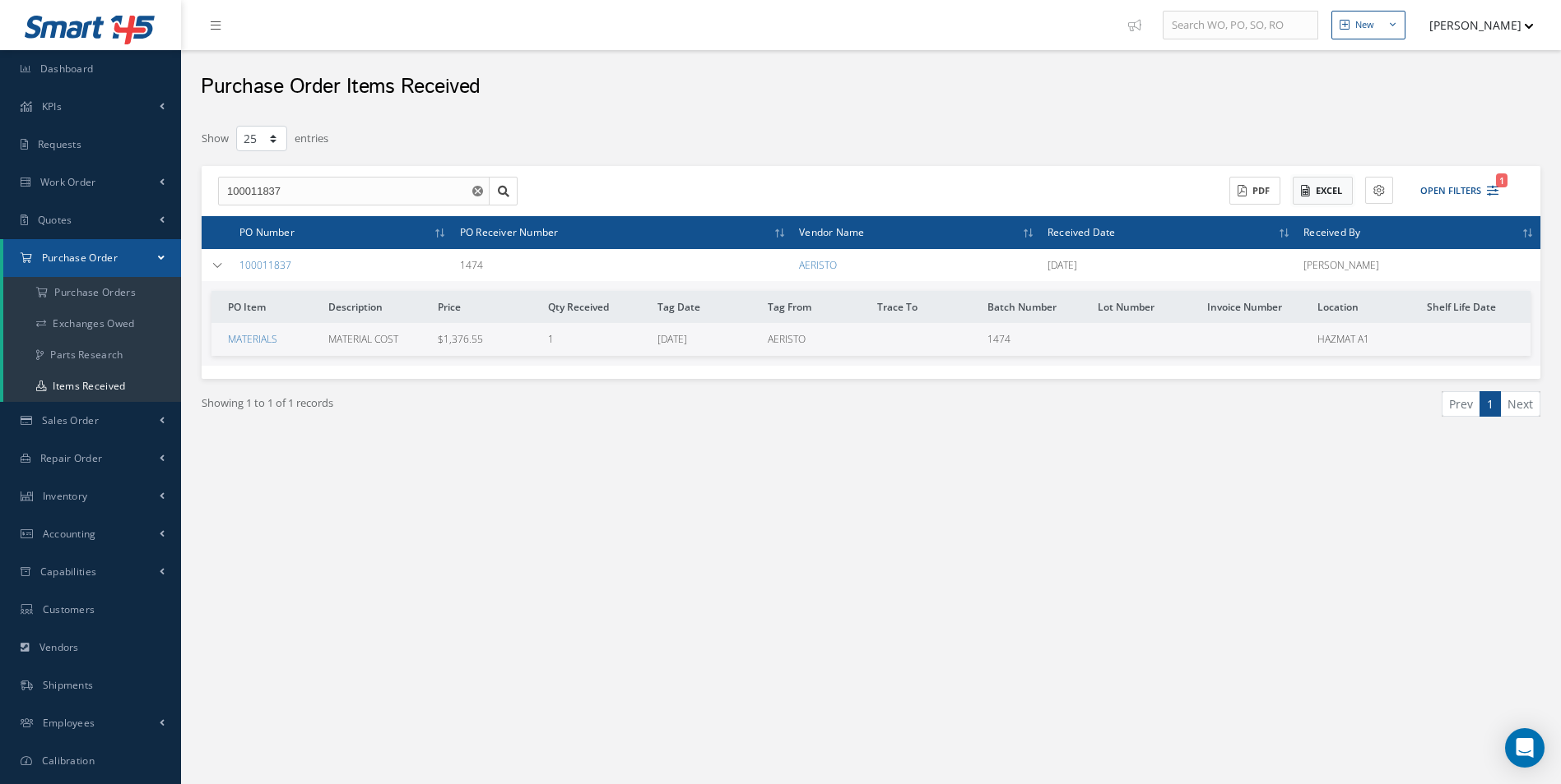
click at [1313, 202] on button "Excel" at bounding box center [1323, 191] width 60 height 29
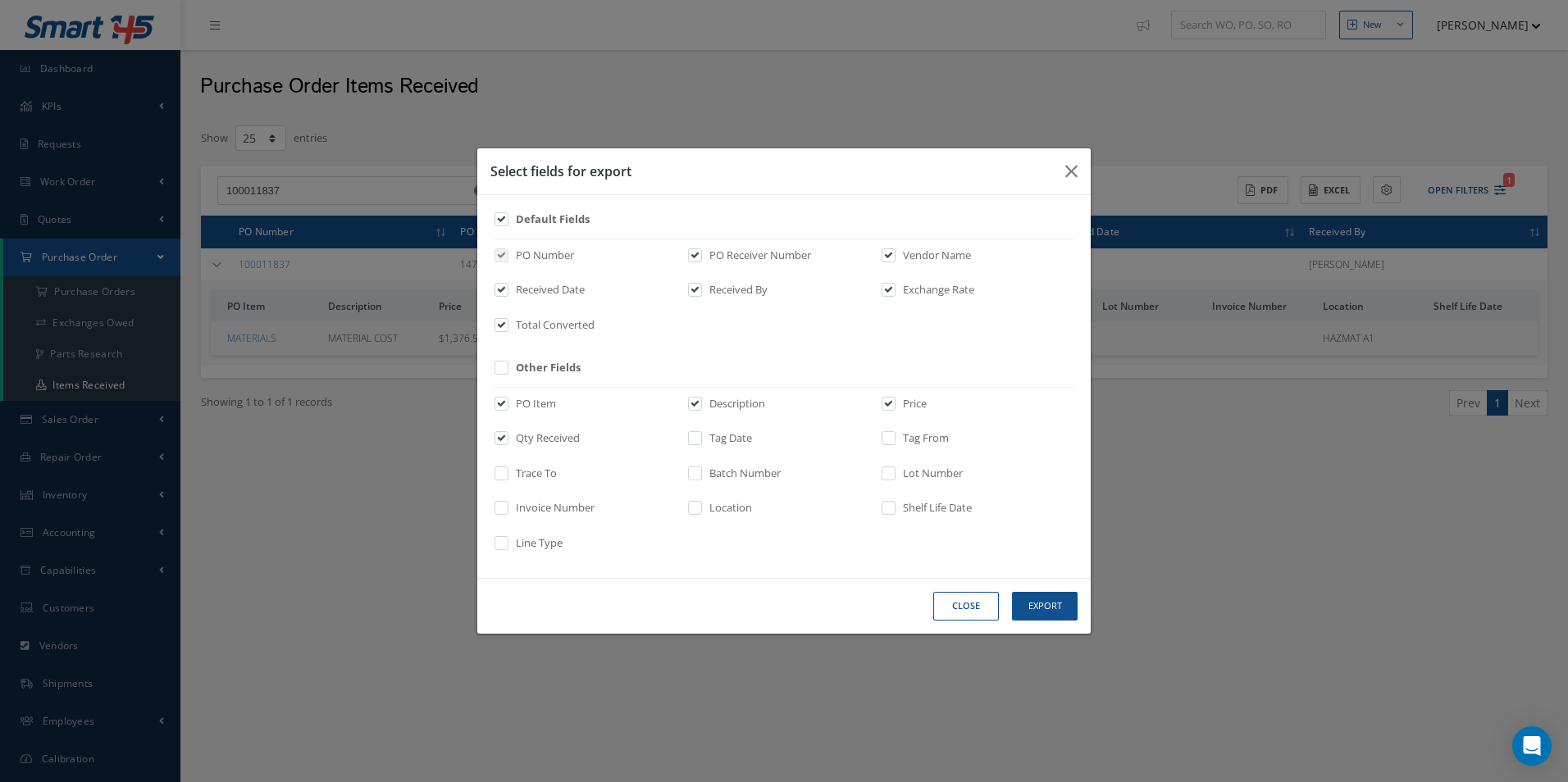
click at [0, 0] on div "Select fields for export Default Fields PO Number PO Receiver Number Vendor Nam…" at bounding box center [0, 0] width 0 height 0
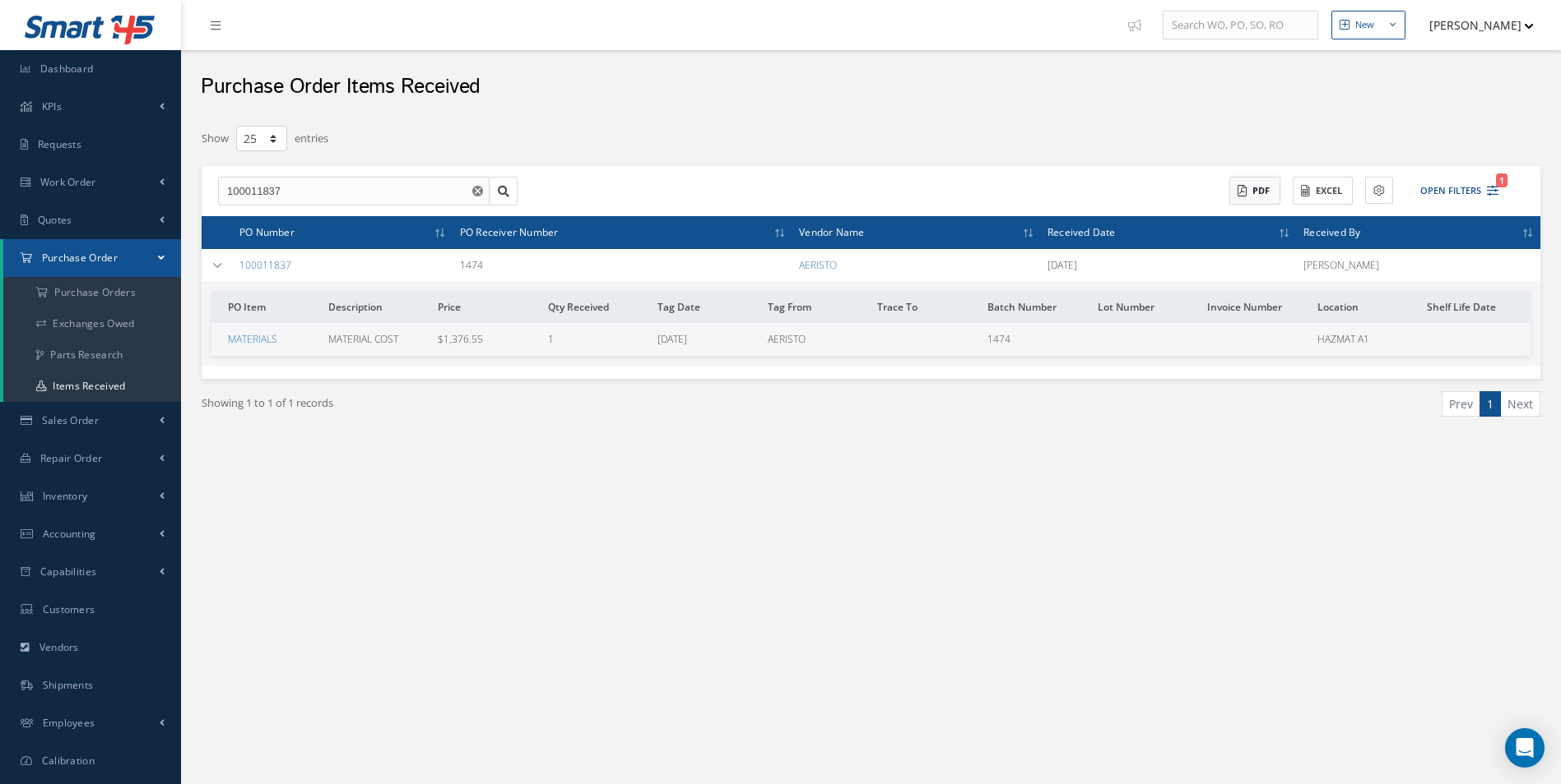
click at [1272, 178] on button "PDF" at bounding box center [1255, 191] width 51 height 29
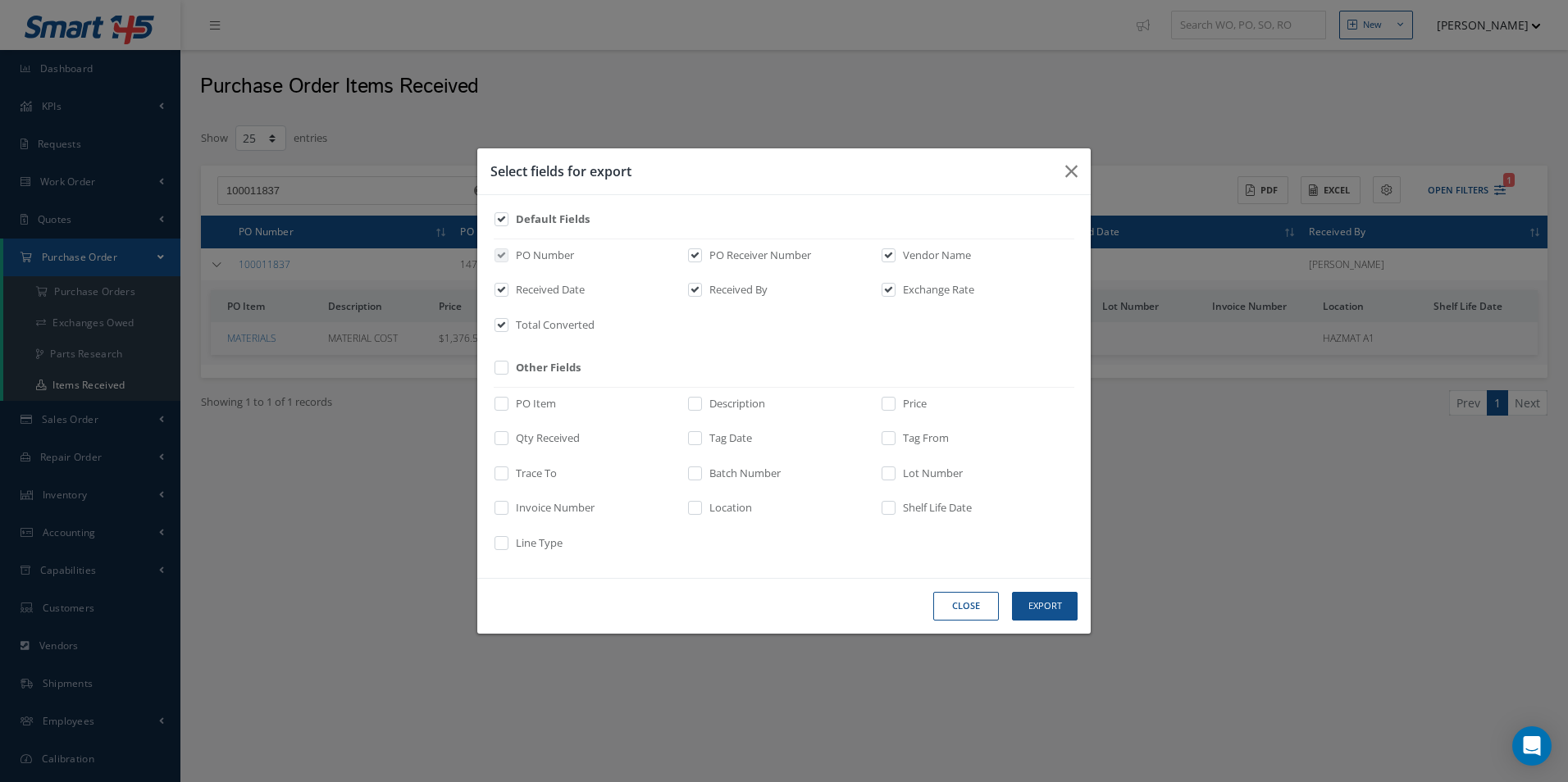
click at [900, 404] on label "Price" at bounding box center [912, 404] width 28 height 17
click at [895, 404] on input "checkbox" at bounding box center [889, 409] width 11 height 18
checkbox input "true"
click at [709, 405] on label "Description" at bounding box center [735, 404] width 60 height 17
drag, startPoint x: 709, startPoint y: 405, endPoint x: 512, endPoint y: 401, distance: 197.0
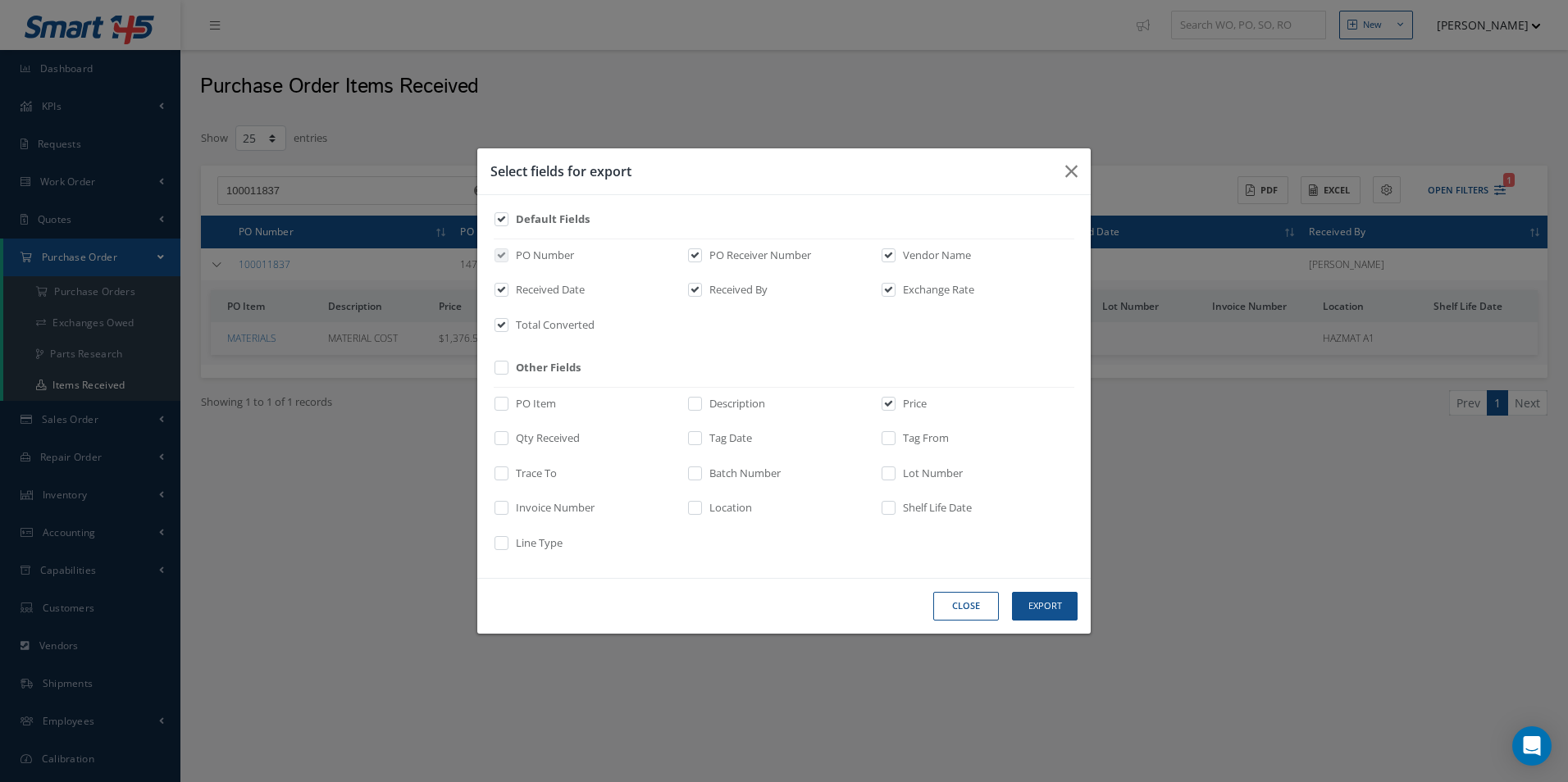
click at [509, 400] on label at bounding box center [510, 408] width 4 height 23
click at [508, 400] on input "checkbox" at bounding box center [502, 409] width 11 height 18
checkbox input "true"
drag, startPoint x: 787, startPoint y: 407, endPoint x: 779, endPoint y: 408, distance: 8.1
click at [787, 407] on div "Description" at bounding box center [784, 408] width 194 height 23
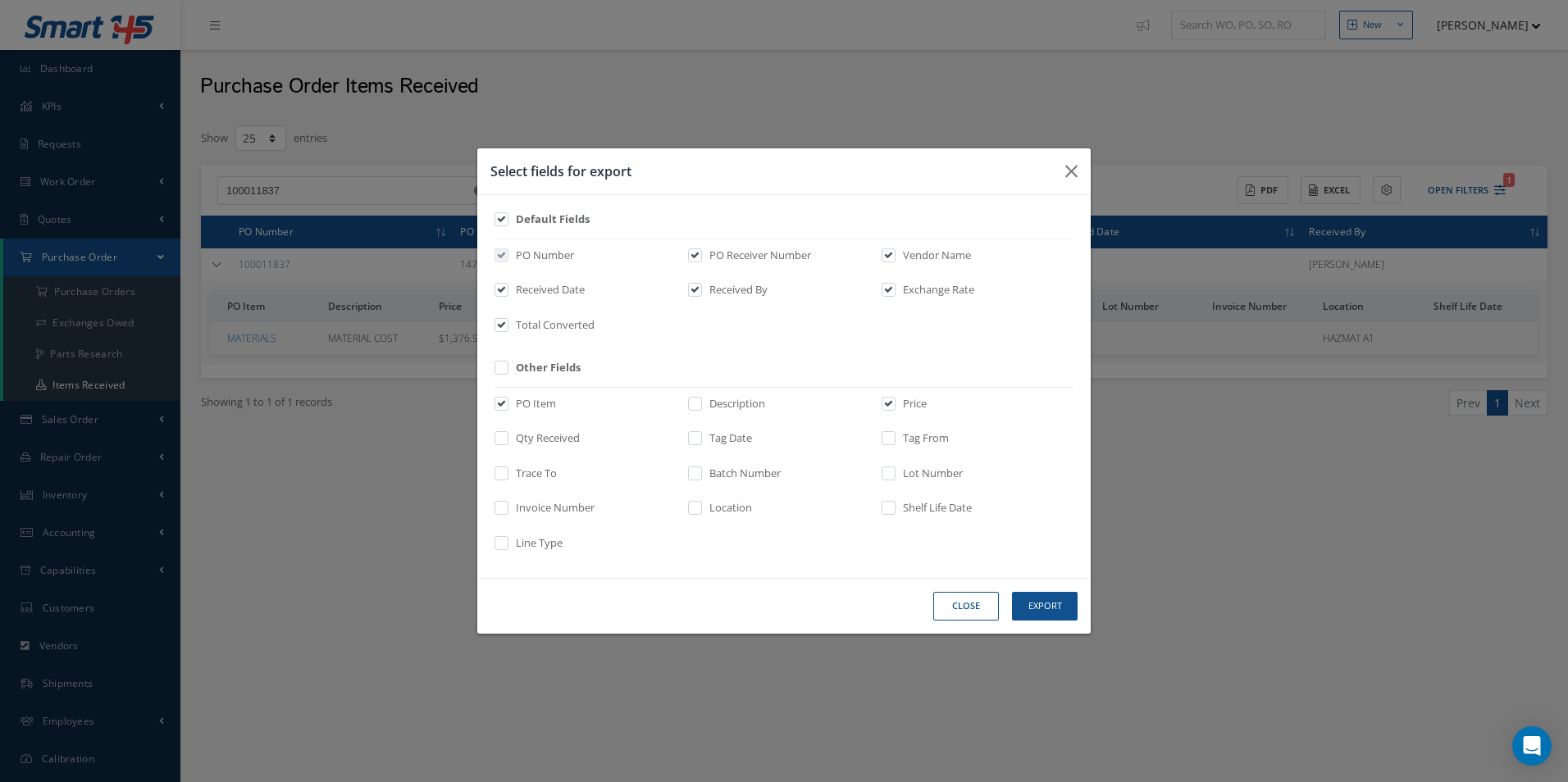
click at [770, 408] on div "Description" at bounding box center [784, 408] width 194 height 23
click at [757, 409] on label "Description" at bounding box center [735, 404] width 60 height 17
click at [701, 409] on input "checkbox" at bounding box center [695, 409] width 11 height 18
checkbox input "true"
click at [1051, 615] on button "Export" at bounding box center [1045, 607] width 65 height 29
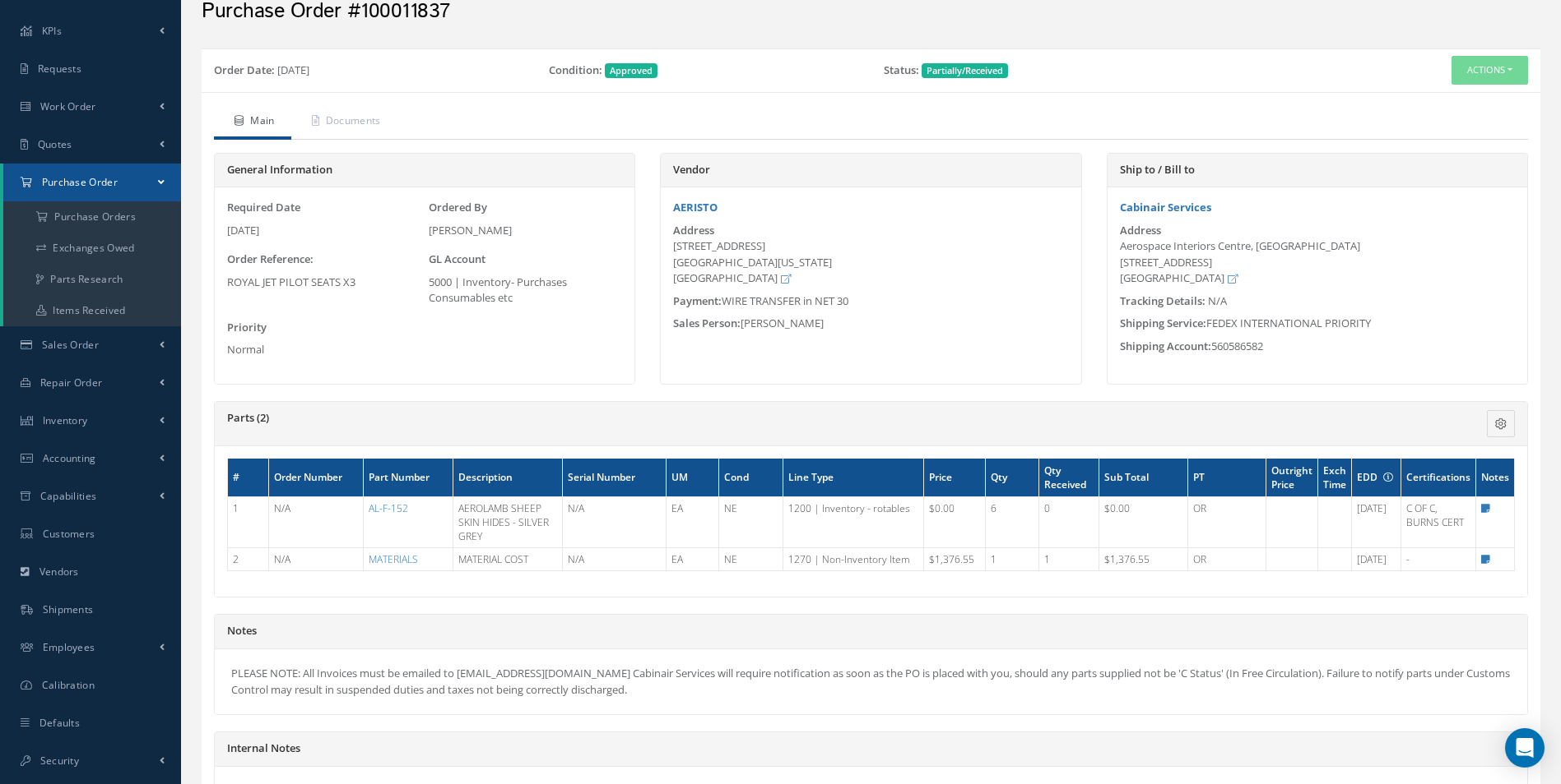
scroll to position [46, 0]
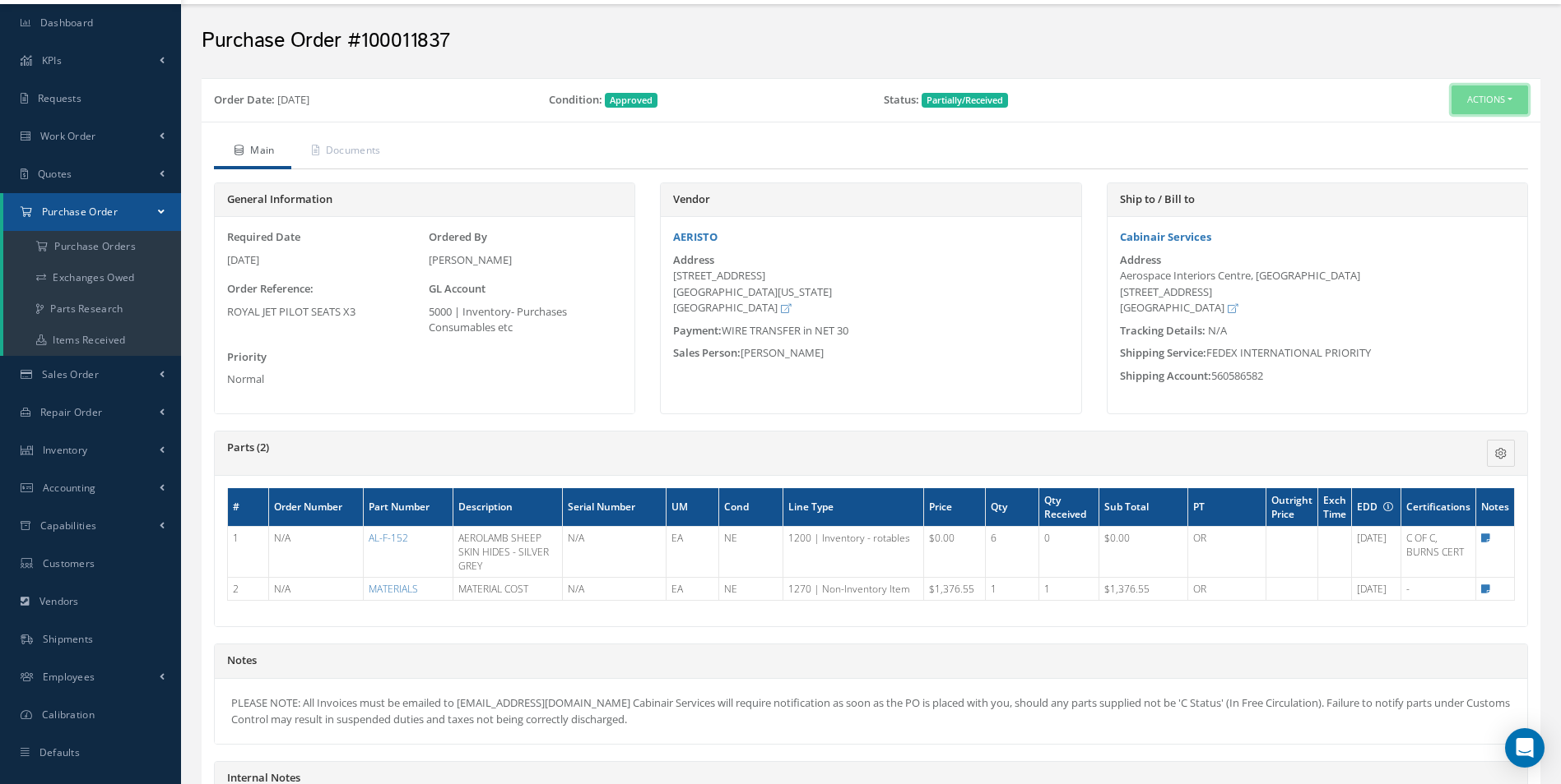
click at [1461, 102] on button "Actions" at bounding box center [1489, 100] width 76 height 29
click at [1445, 149] on link "Edit" at bounding box center [1461, 153] width 132 height 22
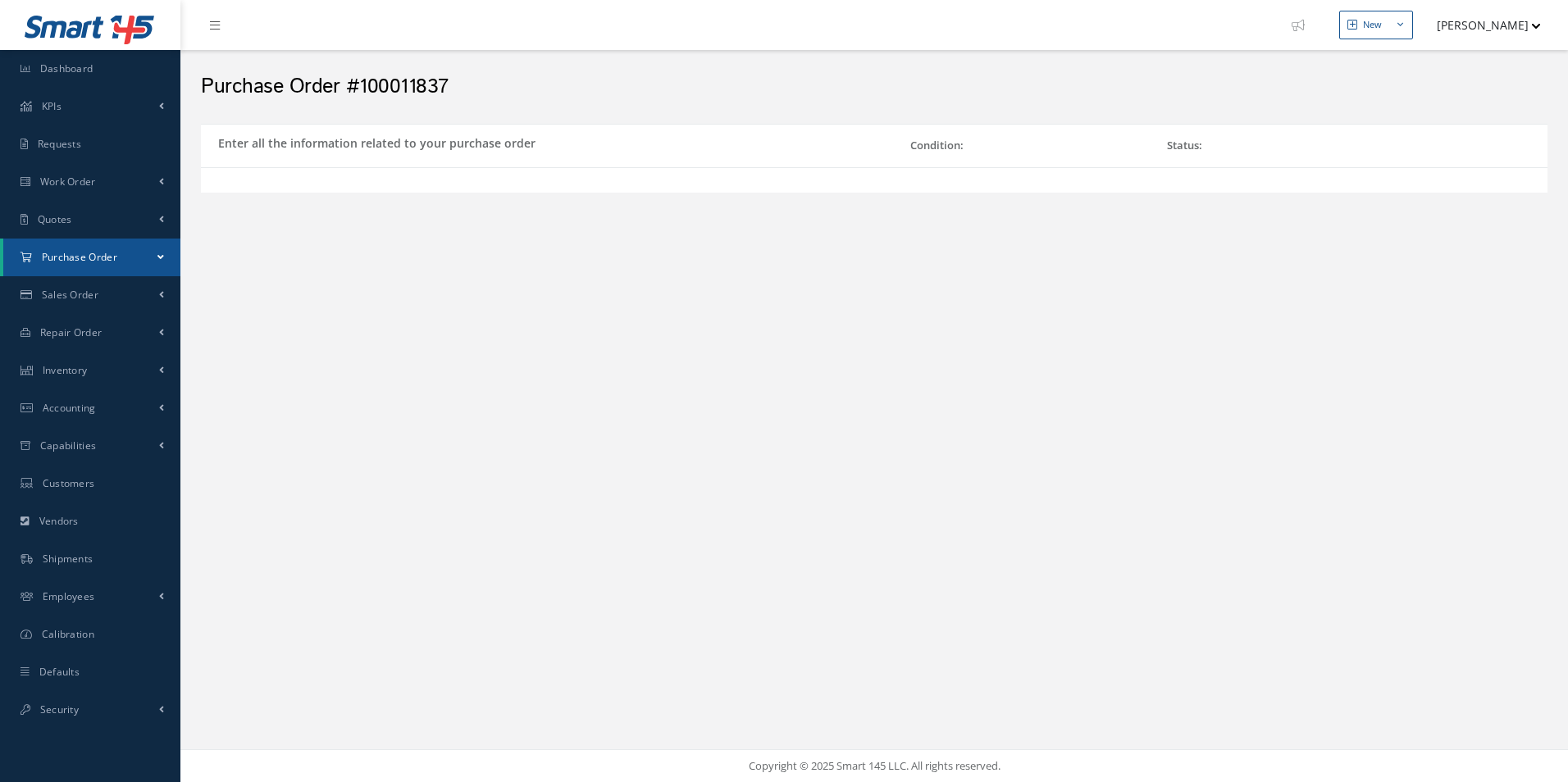
select select "1"
select select "5"
select select "1"
select select "5"
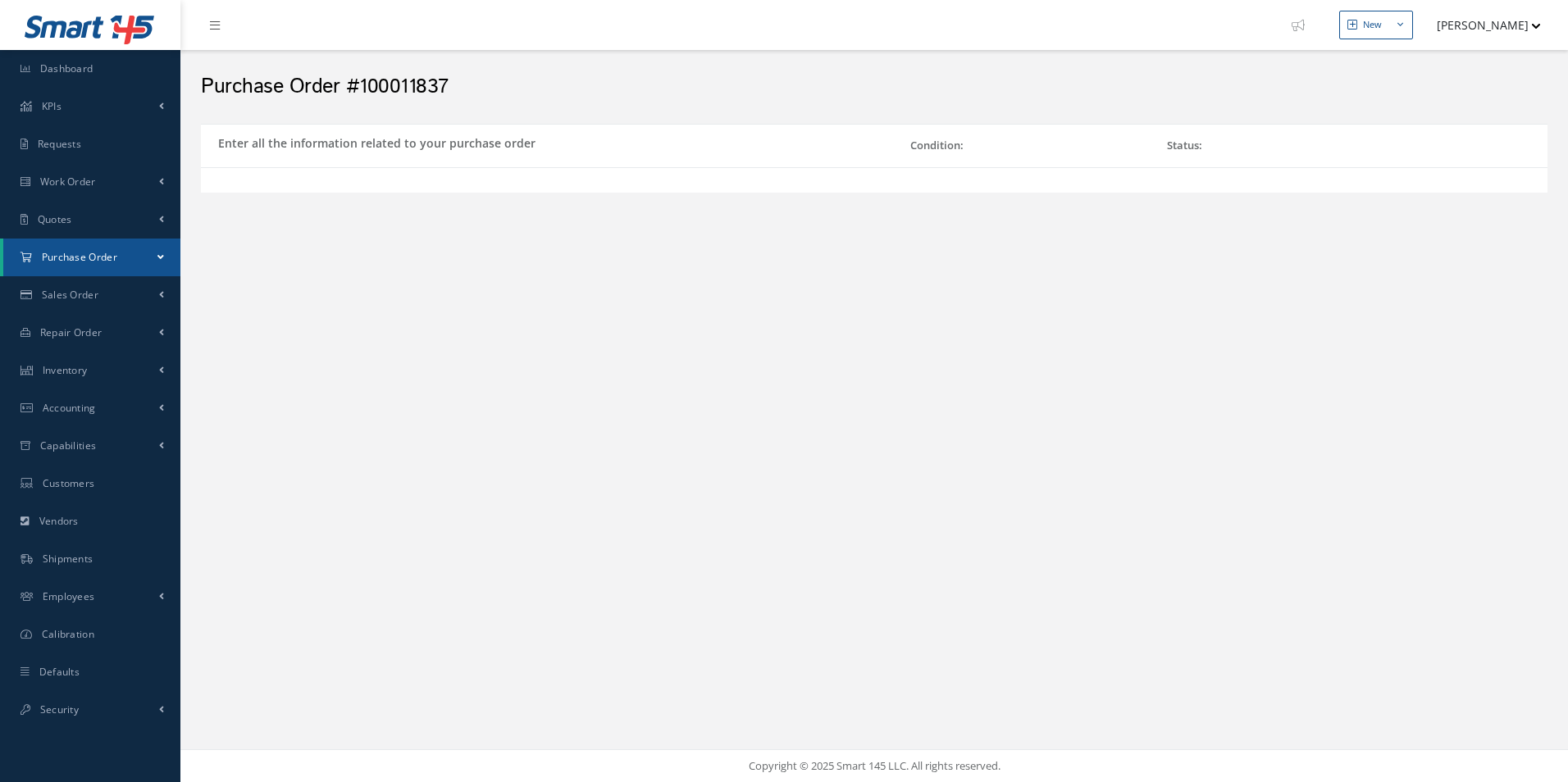
select select "114"
select select "1"
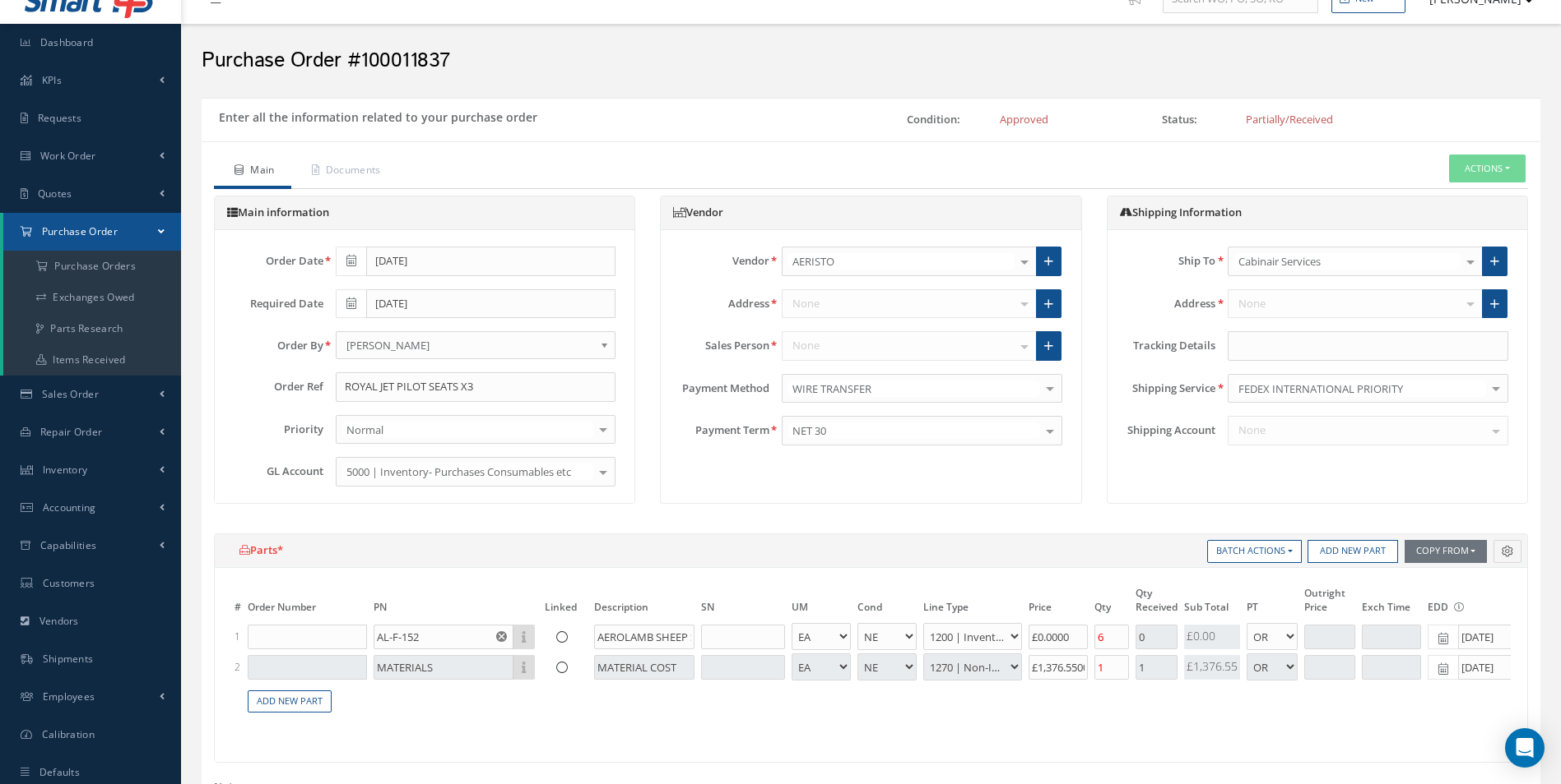
type input "$0"
type input "$1,376.55"
type input "$0"
type input "$47"
